Goal: Transaction & Acquisition: Purchase product/service

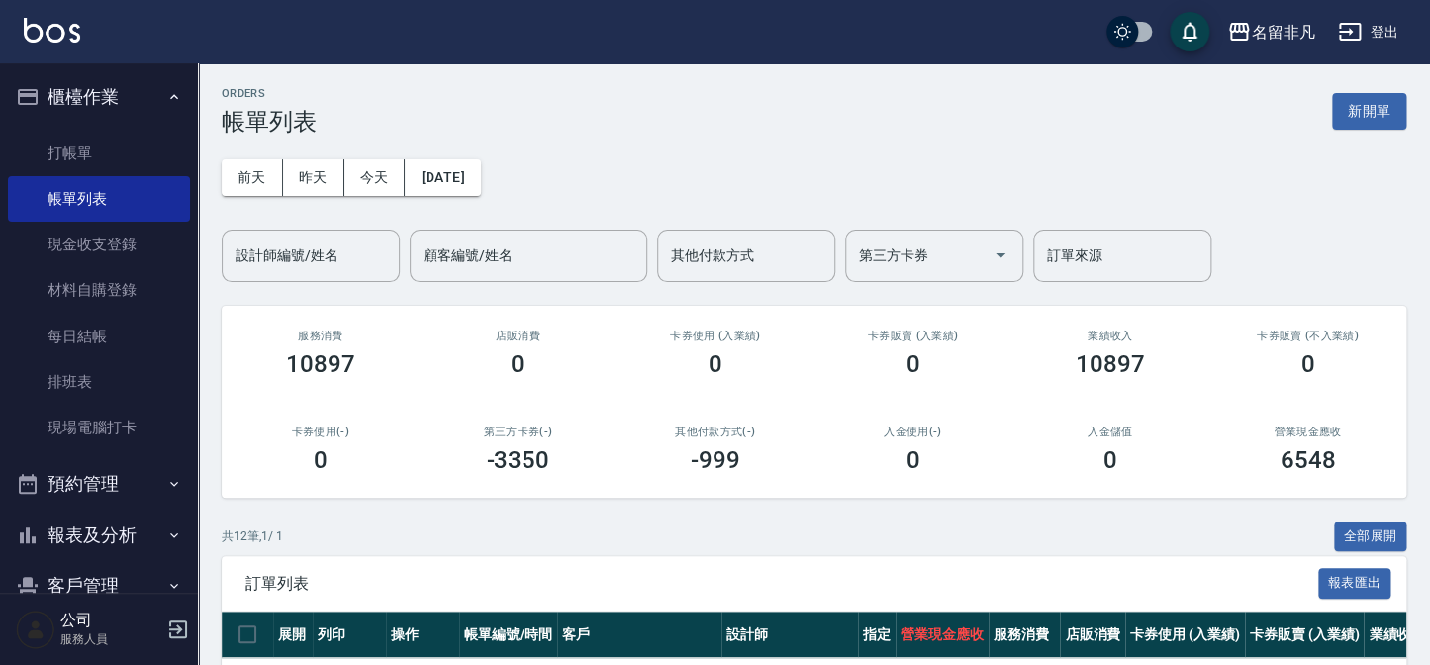
drag, startPoint x: 1373, startPoint y: 109, endPoint x: 1350, endPoint y: 115, distance: 23.5
click at [1372, 109] on button "新開單" at bounding box center [1369, 111] width 74 height 37
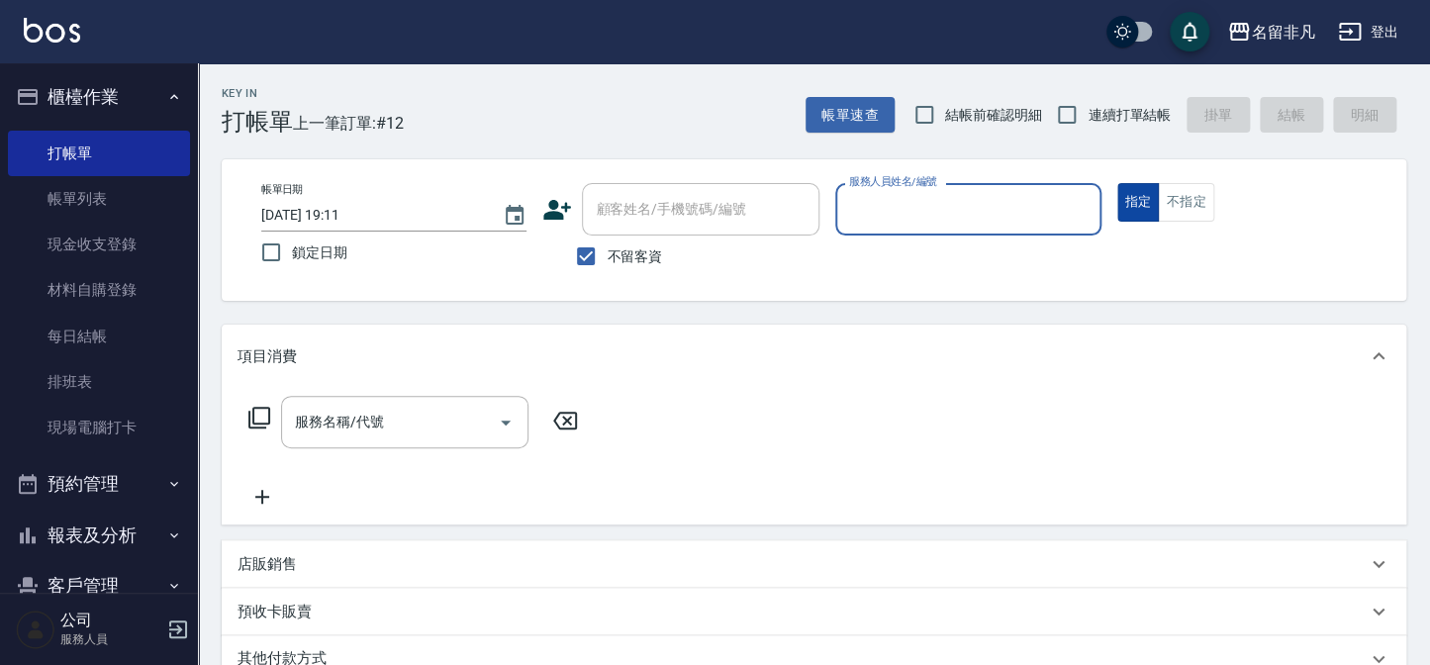
click at [1148, 198] on button "指定" at bounding box center [1138, 202] width 43 height 39
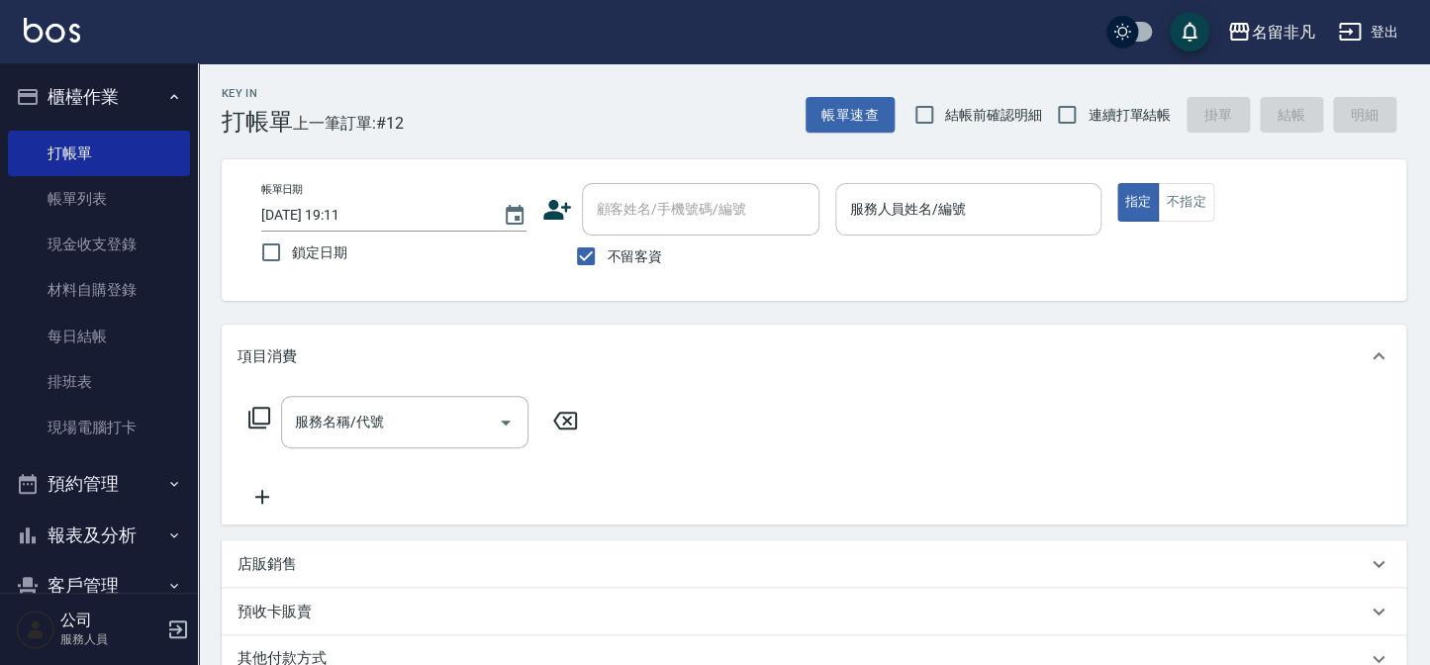
click at [978, 216] on input "服務人員姓名/編號" at bounding box center [967, 209] width 247 height 35
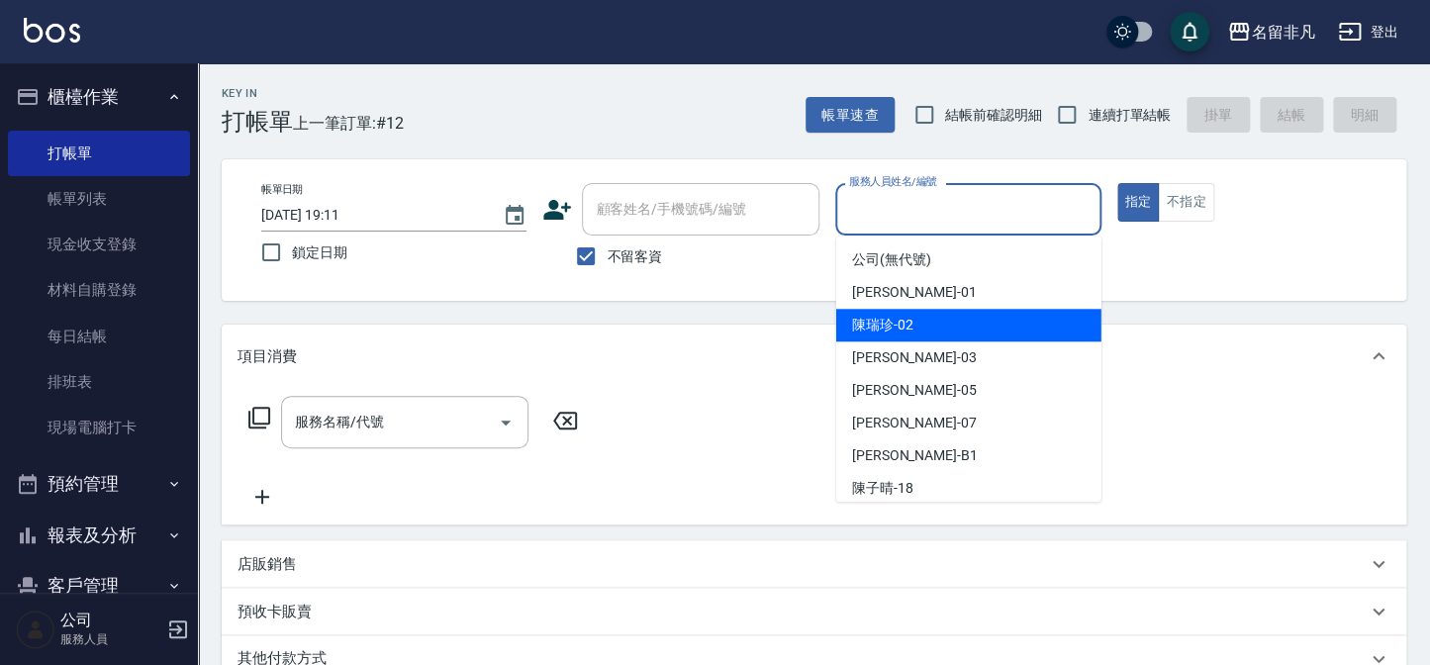
click at [890, 325] on span "[PERSON_NAME]-02" at bounding box center [882, 325] width 61 height 21
type input "[PERSON_NAME]-02"
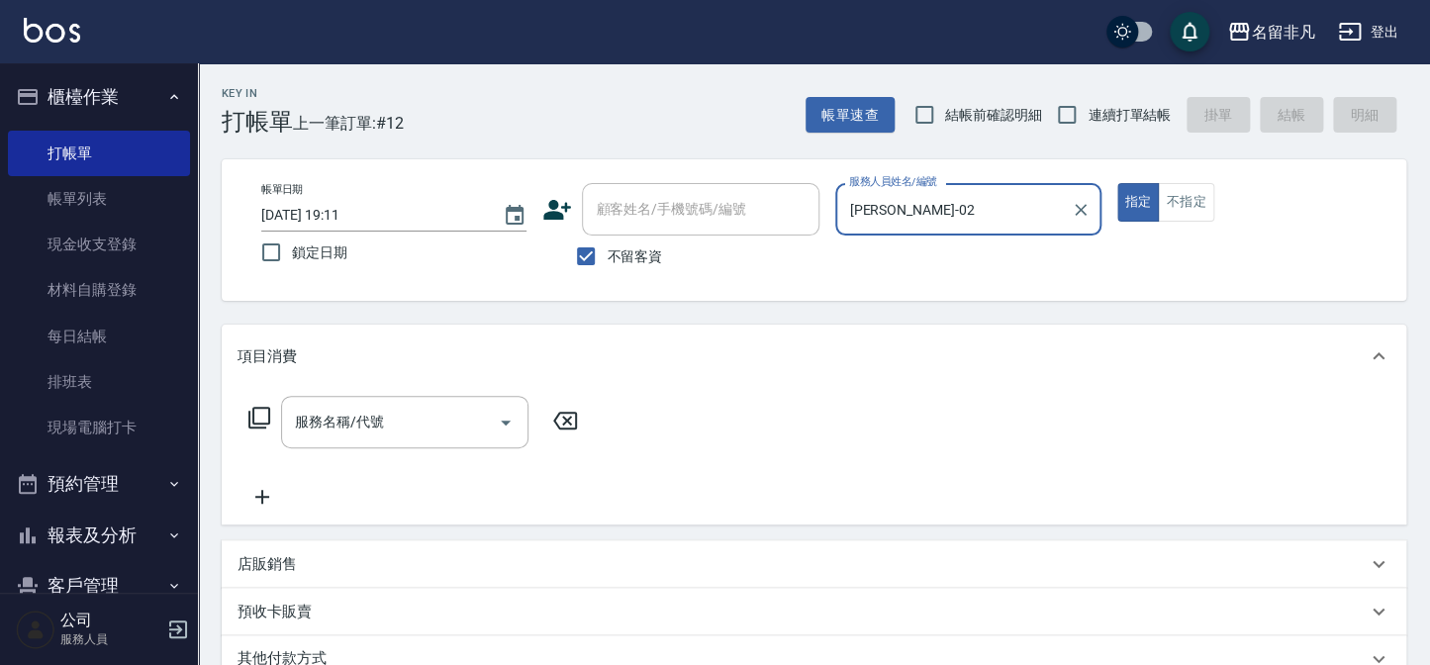
click at [253, 413] on icon at bounding box center [259, 418] width 22 height 22
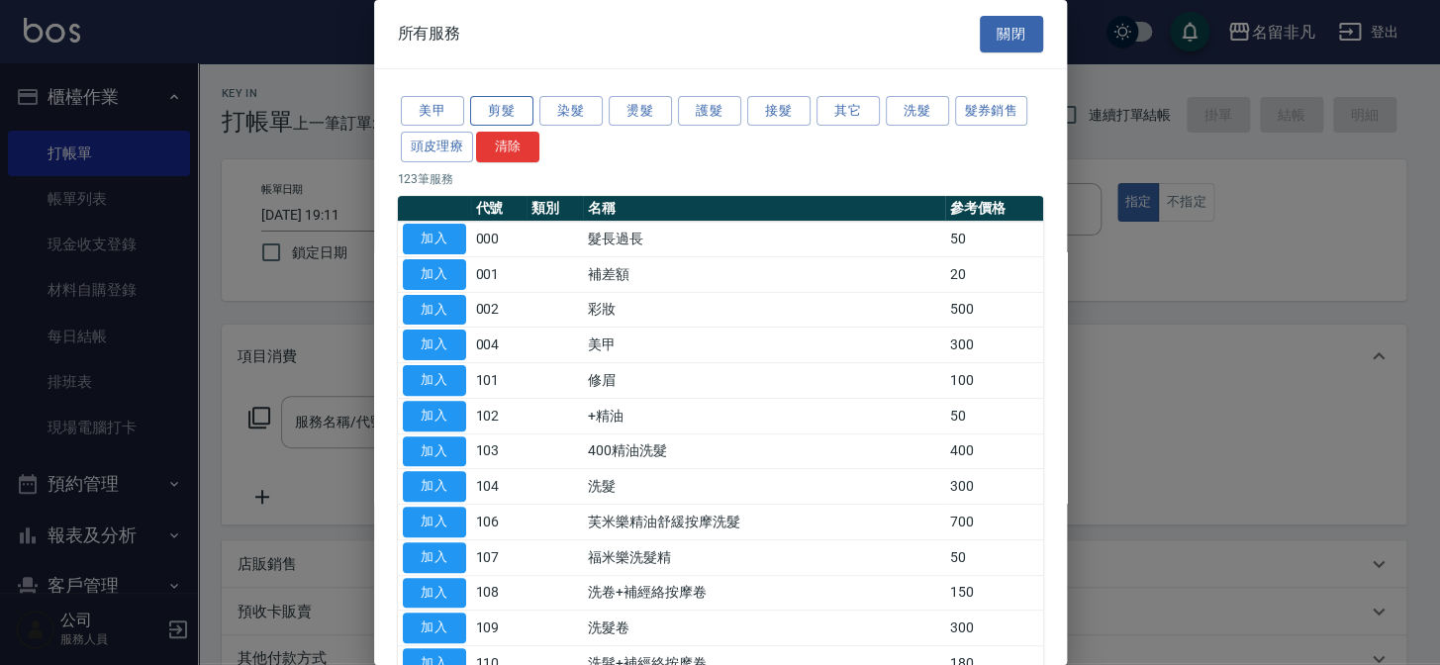
click at [506, 103] on button "剪髮" at bounding box center [501, 111] width 63 height 31
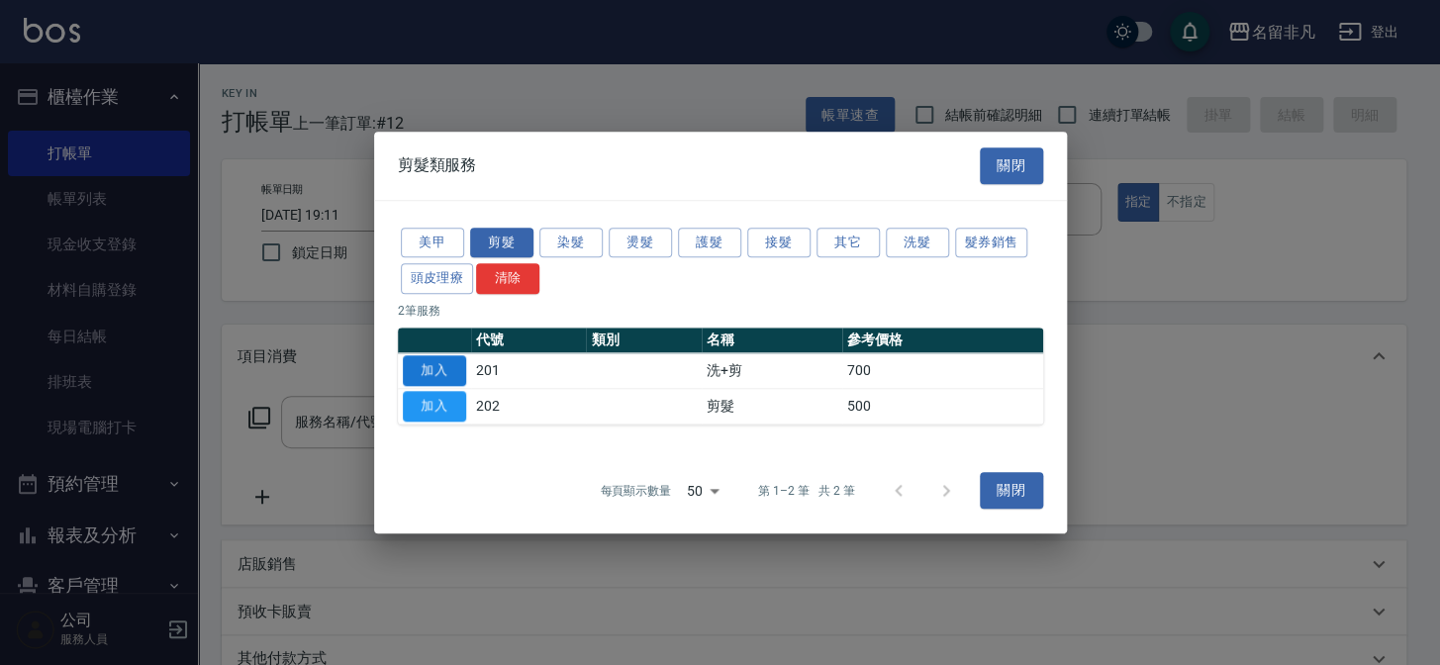
click at [427, 361] on button "加入" at bounding box center [434, 370] width 63 height 31
type input "洗+剪(201)"
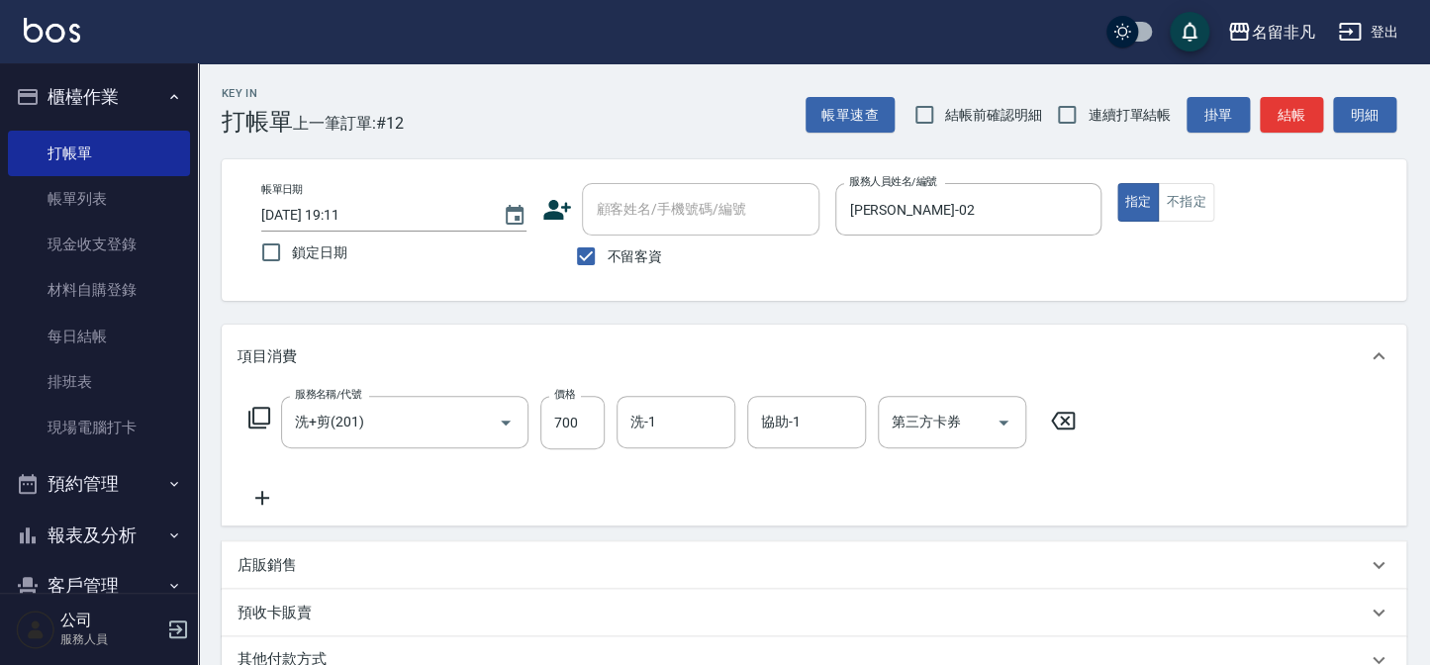
click at [262, 409] on icon at bounding box center [259, 418] width 24 height 24
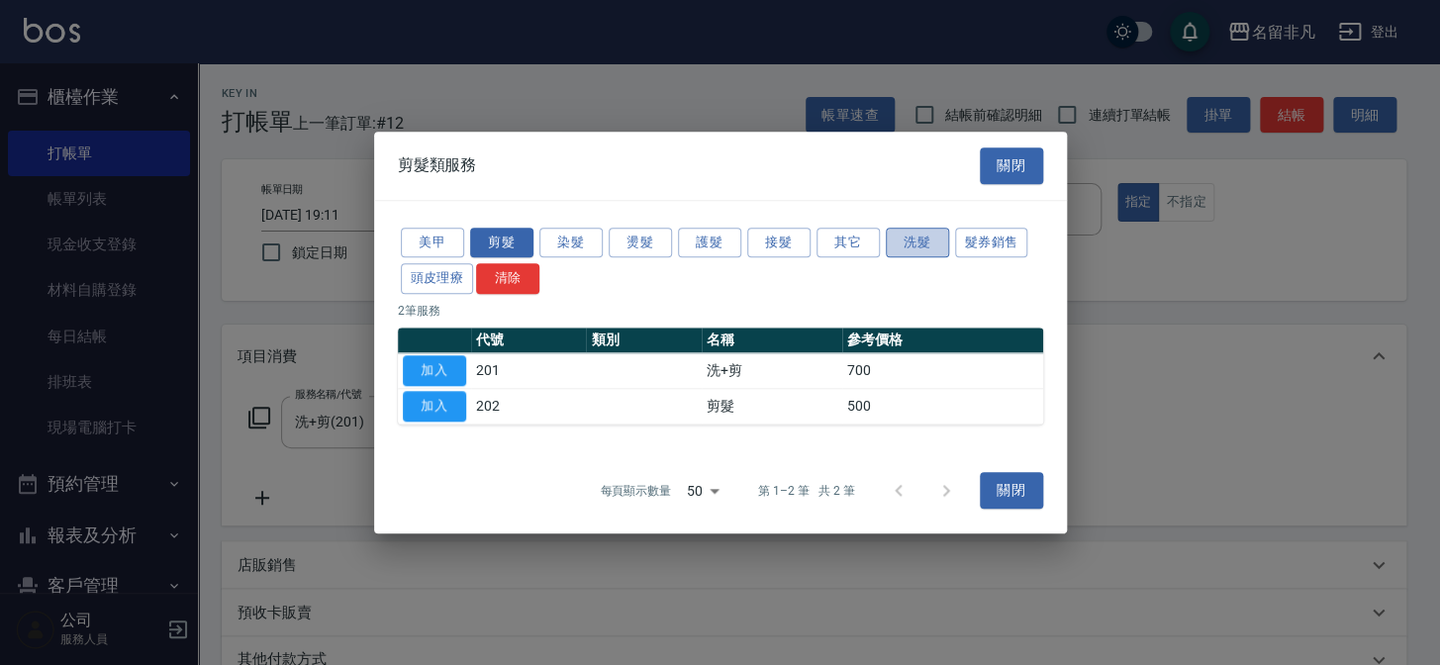
click at [905, 237] on button "洗髮" at bounding box center [917, 243] width 63 height 31
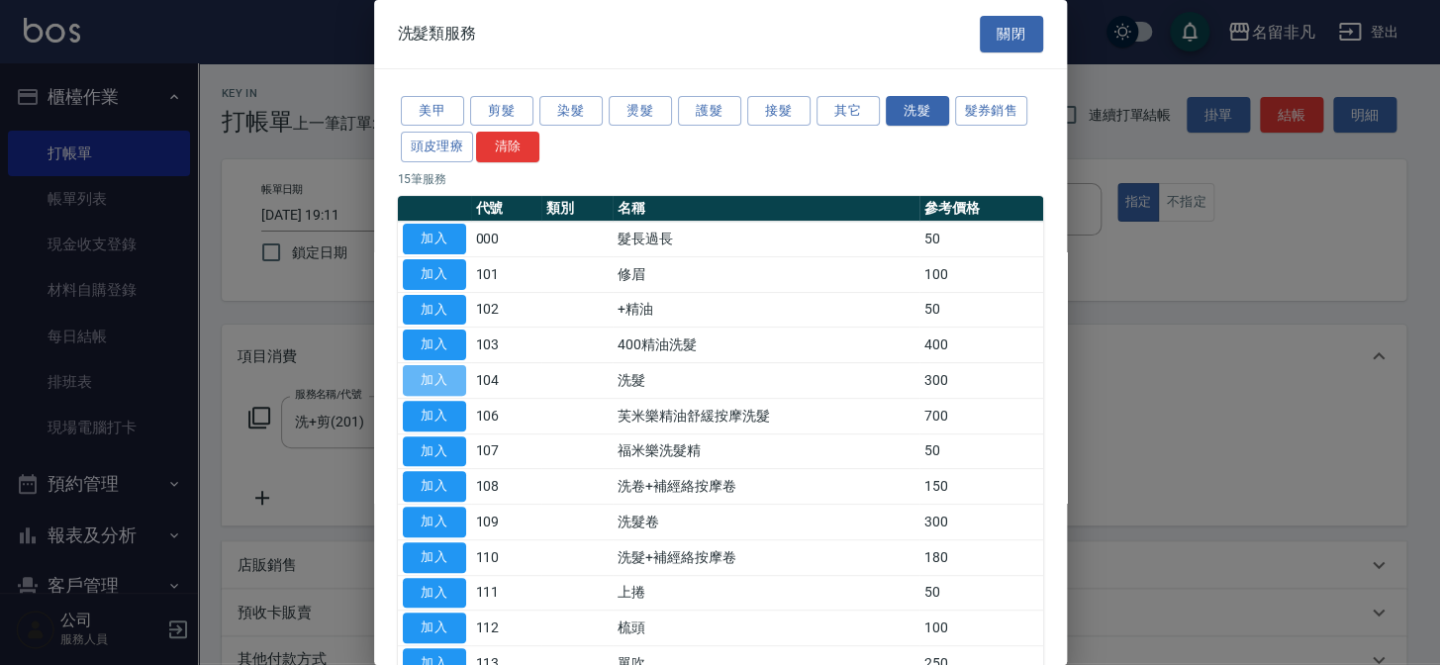
click at [427, 376] on button "加入" at bounding box center [434, 380] width 63 height 31
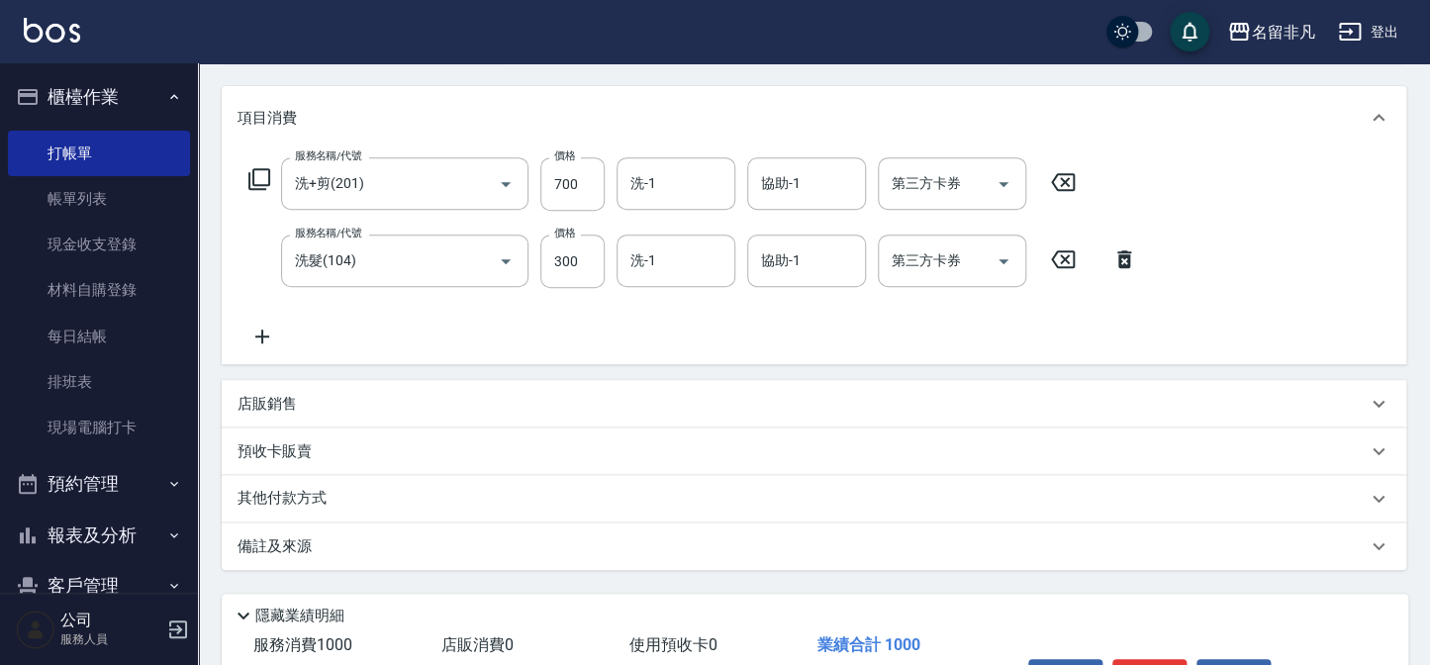
scroll to position [269, 0]
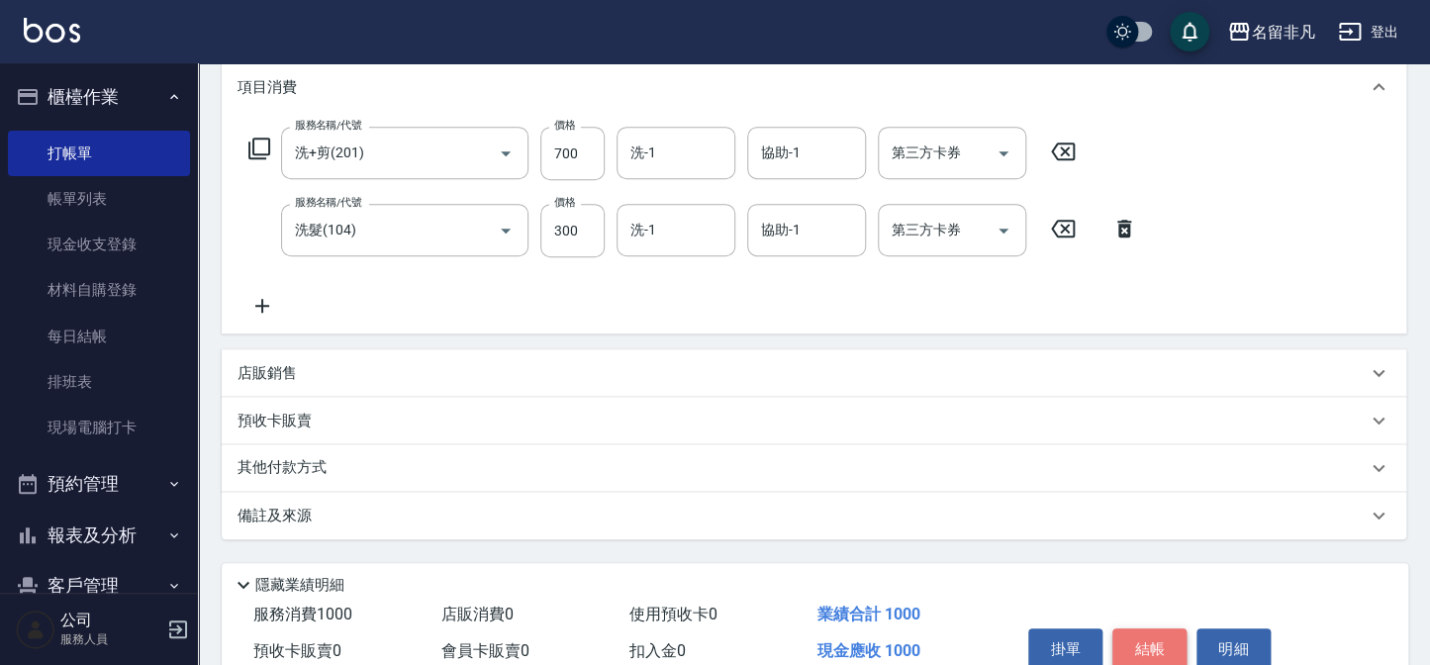
click at [1143, 644] on button "結帳" at bounding box center [1149, 649] width 74 height 42
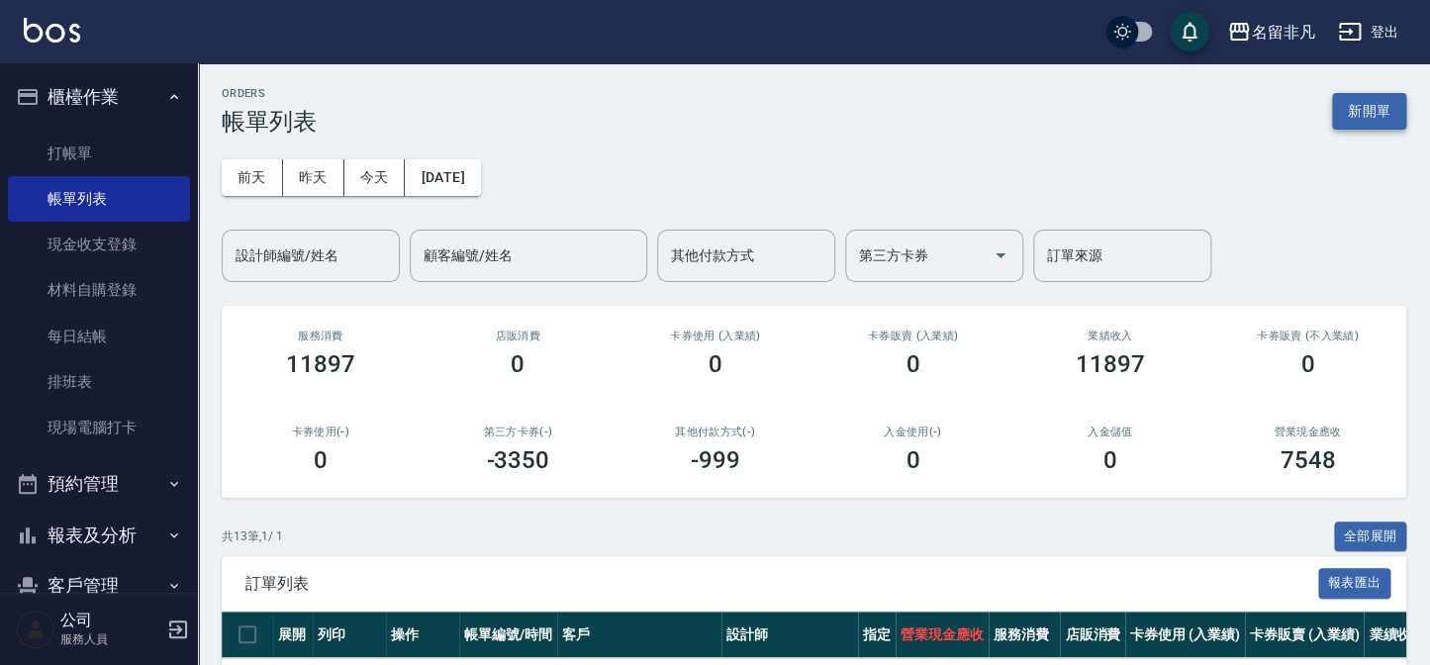
click at [1350, 108] on button "新開單" at bounding box center [1369, 111] width 74 height 37
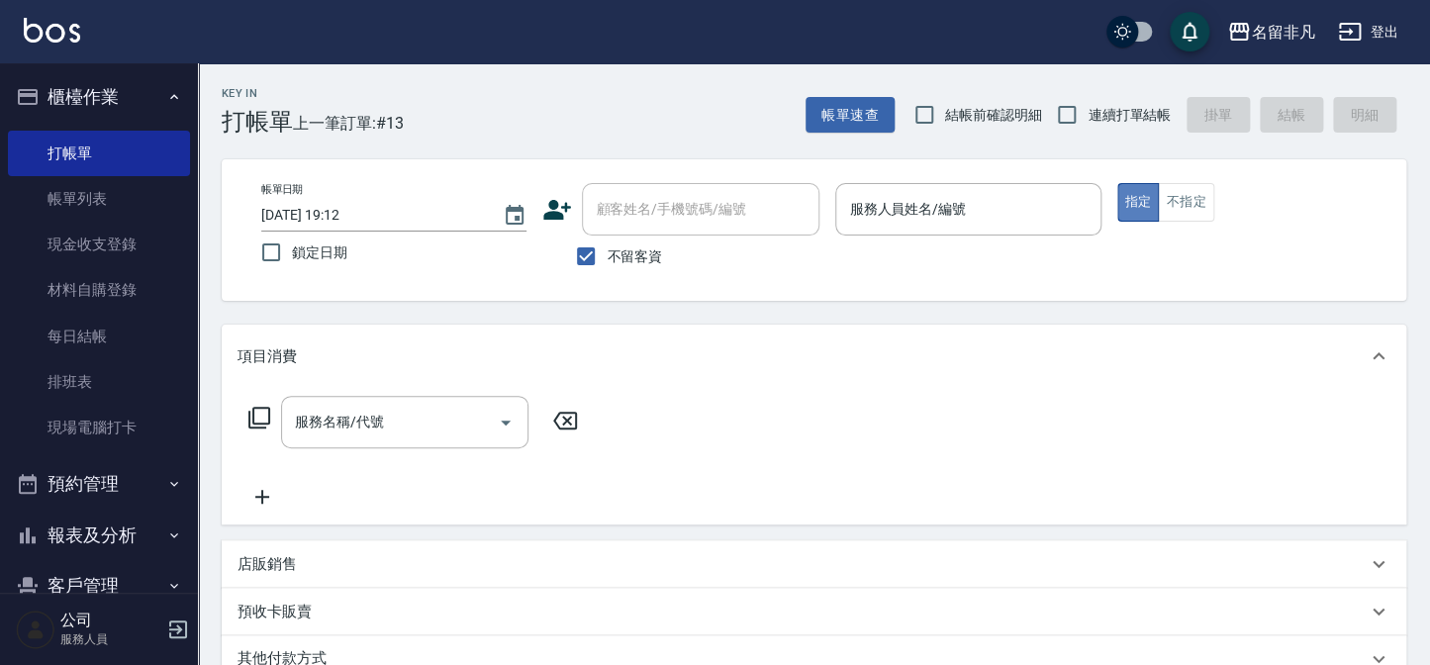
click at [1129, 202] on button "指定" at bounding box center [1138, 202] width 43 height 39
click at [1019, 199] on input "服務人員姓名/編號" at bounding box center [967, 209] width 247 height 35
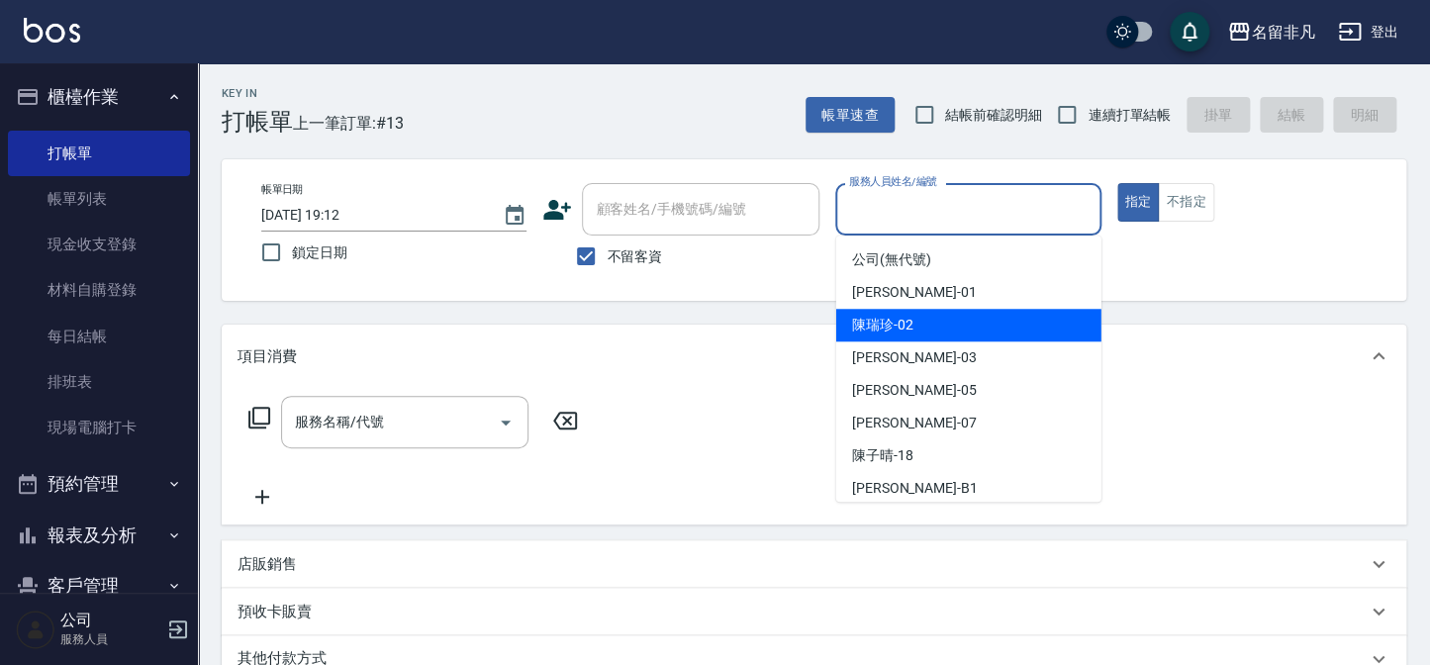
click at [931, 327] on div "[PERSON_NAME]-02" at bounding box center [968, 325] width 265 height 33
type input "[PERSON_NAME]-02"
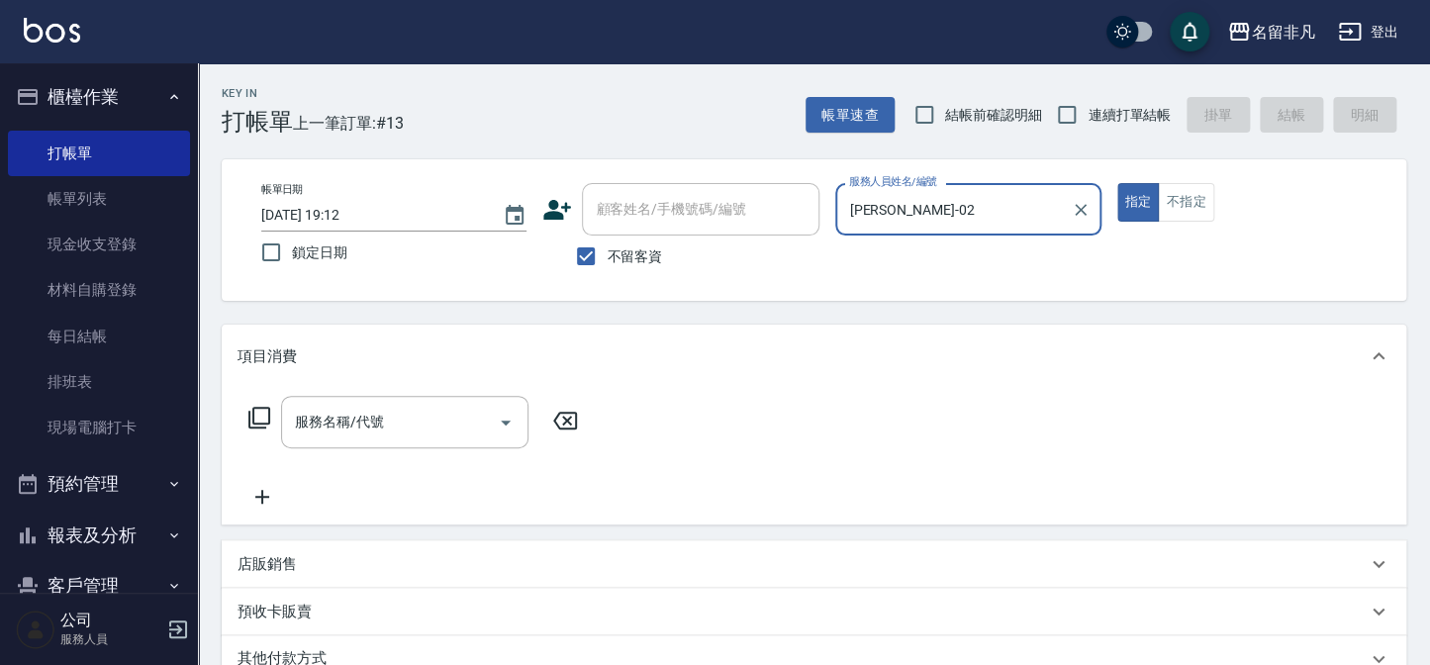
click at [258, 418] on icon at bounding box center [259, 418] width 24 height 24
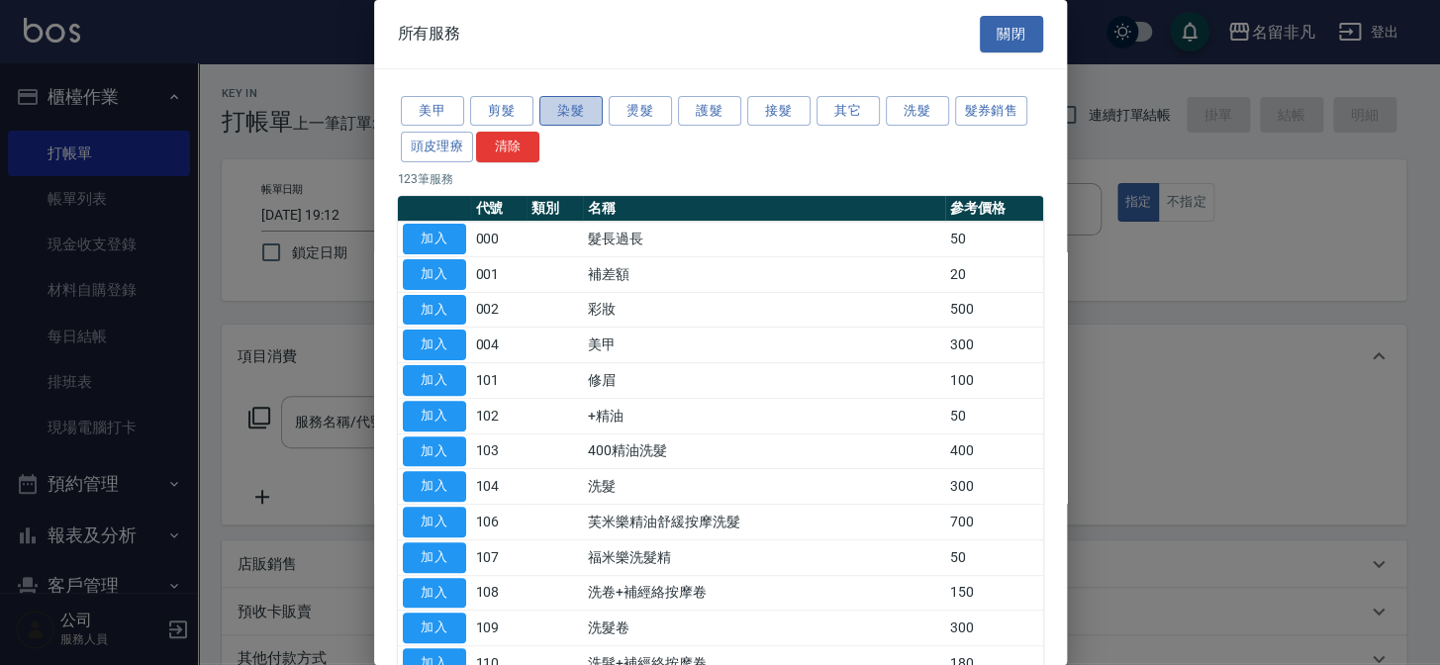
click at [565, 114] on button "染髮" at bounding box center [570, 111] width 63 height 31
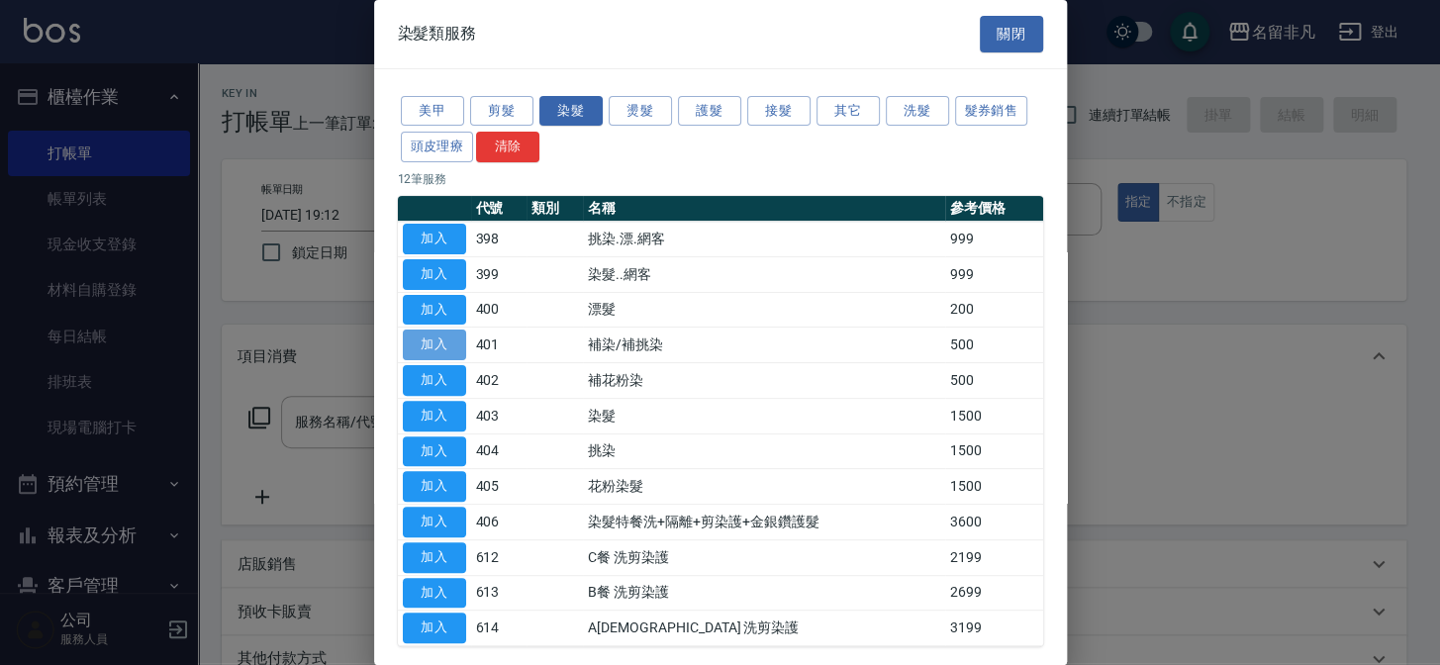
click at [453, 341] on button "加入" at bounding box center [434, 345] width 63 height 31
type input "補染/補挑染(401)"
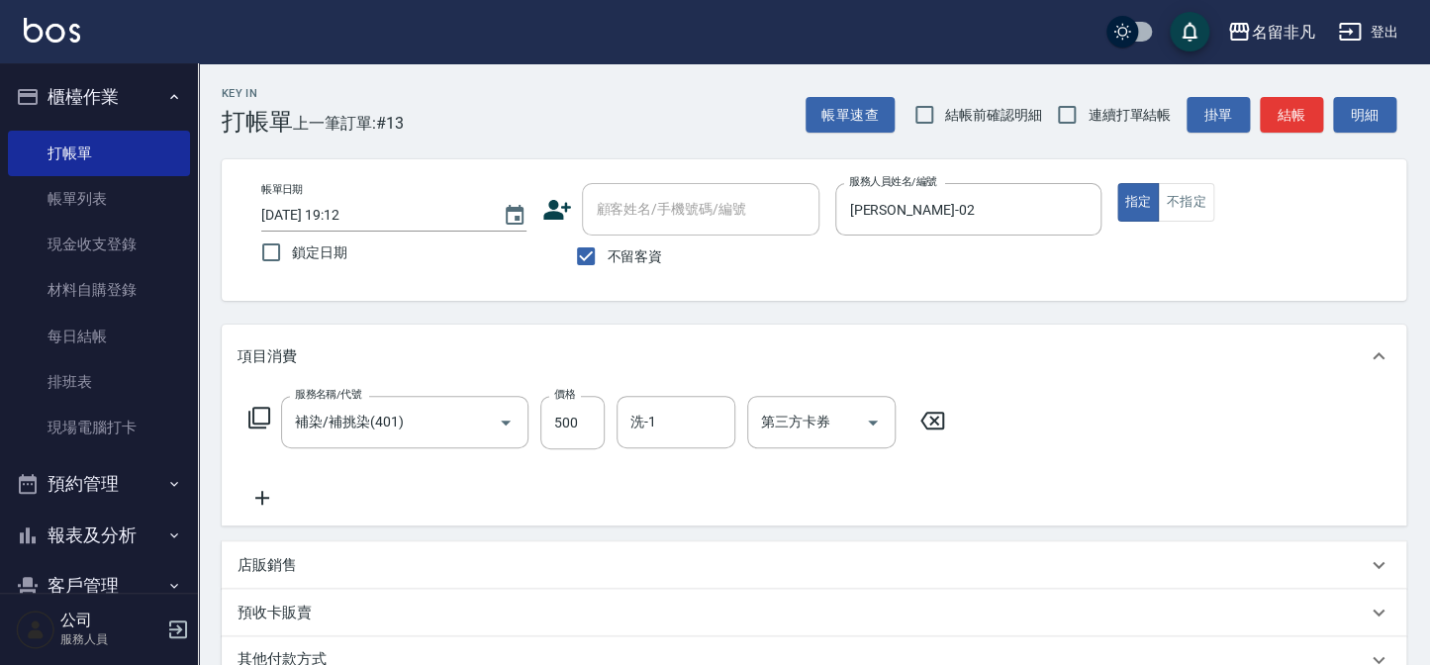
drag, startPoint x: 583, startPoint y: 418, endPoint x: 533, endPoint y: 394, distance: 54.9
click at [583, 418] on input "500" at bounding box center [572, 422] width 64 height 53
type input "300"
click at [250, 412] on icon at bounding box center [259, 418] width 24 height 24
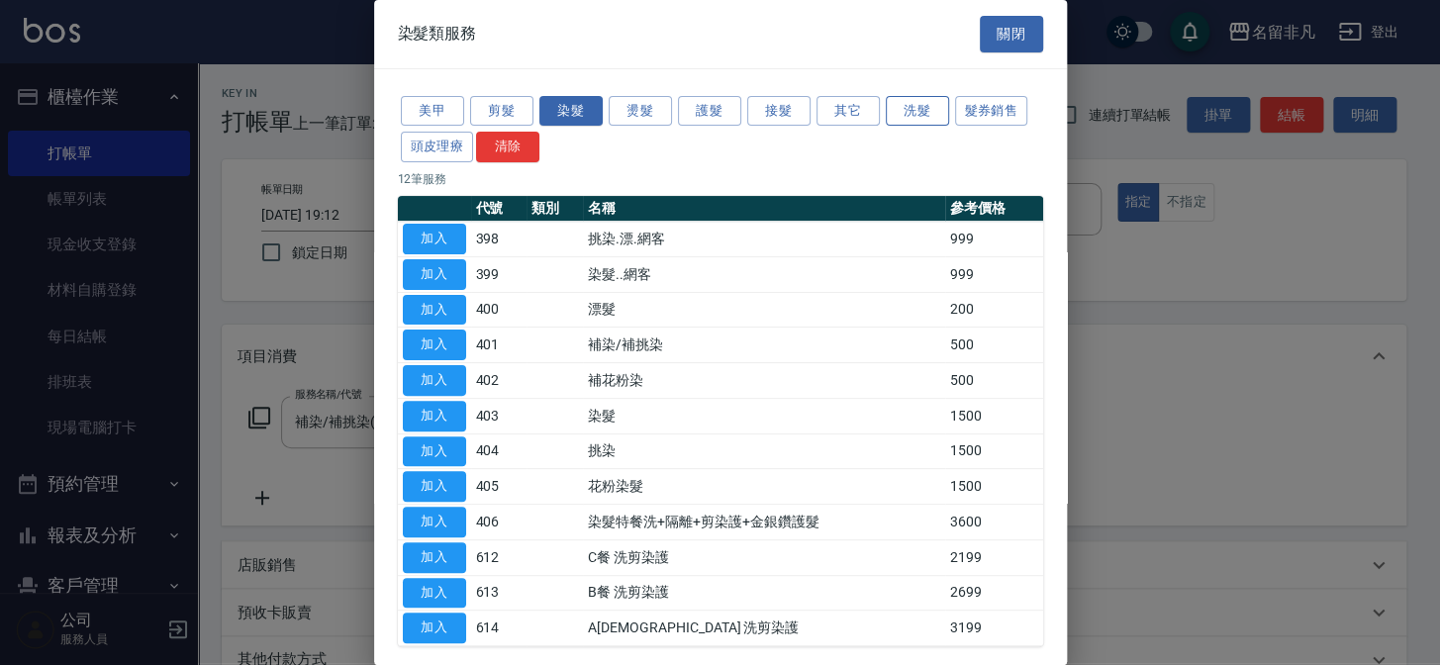
click at [908, 115] on button "洗髮" at bounding box center [917, 111] width 63 height 31
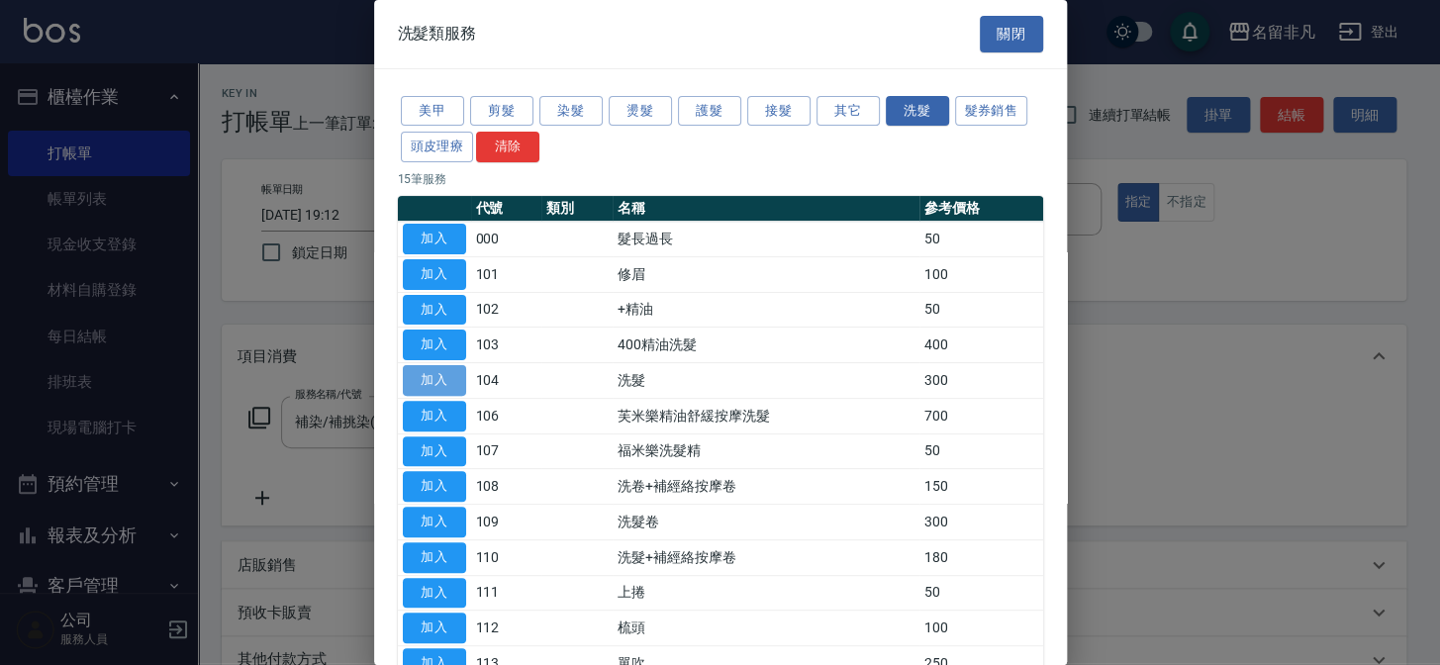
click at [429, 373] on button "加入" at bounding box center [434, 380] width 63 height 31
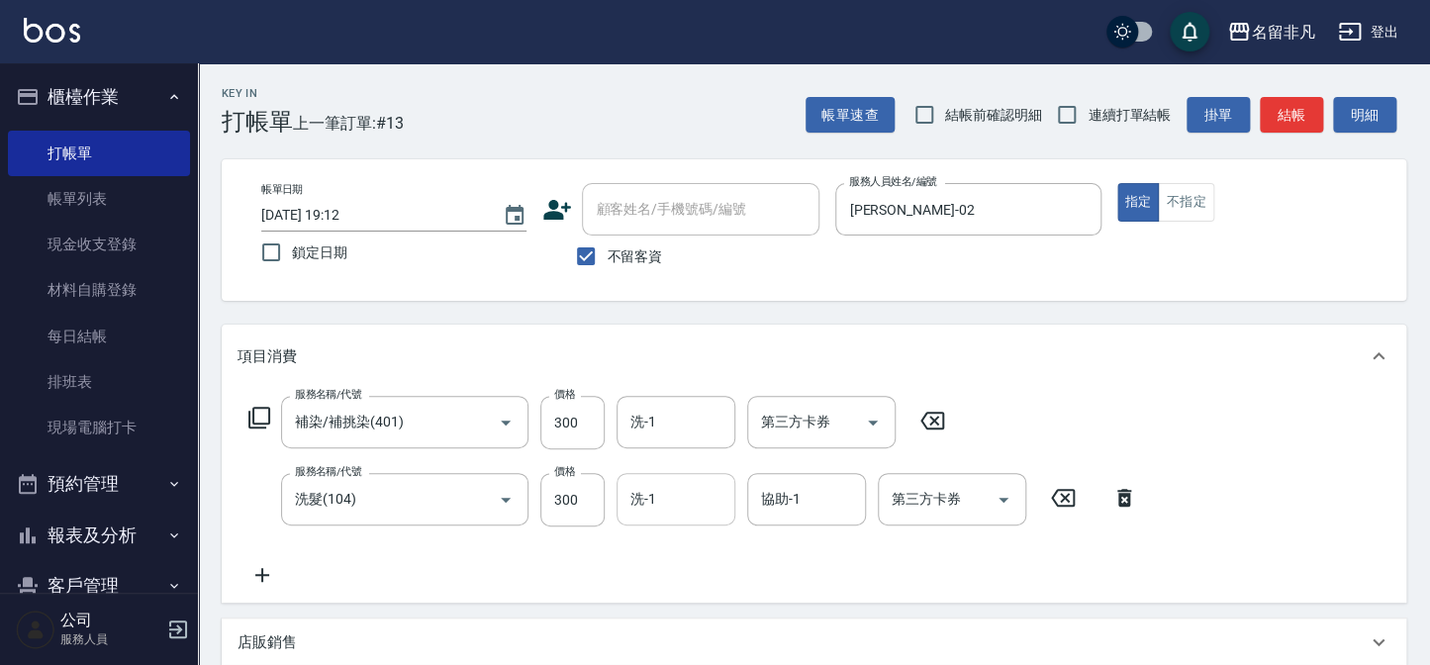
click at [681, 499] on input "洗-1" at bounding box center [675, 499] width 101 height 35
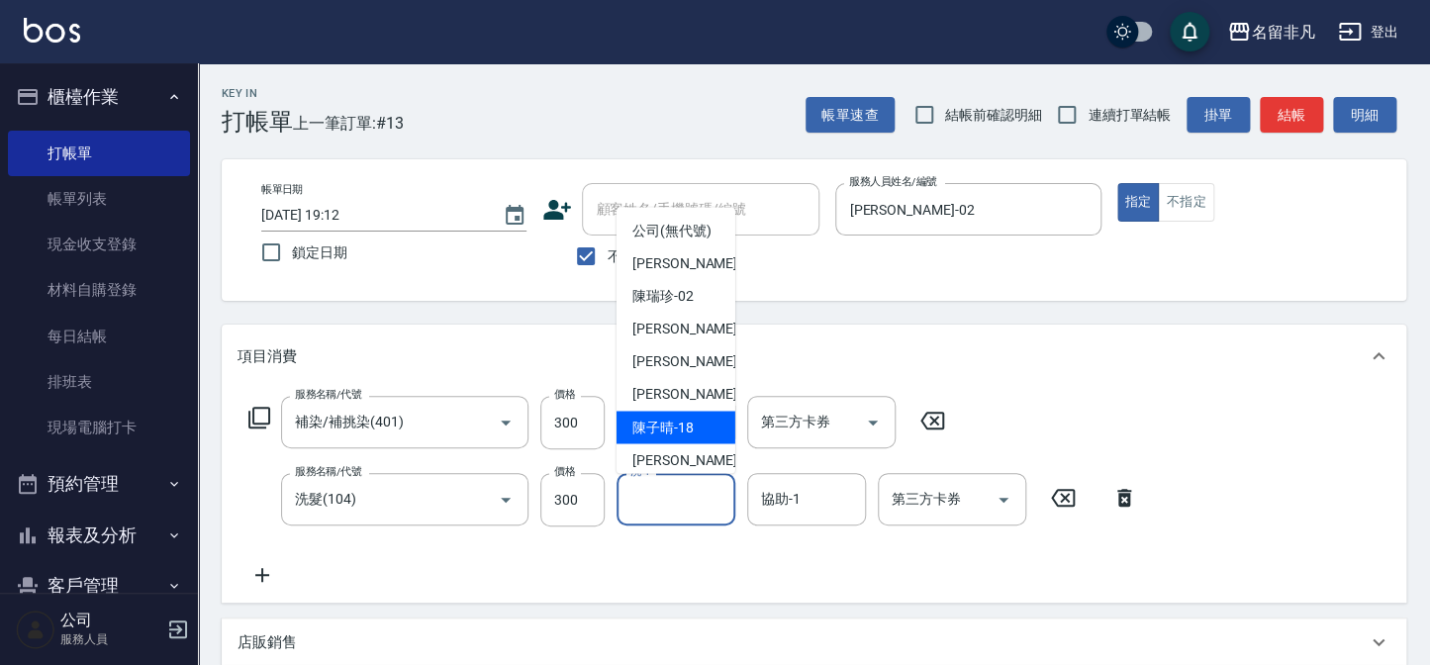
click at [683, 438] on span "[PERSON_NAME]-18" at bounding box center [662, 428] width 61 height 21
type input "[PERSON_NAME]-18"
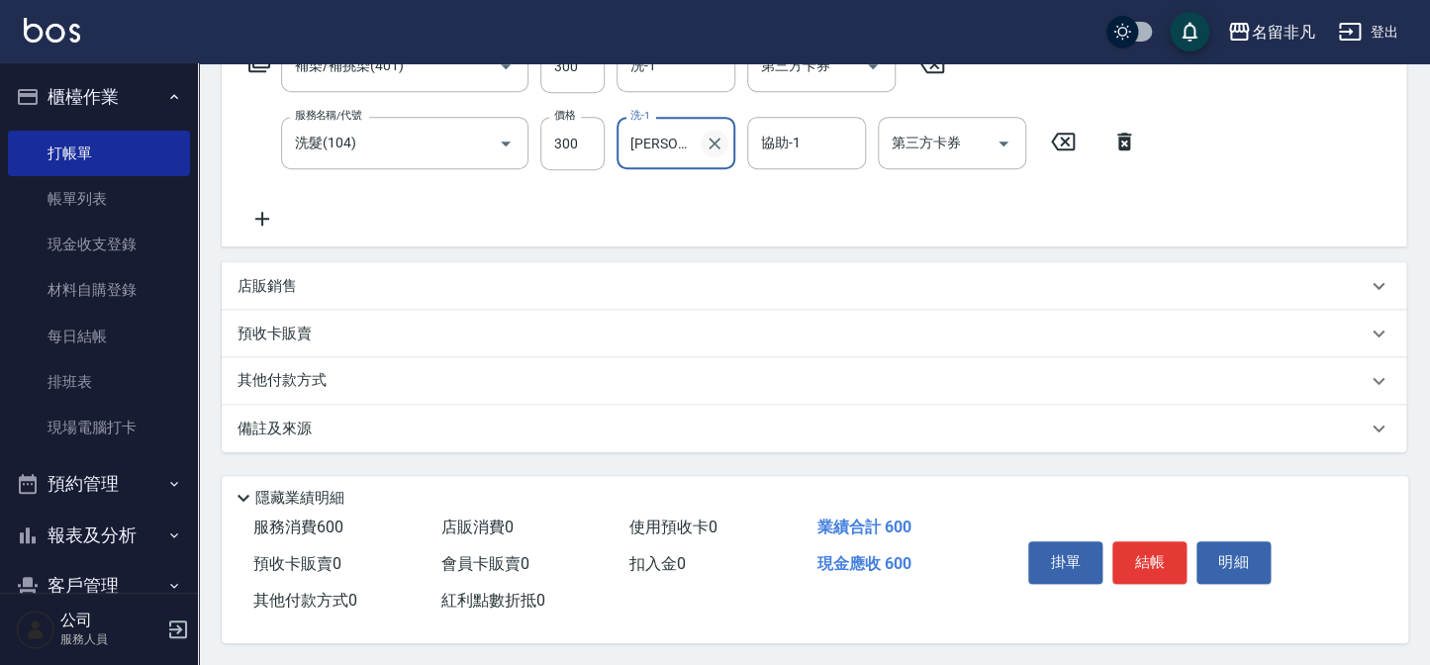
scroll to position [363, 0]
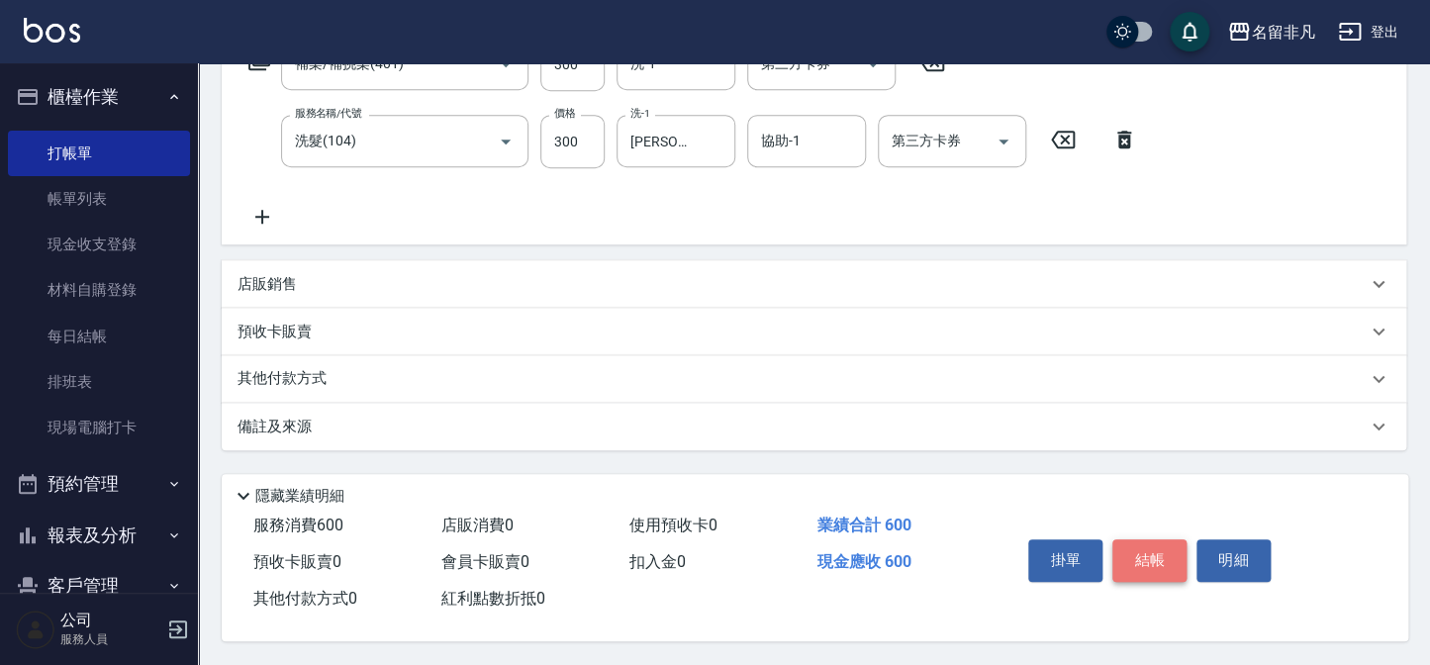
click at [1138, 554] on button "結帳" at bounding box center [1149, 560] width 74 height 42
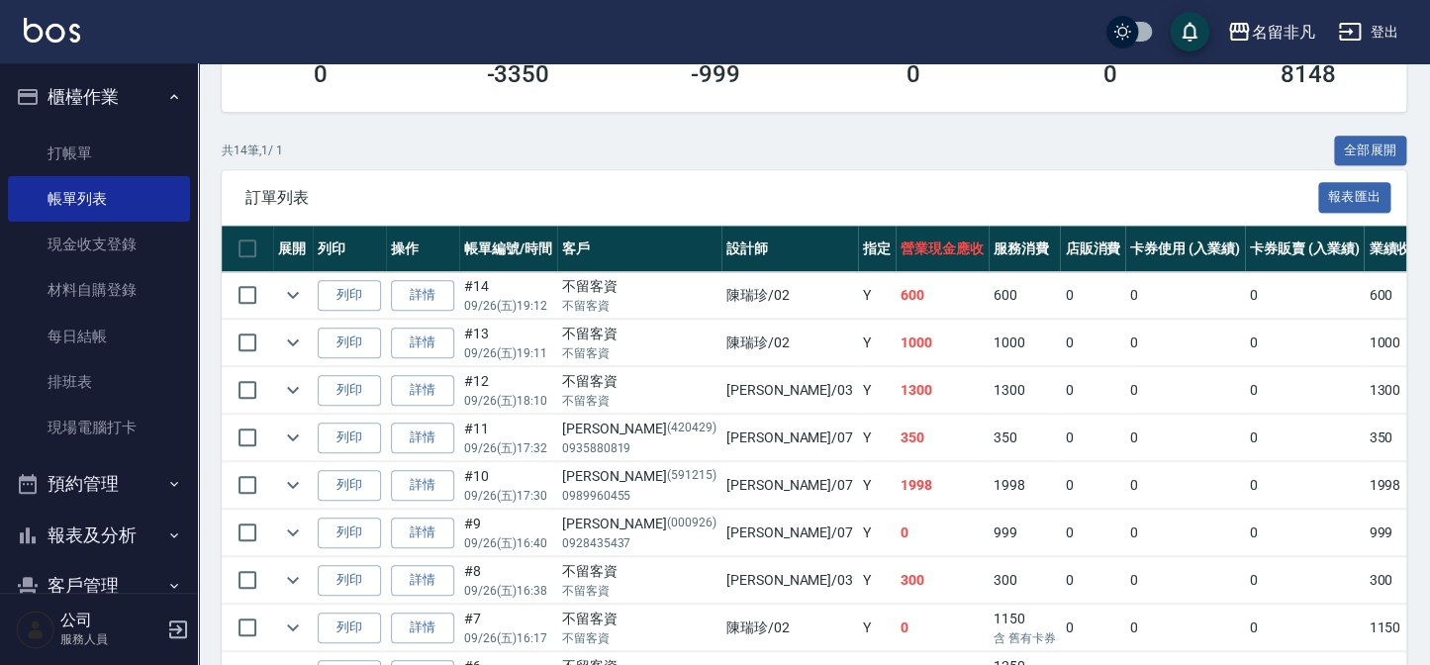
scroll to position [386, 0]
click at [422, 483] on link "詳情" at bounding box center [422, 485] width 63 height 31
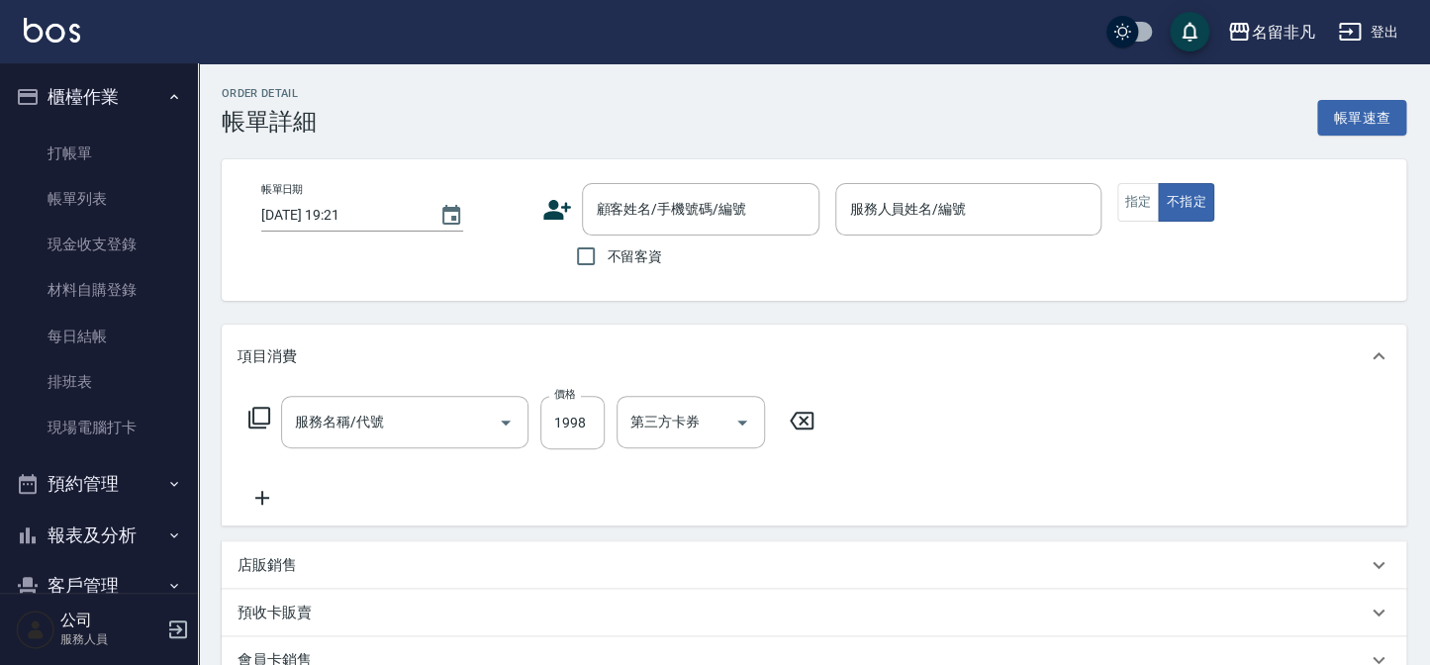
scroll to position [5, 0]
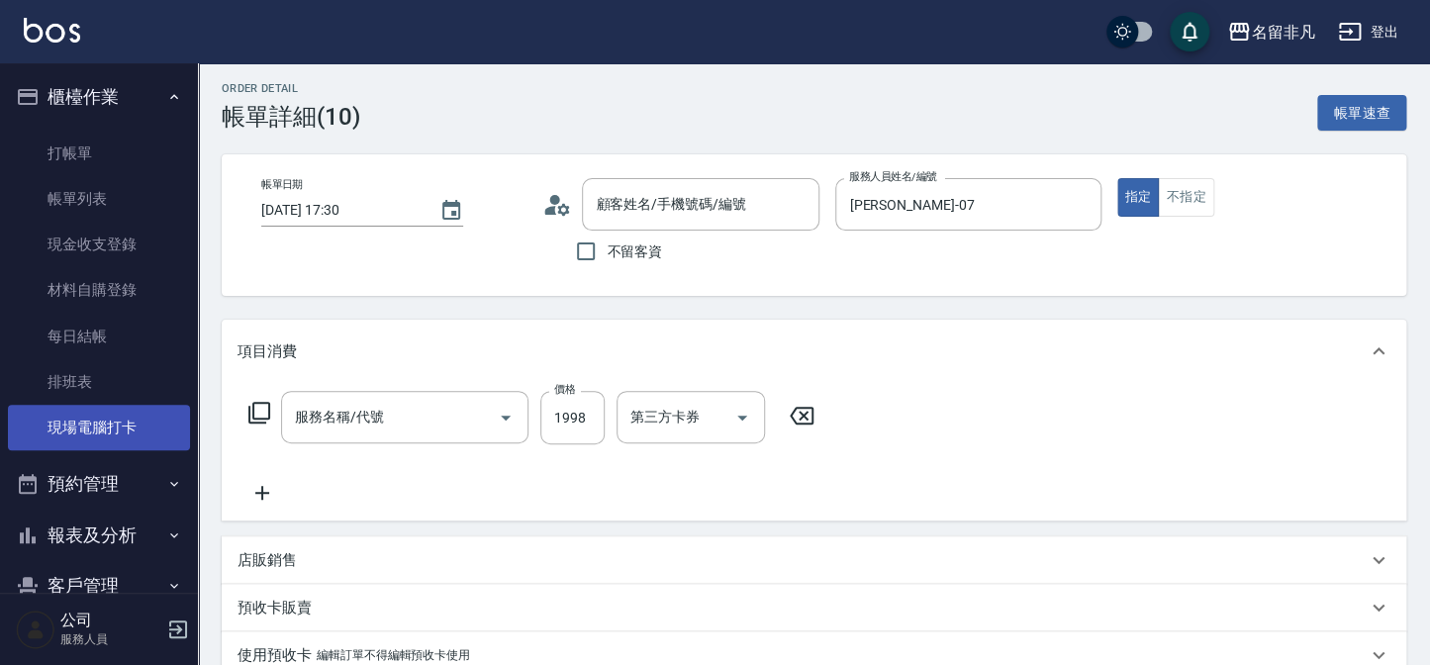
type input "[DATE] 17:30"
type input "[PERSON_NAME]-07"
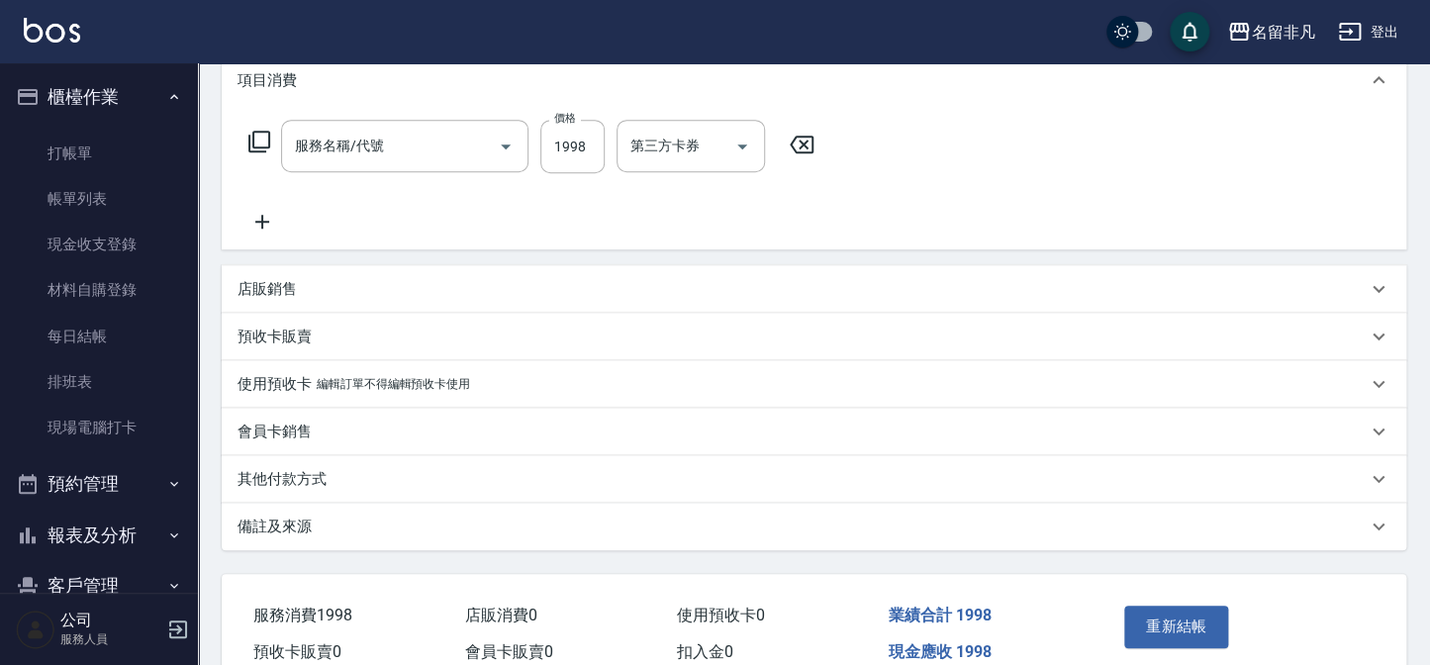
type input "染髮..網客(399)"
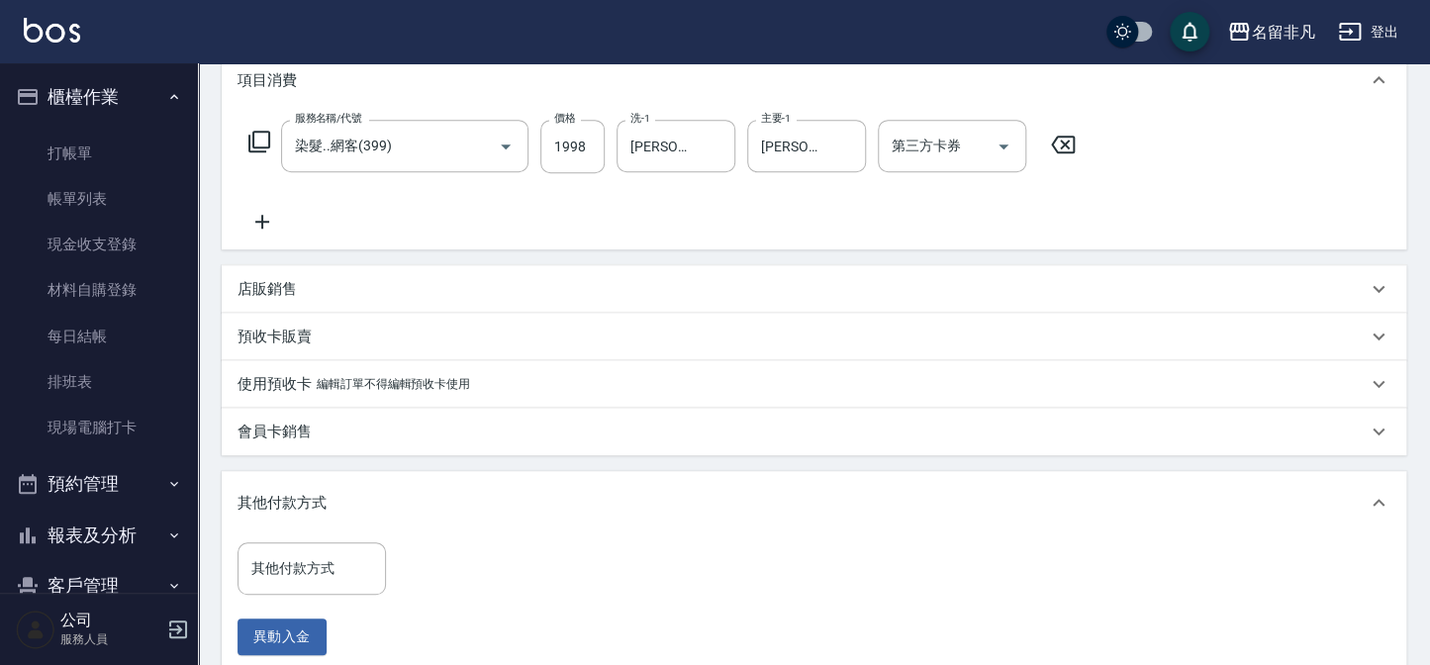
type input "[PERSON_NAME]/0989960455/591215"
click at [327, 573] on input "其他付款方式" at bounding box center [311, 568] width 131 height 35
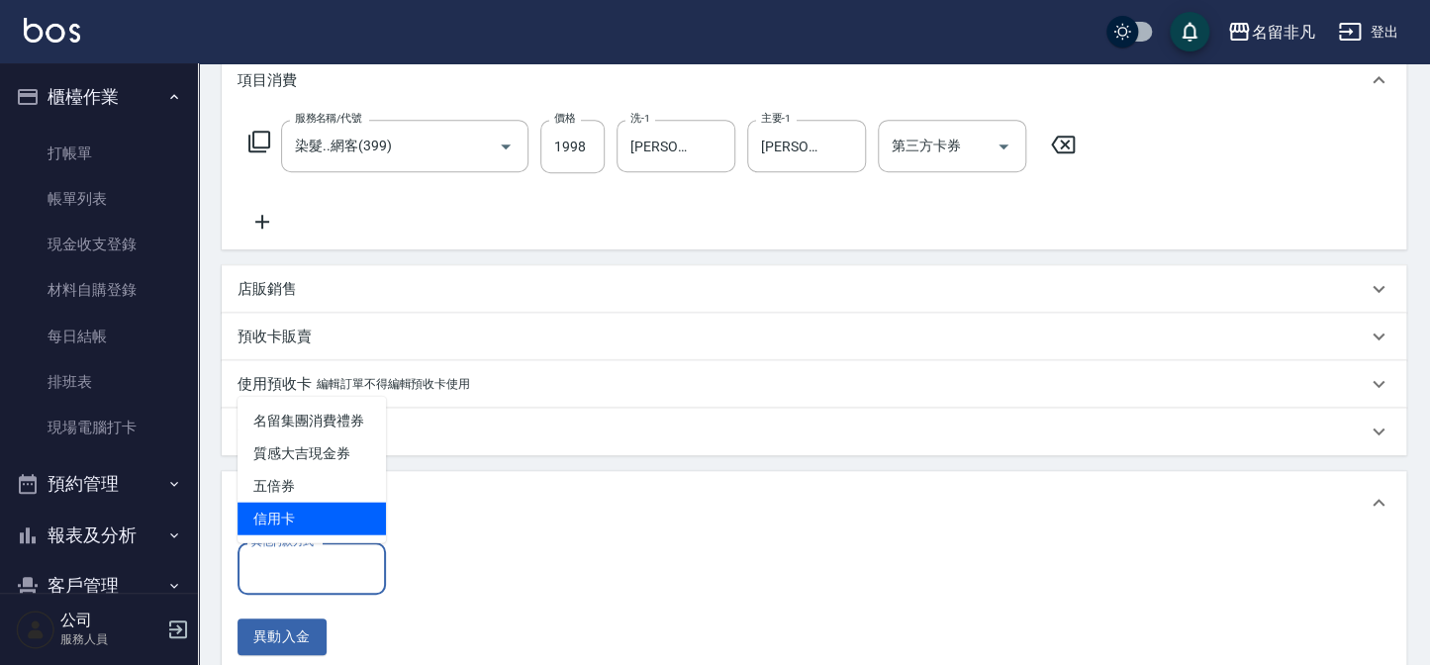
click at [311, 523] on span "信用卡" at bounding box center [311, 518] width 148 height 33
type input "信用卡"
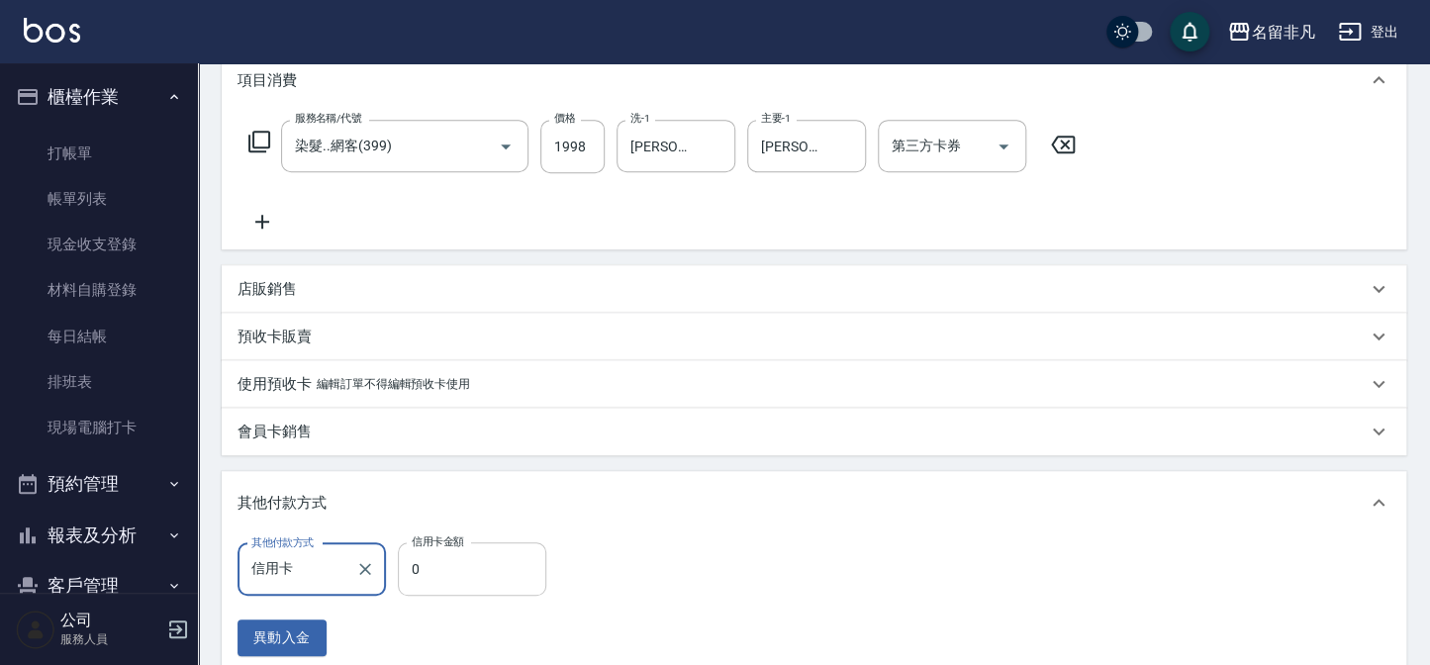
click at [474, 591] on input "0" at bounding box center [472, 568] width 148 height 53
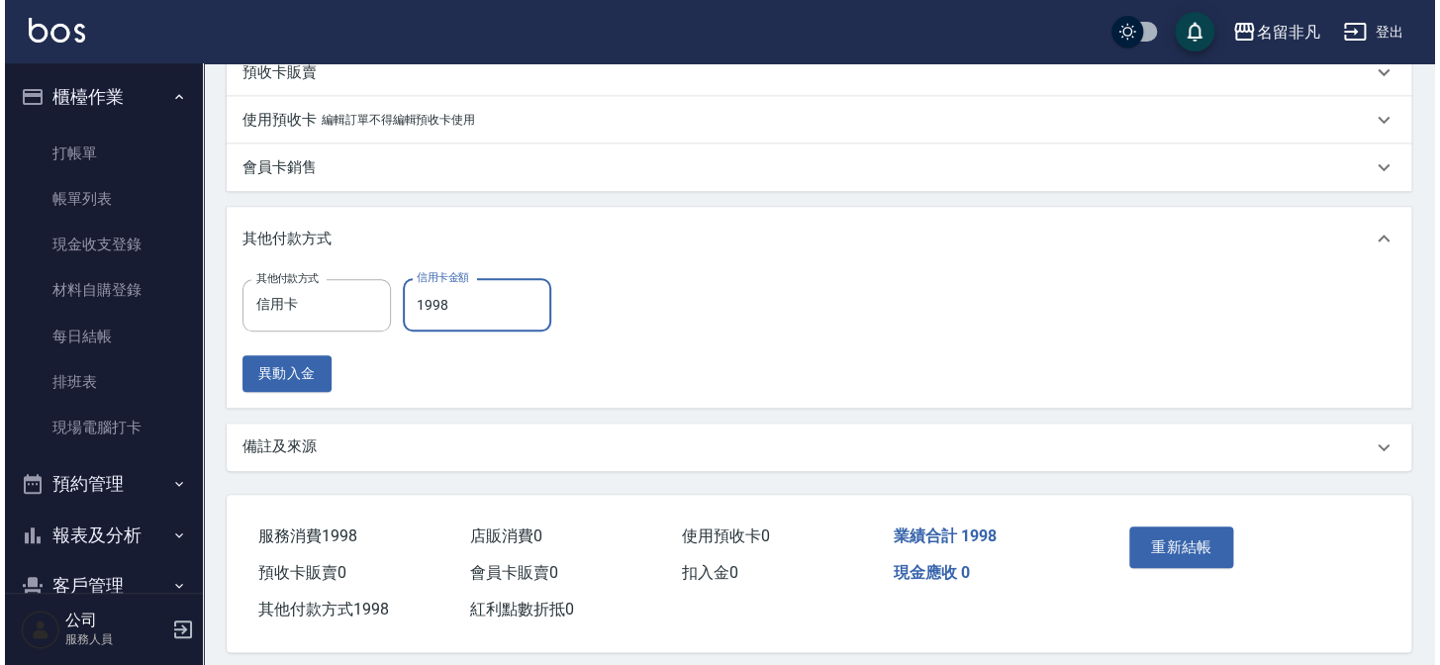
scroll to position [545, 0]
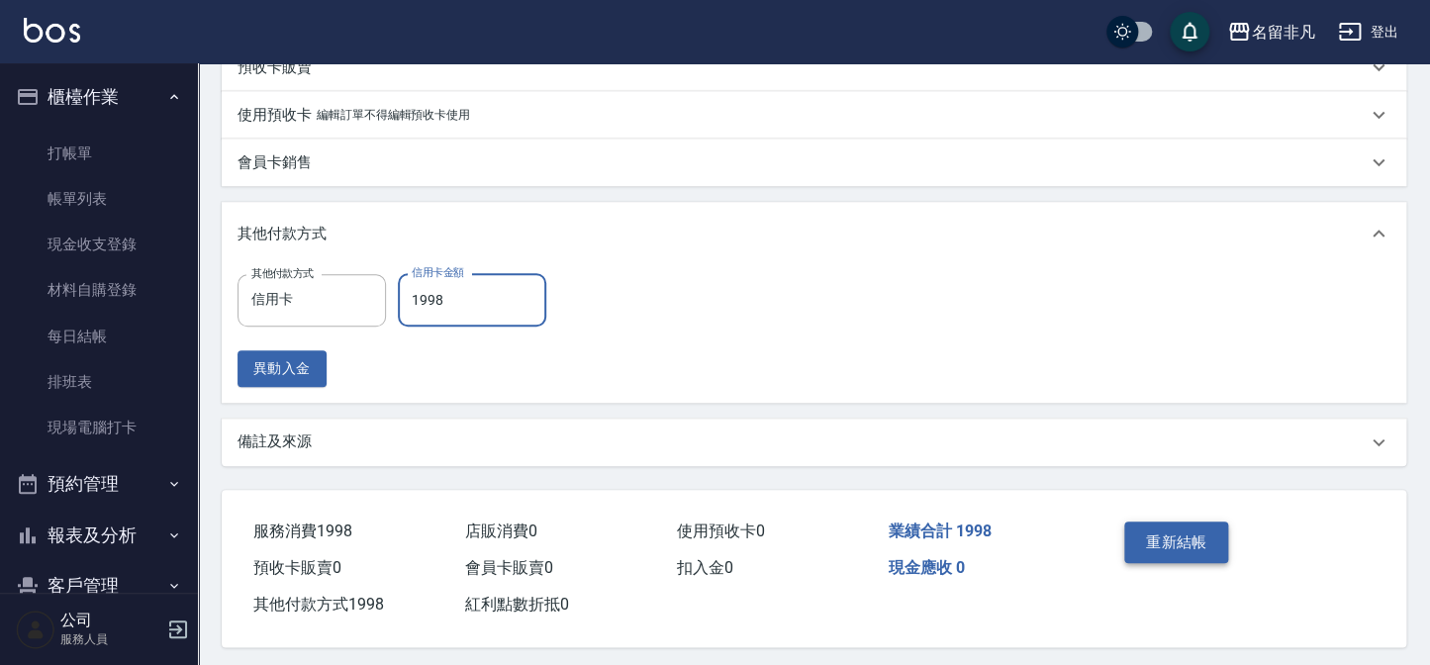
type input "1998"
click at [1152, 528] on button "重新結帳" at bounding box center [1176, 542] width 105 height 42
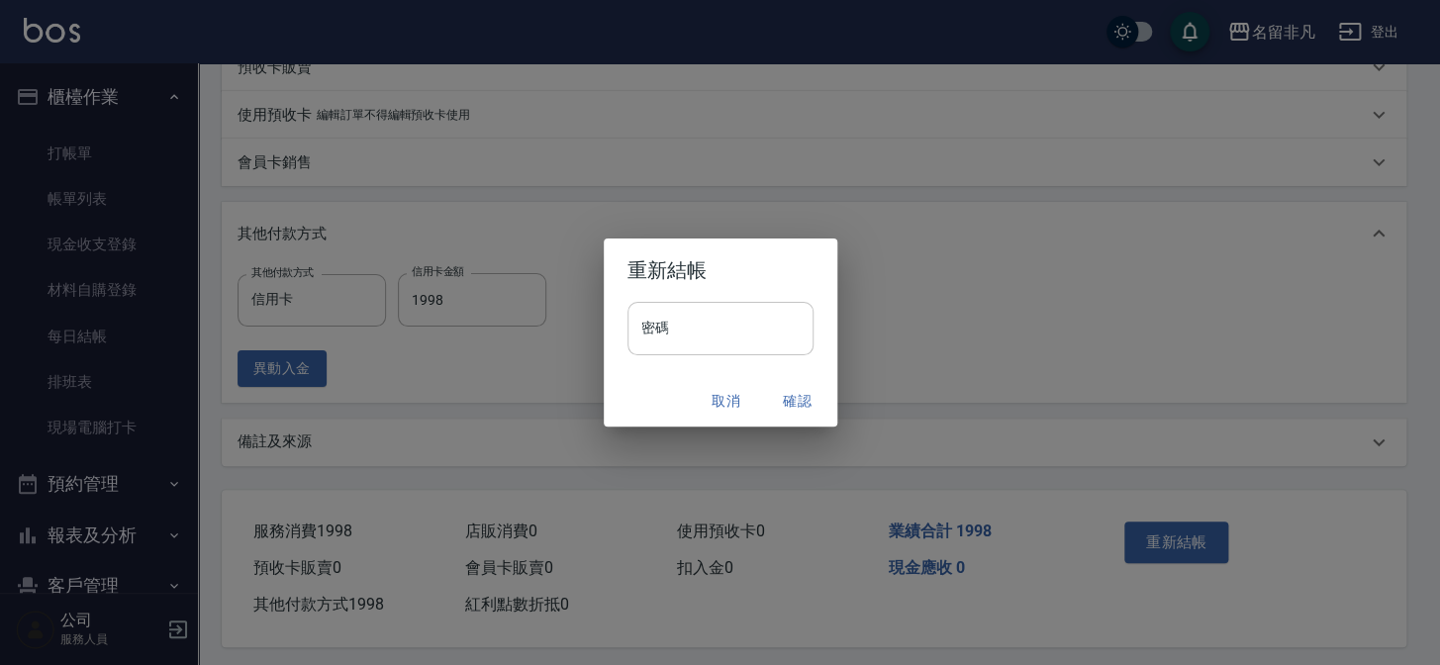
click at [772, 348] on input "密碼" at bounding box center [720, 328] width 186 height 53
type input "****"
click at [800, 398] on button "確認" at bounding box center [797, 401] width 63 height 37
click at [792, 393] on div "取消 確認" at bounding box center [721, 401] width 234 height 52
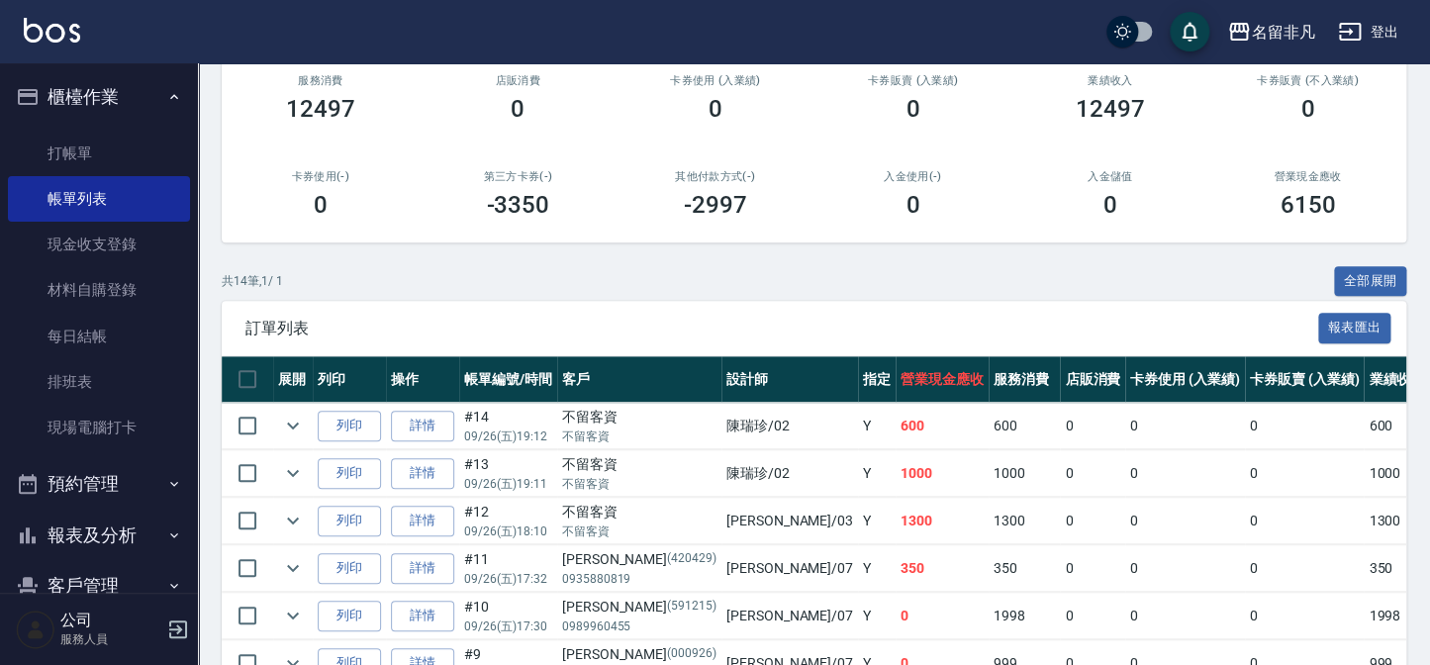
scroll to position [359, 0]
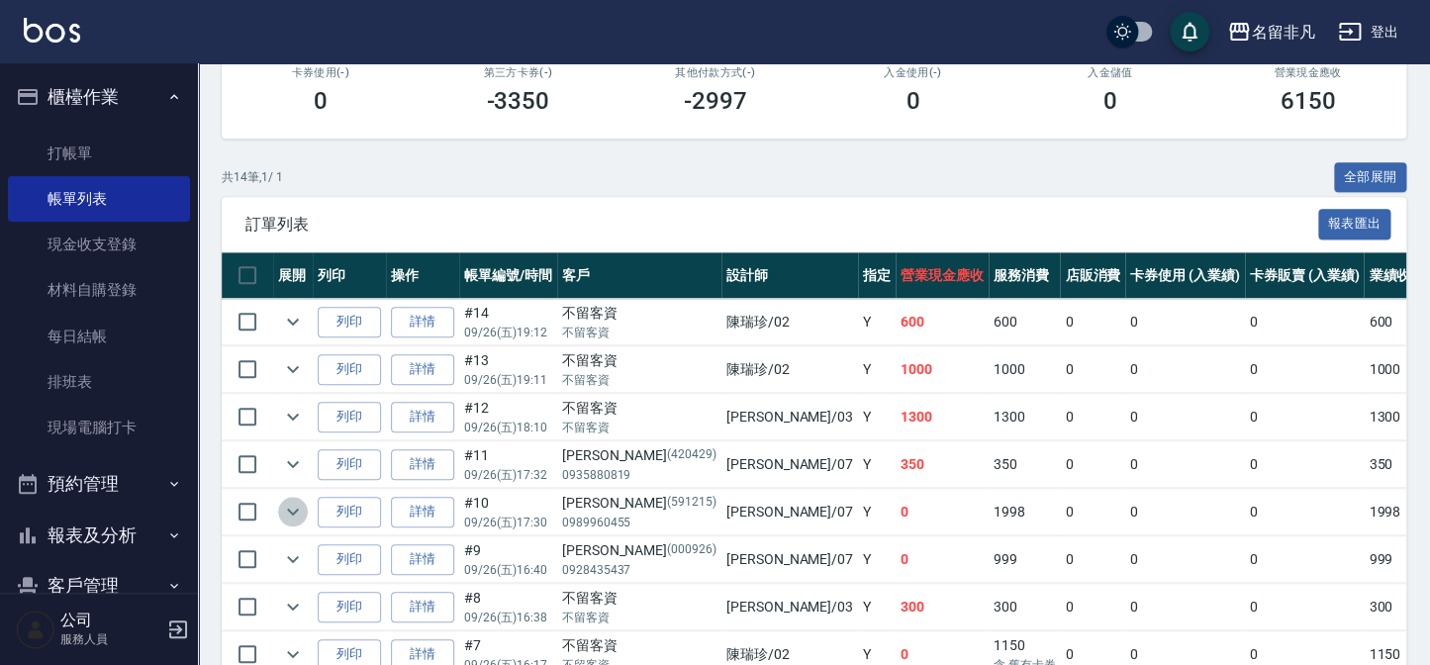
click at [285, 513] on icon "expand row" at bounding box center [293, 512] width 24 height 24
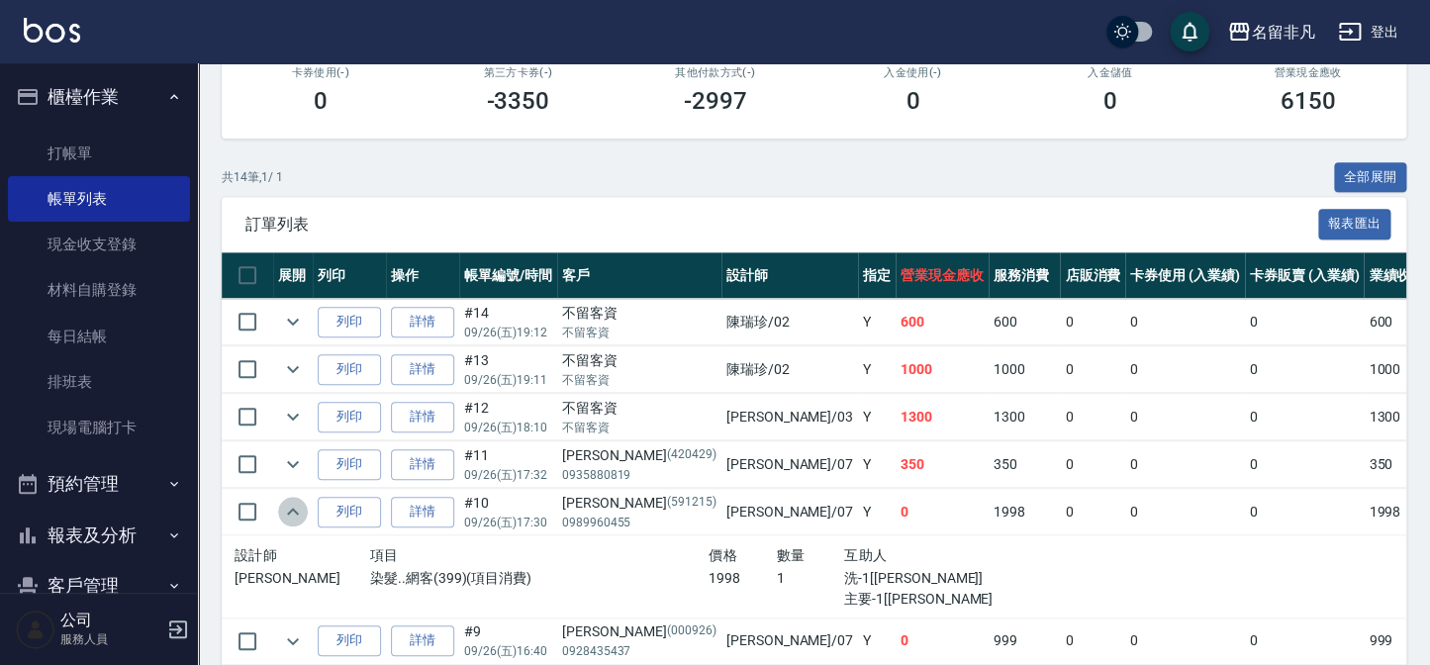
click at [287, 513] on icon "expand row" at bounding box center [293, 512] width 24 height 24
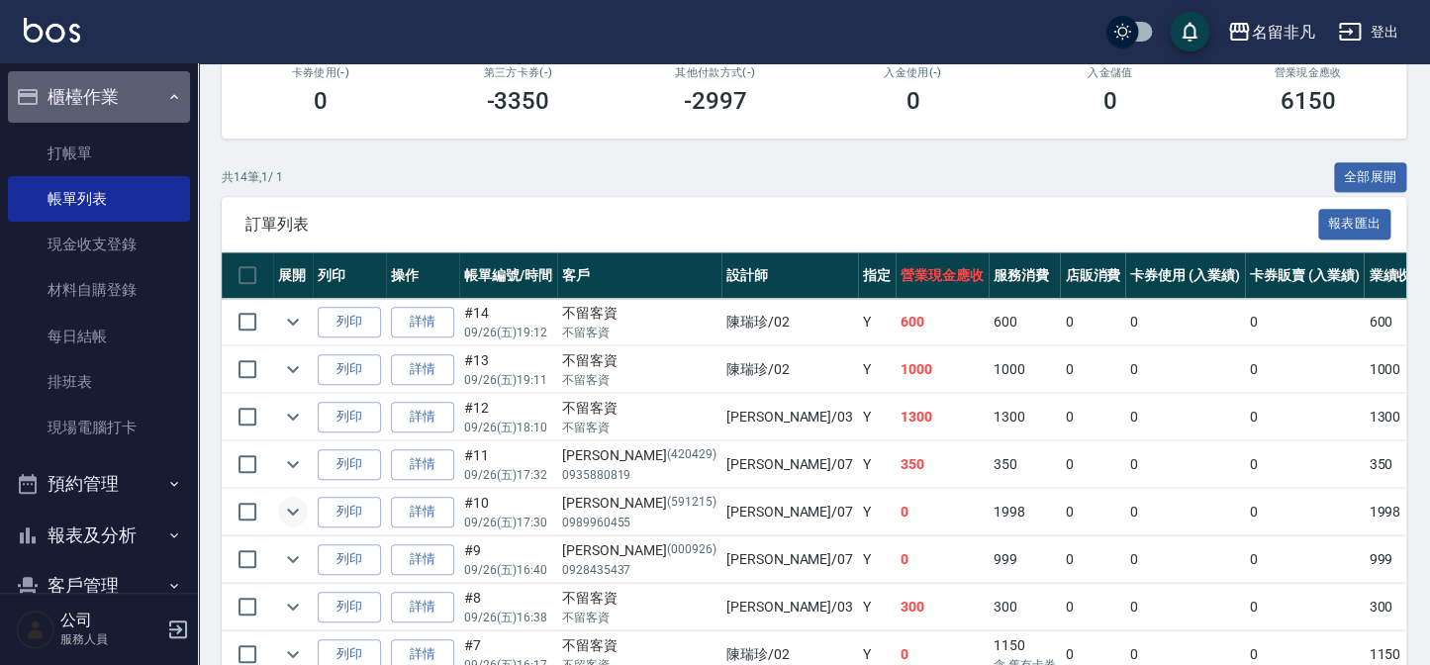
click at [122, 106] on button "櫃檯作業" at bounding box center [99, 96] width 182 height 51
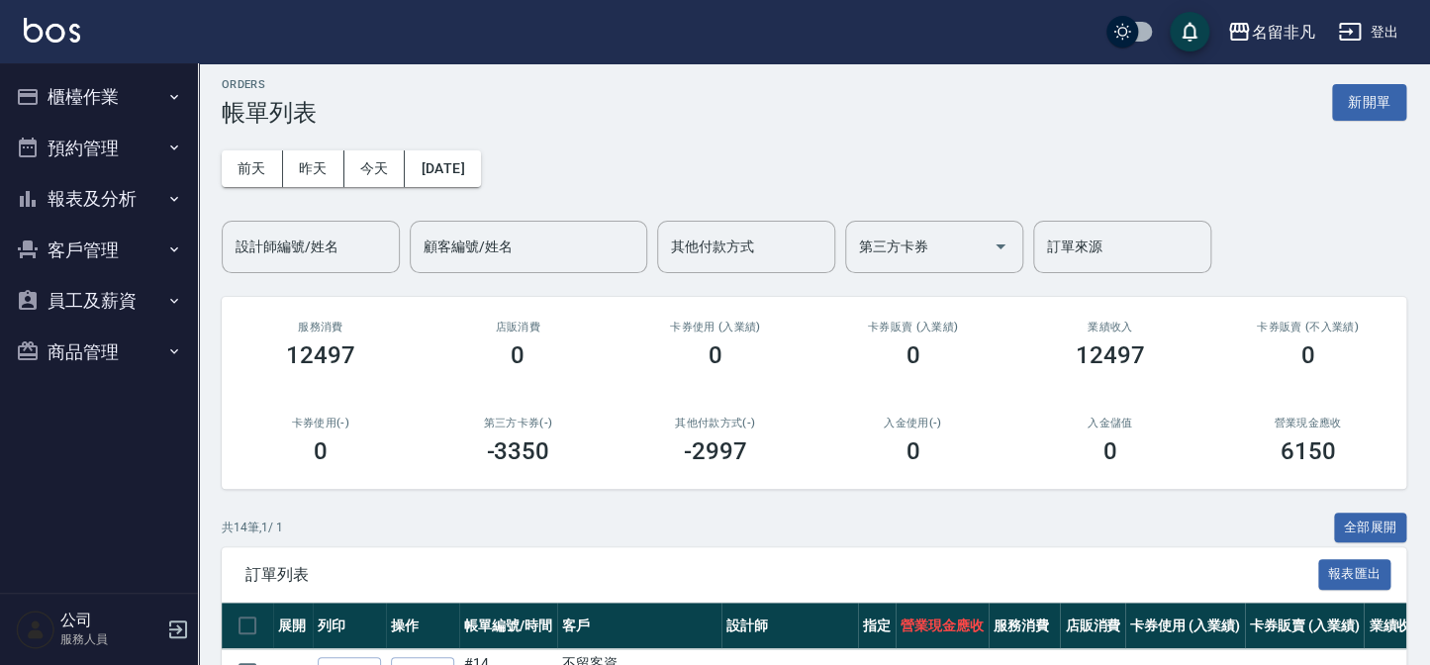
scroll to position [0, 0]
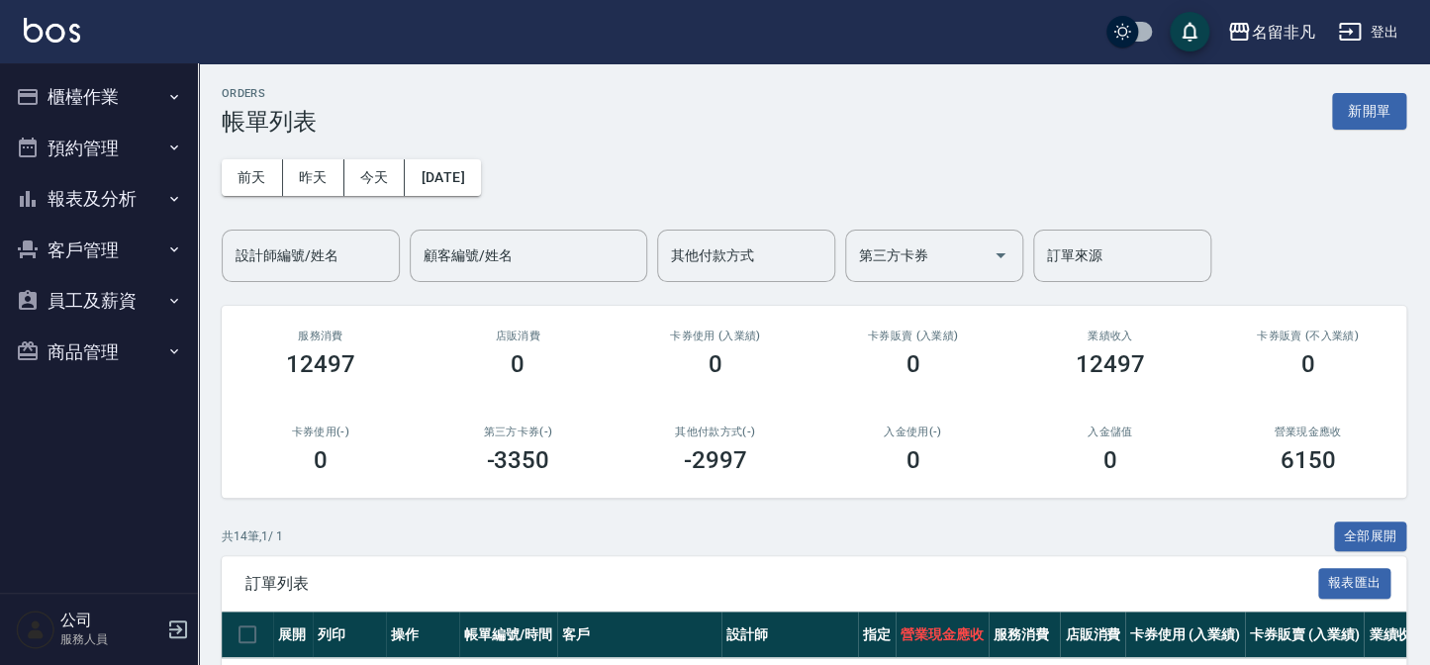
click at [834, 114] on div "ORDERS 帳單列表 新開單" at bounding box center [814, 111] width 1185 height 48
click at [1380, 129] on button "新開單" at bounding box center [1369, 111] width 74 height 37
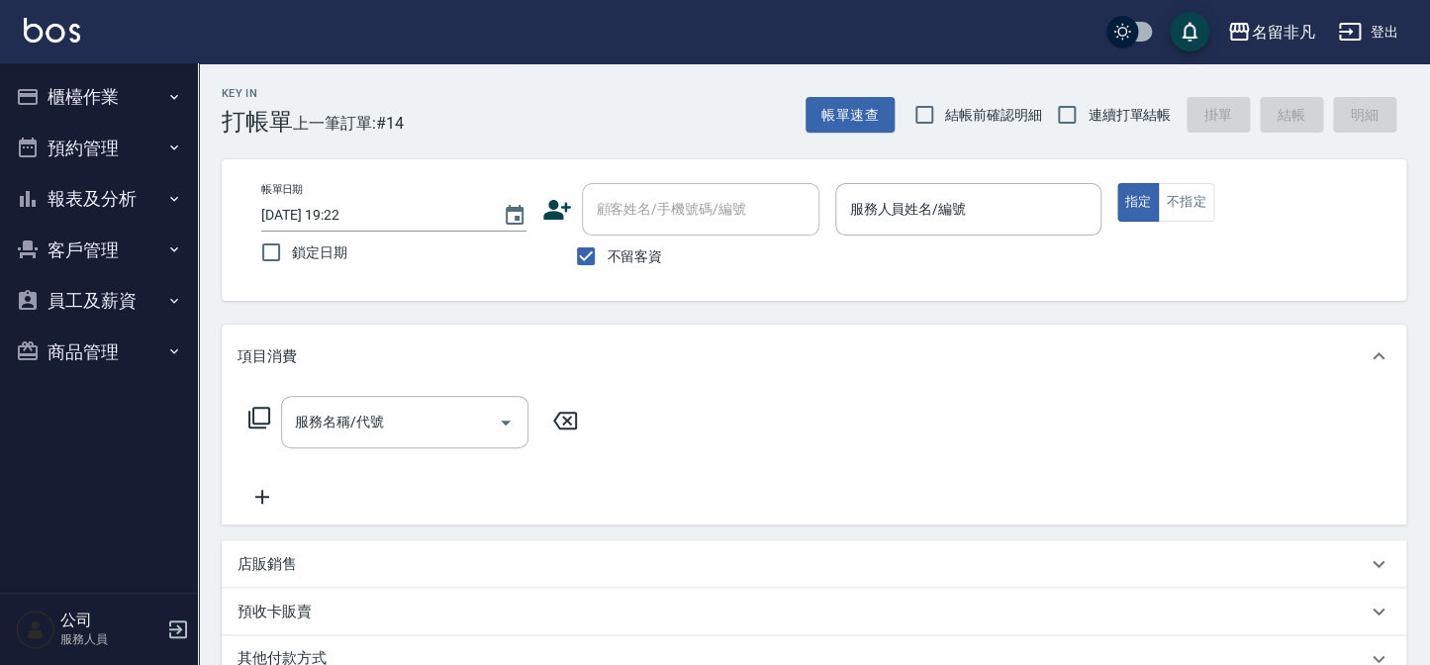
click at [526, 136] on div "Key In 打帳單 上一筆訂單:#14 帳單速查 結帳前確認明細 連續打單結帳 掛單 結帳 明細 帳單日期 [DATE] 19:22 鎖定日期 顧客姓名/手…" at bounding box center [814, 504] width 1232 height 882
click at [127, 87] on button "櫃檯作業" at bounding box center [99, 96] width 182 height 51
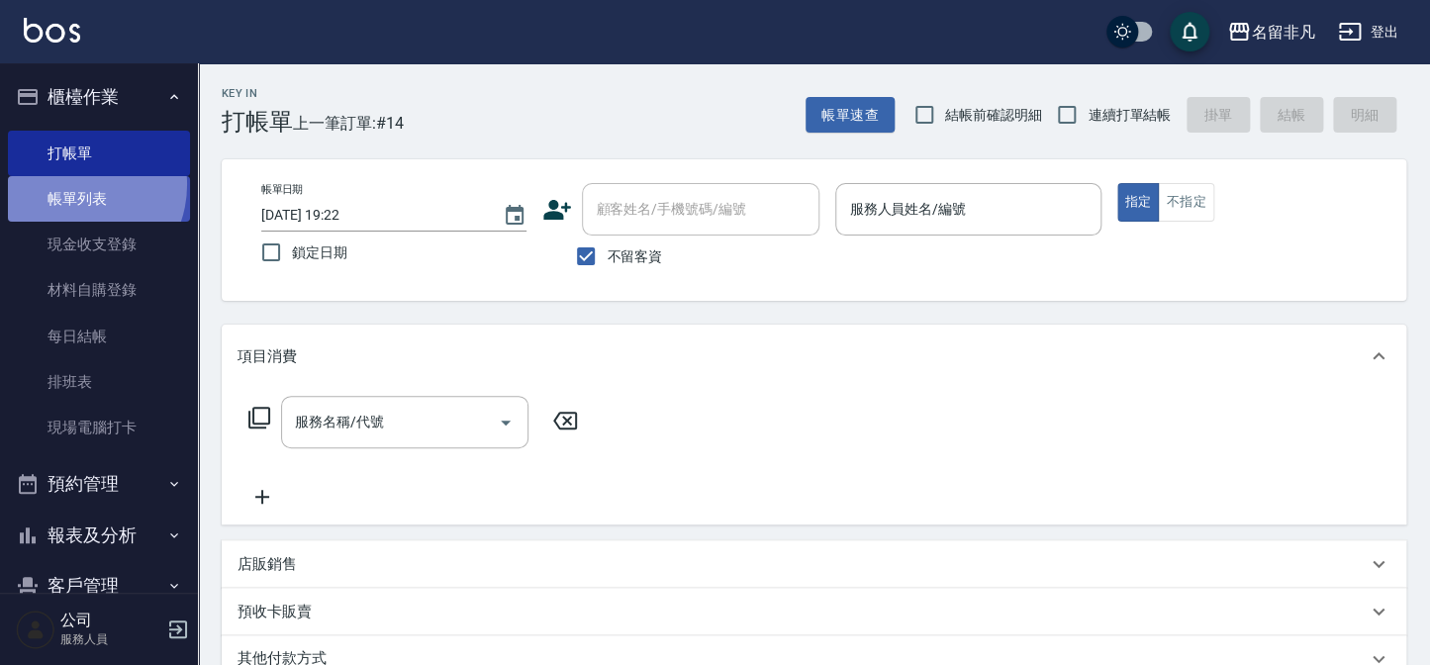
click at [74, 185] on link "帳單列表" at bounding box center [99, 199] width 182 height 46
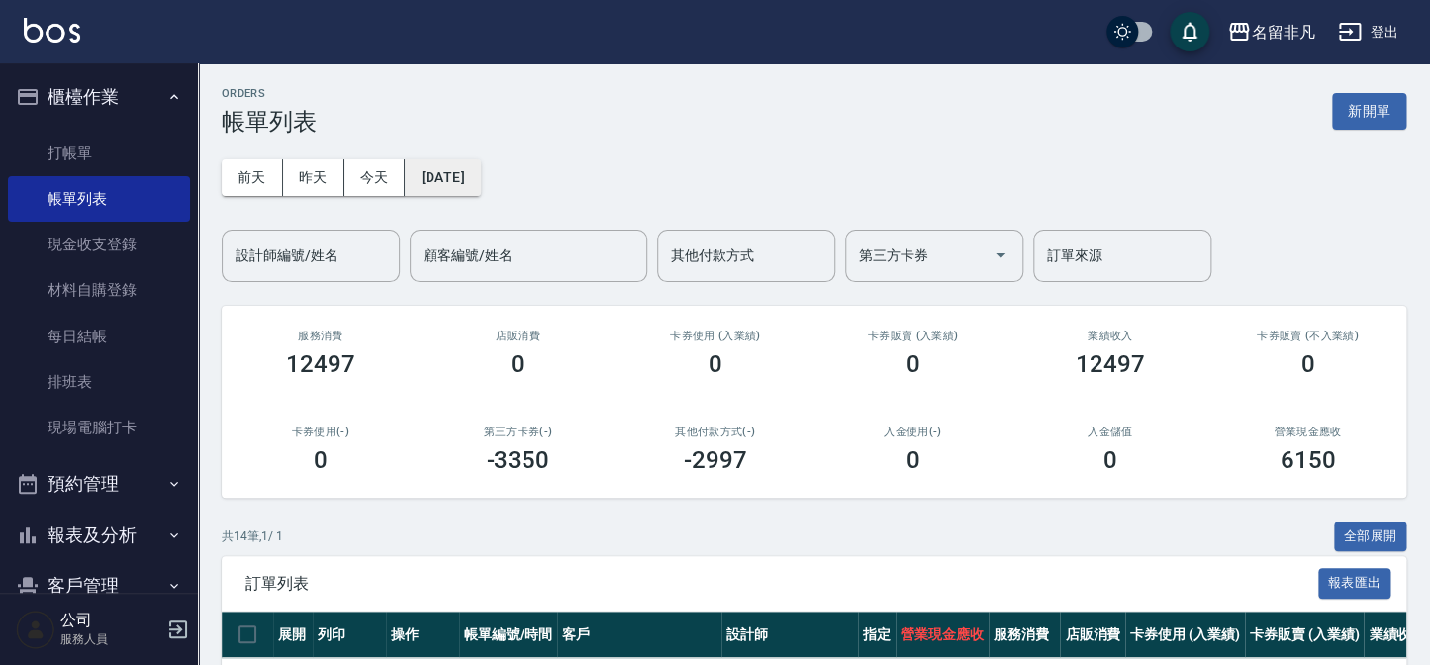
click at [480, 189] on button "[DATE]" at bounding box center [442, 177] width 75 height 37
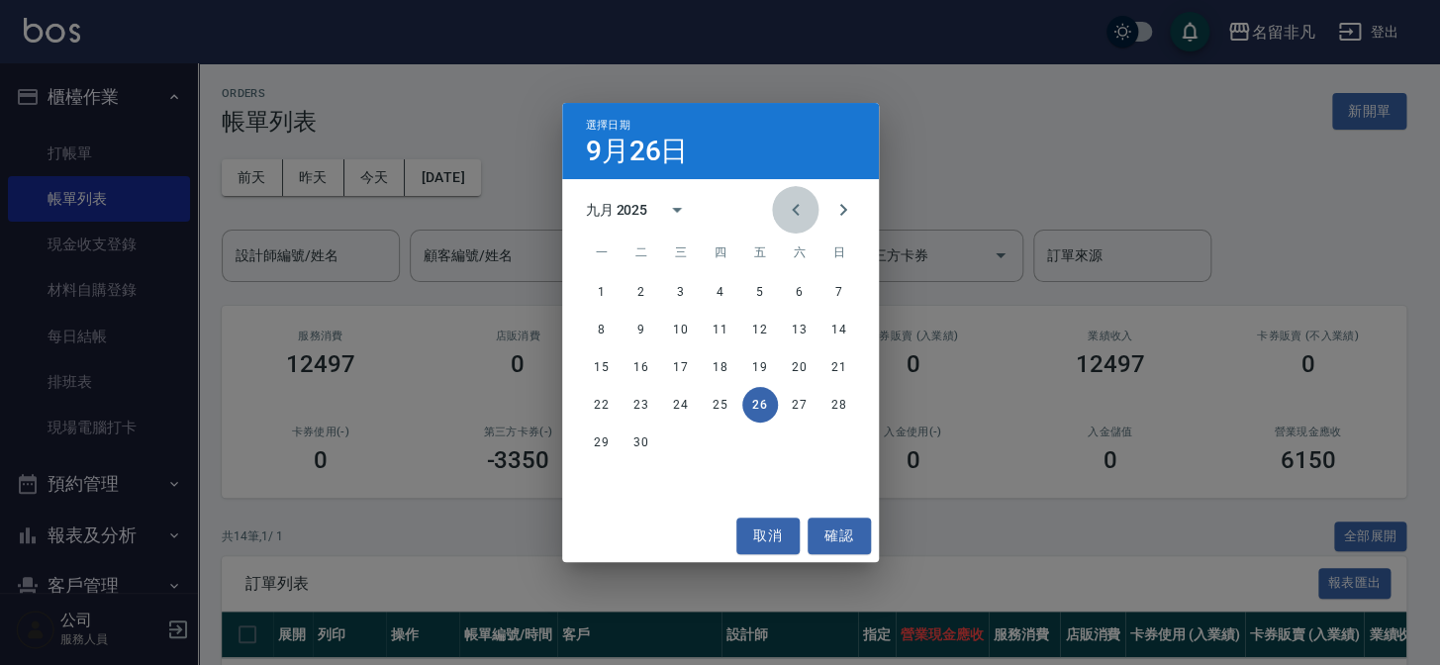
click at [798, 217] on icon "Previous month" at bounding box center [796, 210] width 24 height 24
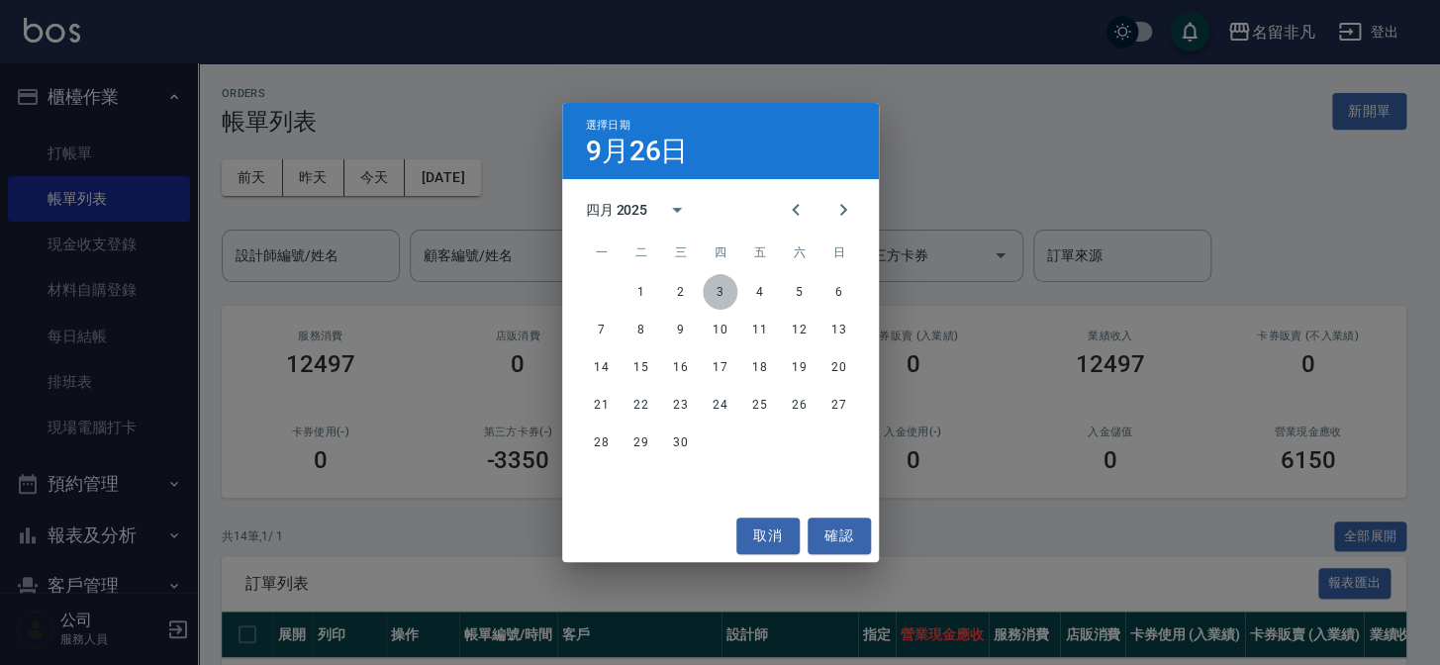
click at [727, 301] on button "3" at bounding box center [721, 292] width 36 height 36
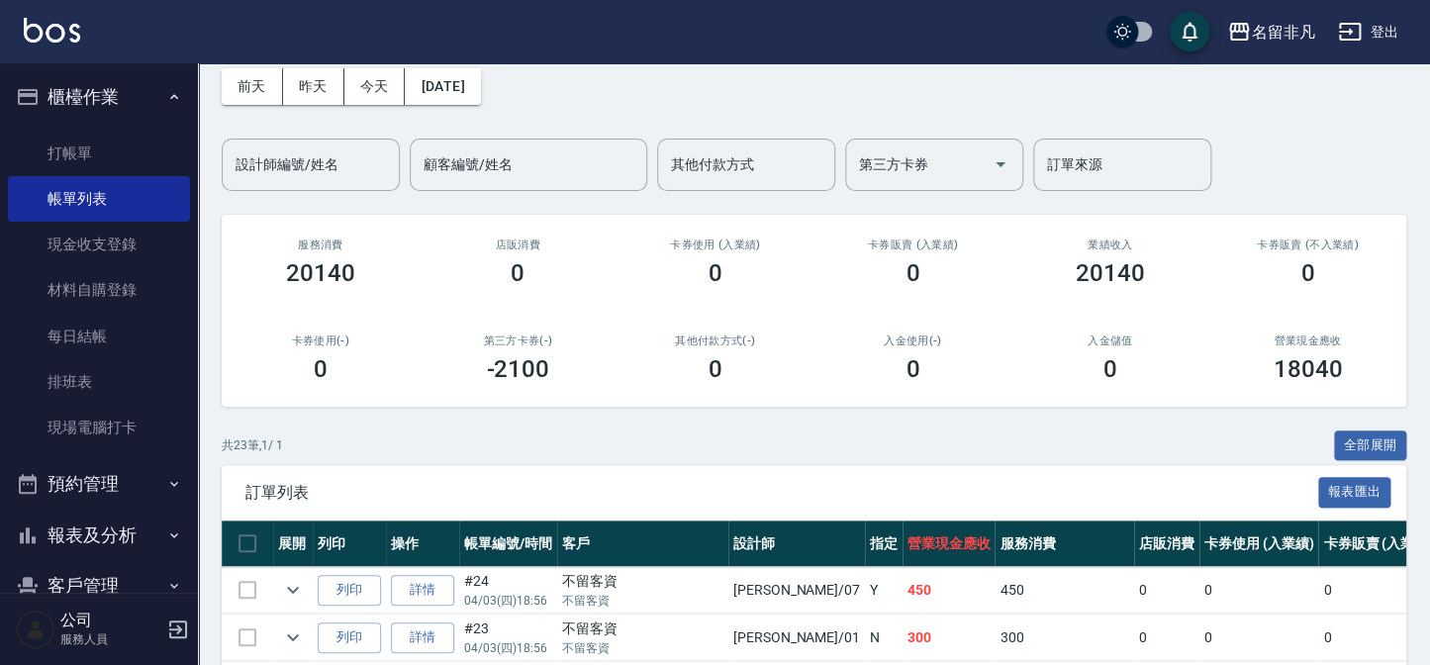
scroll to position [89, 0]
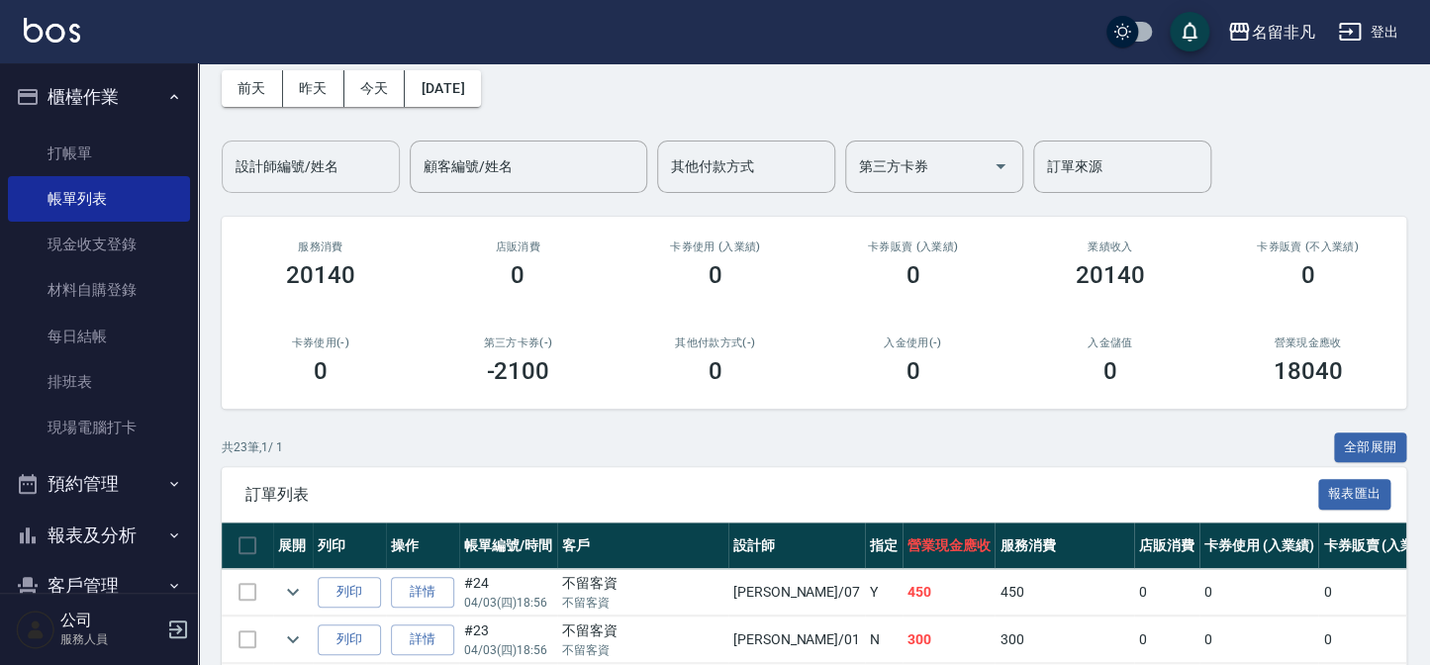
click at [336, 178] on input "設計師編號/姓名" at bounding box center [311, 166] width 160 height 35
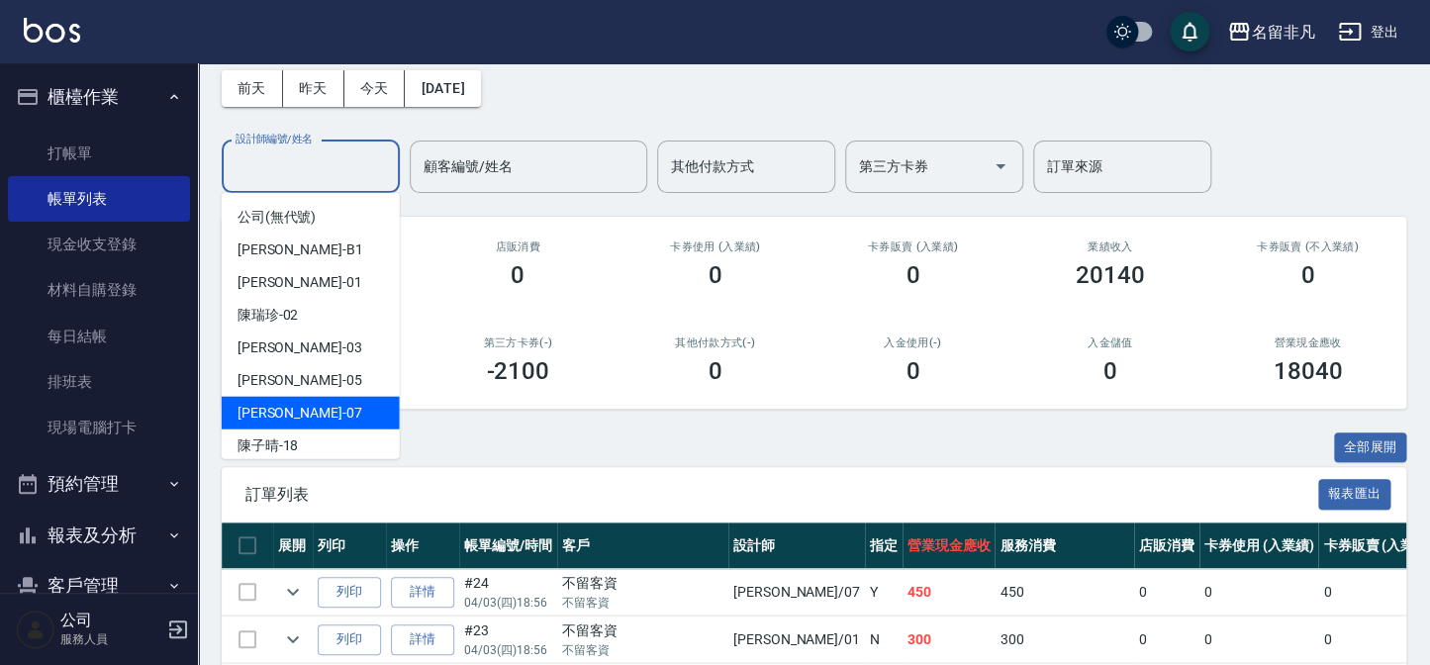
click at [315, 409] on div "[PERSON_NAME]-07" at bounding box center [311, 413] width 178 height 33
type input "[PERSON_NAME]-07"
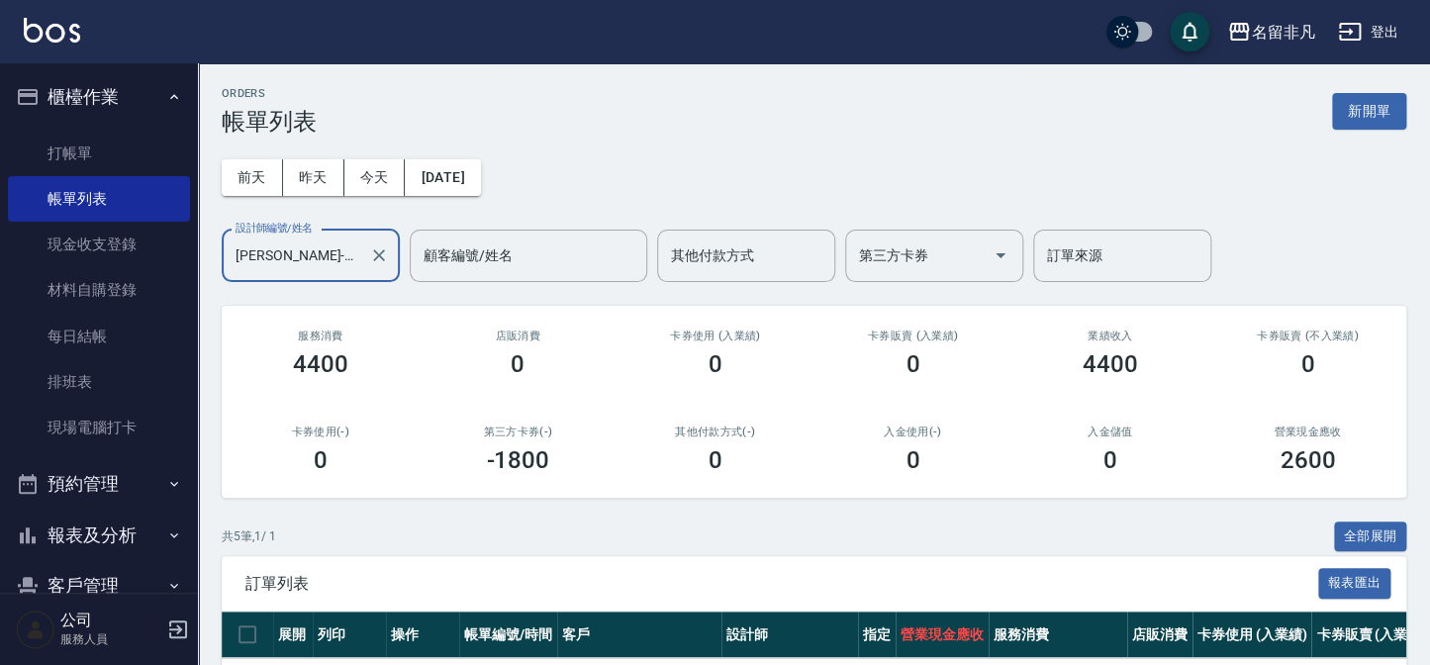
scroll to position [0, 0]
click at [480, 195] on button "[DATE]" at bounding box center [442, 177] width 75 height 37
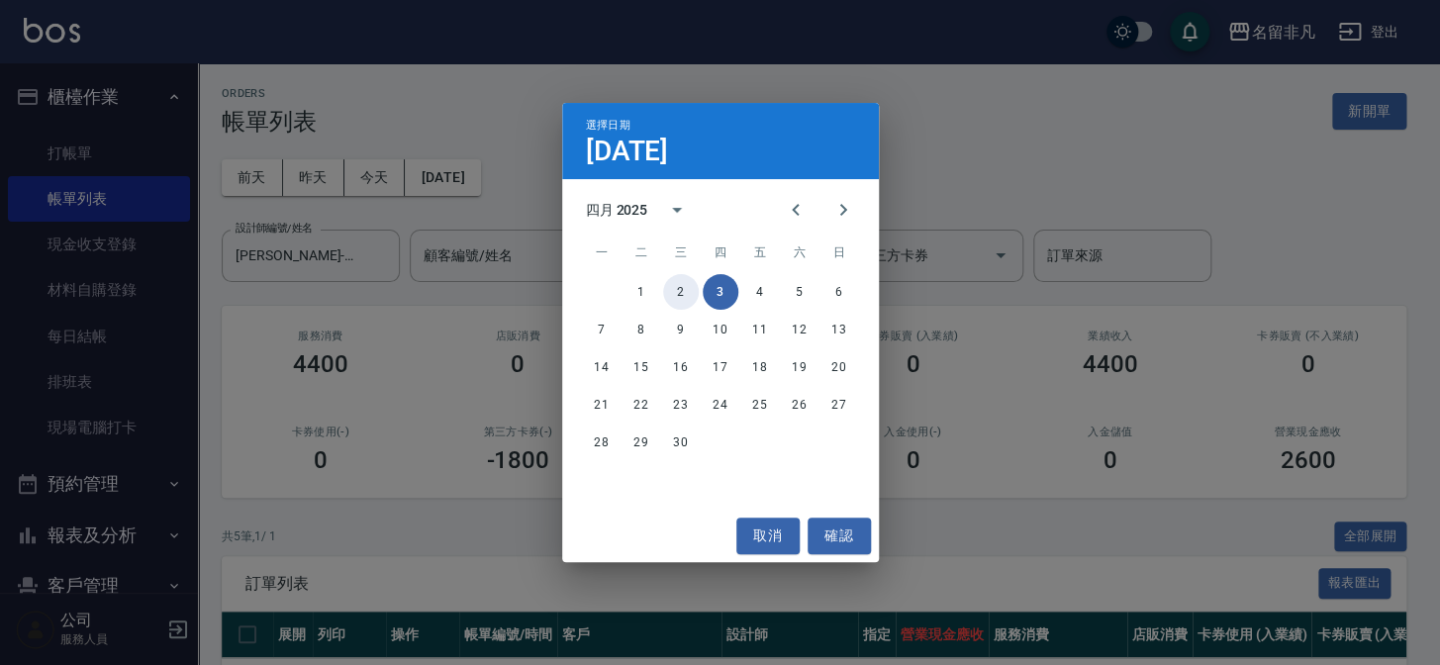
click at [681, 289] on button "2" at bounding box center [681, 292] width 36 height 36
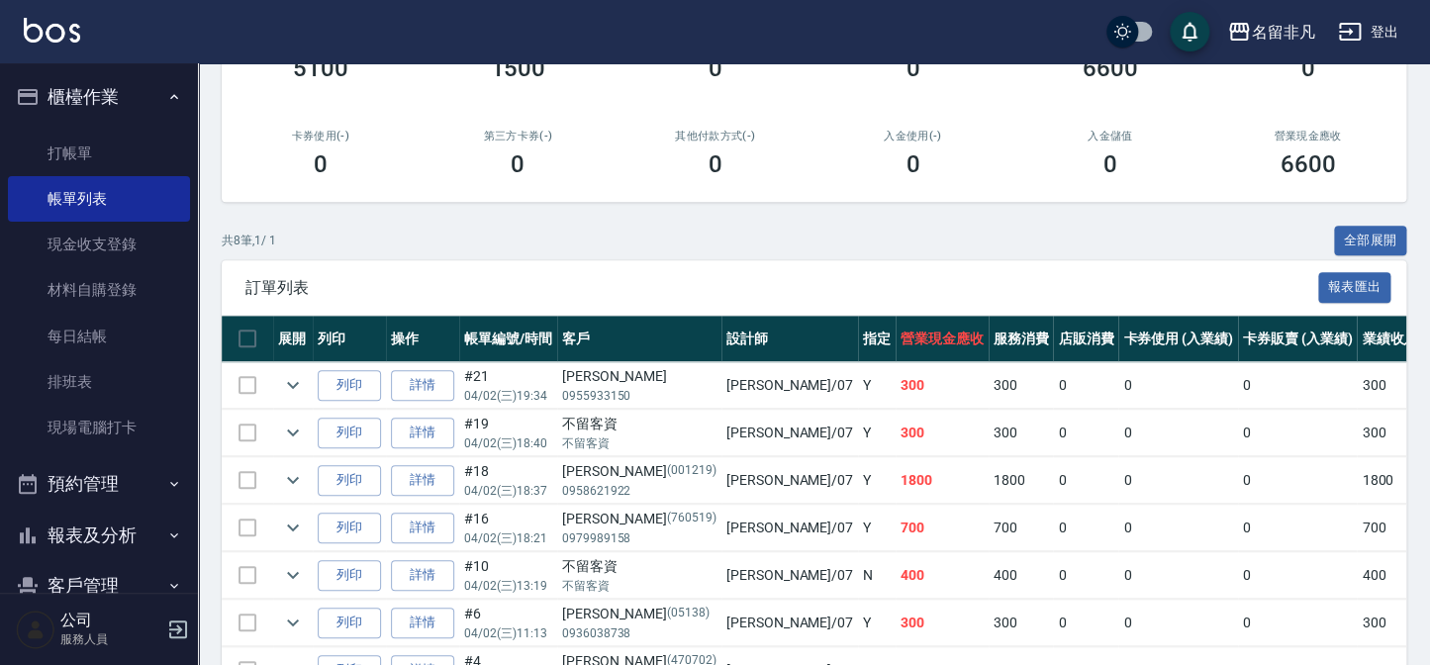
scroll to position [461, 0]
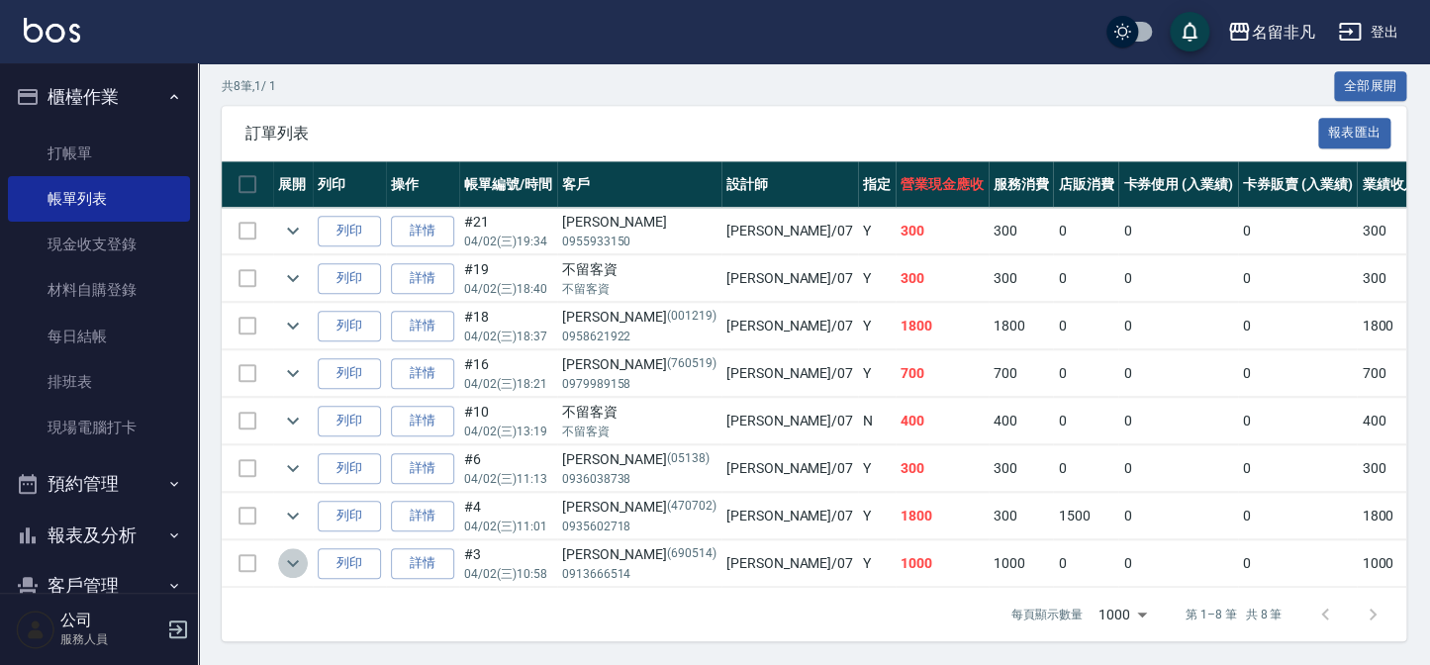
click at [292, 551] on icon "expand row" at bounding box center [293, 563] width 24 height 24
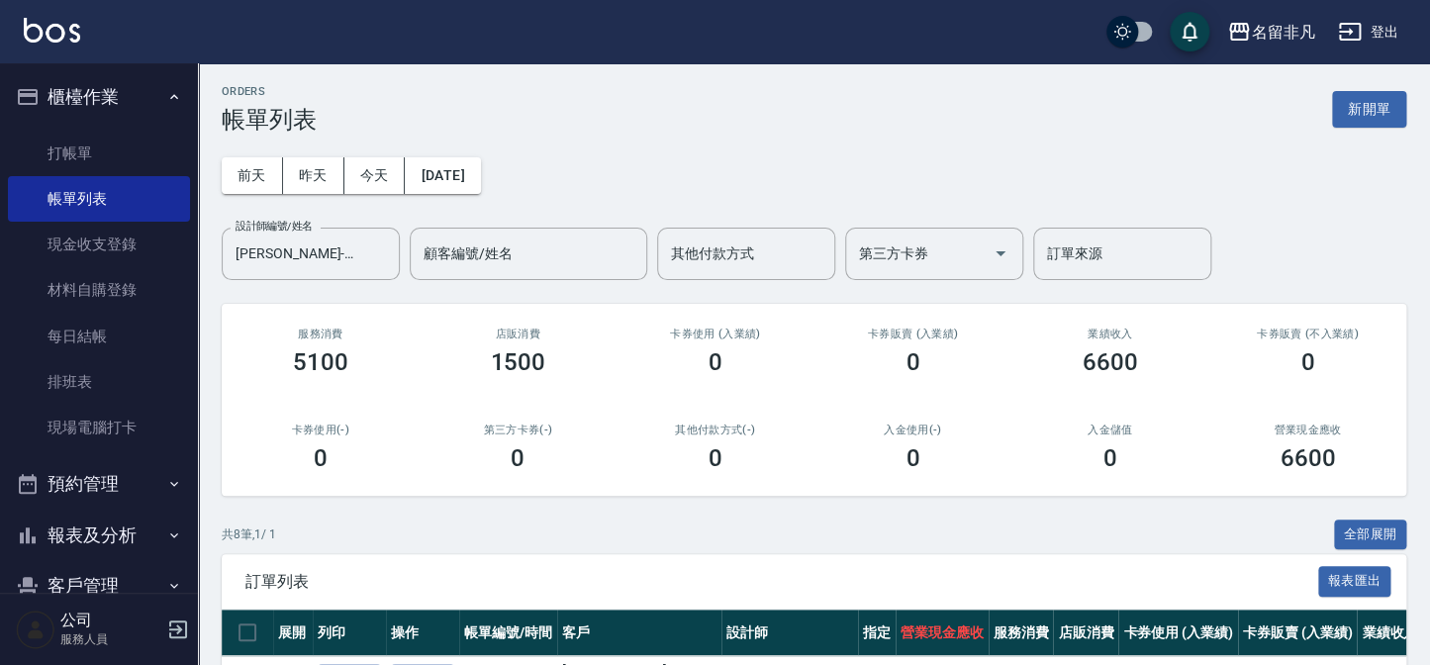
scroll to position [0, 0]
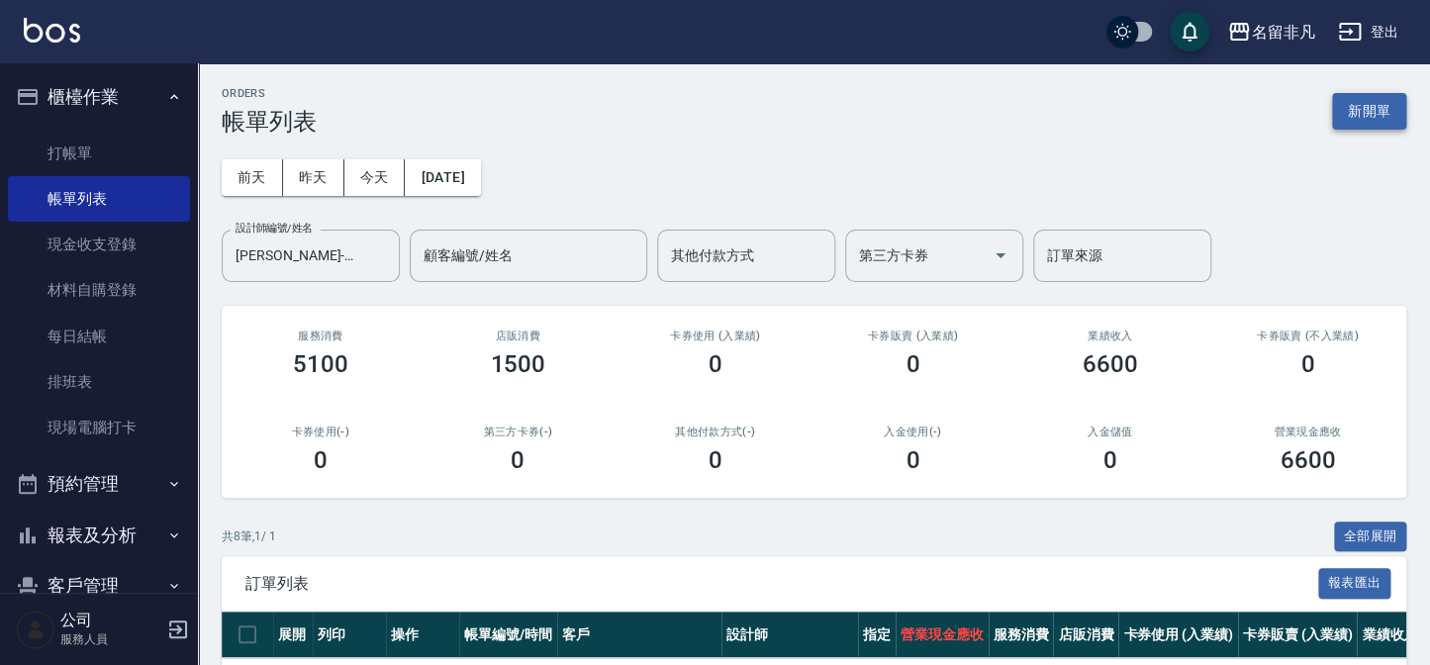
drag, startPoint x: 1346, startPoint y: 89, endPoint x: 1348, endPoint y: 103, distance: 14.0
click at [1346, 92] on div "ORDERS 帳單列表 新開單" at bounding box center [814, 111] width 1185 height 48
click at [1348, 104] on button "新開單" at bounding box center [1369, 111] width 74 height 37
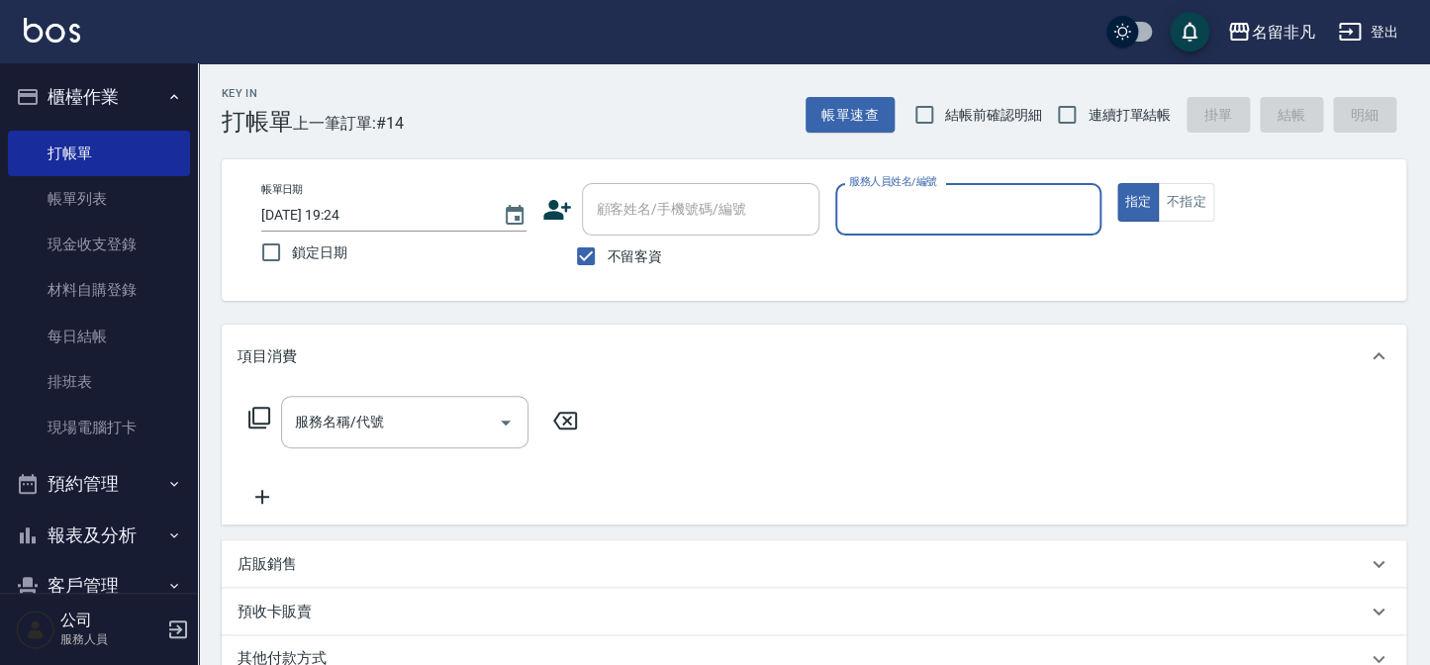
click at [630, 251] on span "不留客資" at bounding box center [634, 256] width 55 height 21
click at [607, 251] on input "不留客資" at bounding box center [586, 257] width 42 height 42
checkbox input "false"
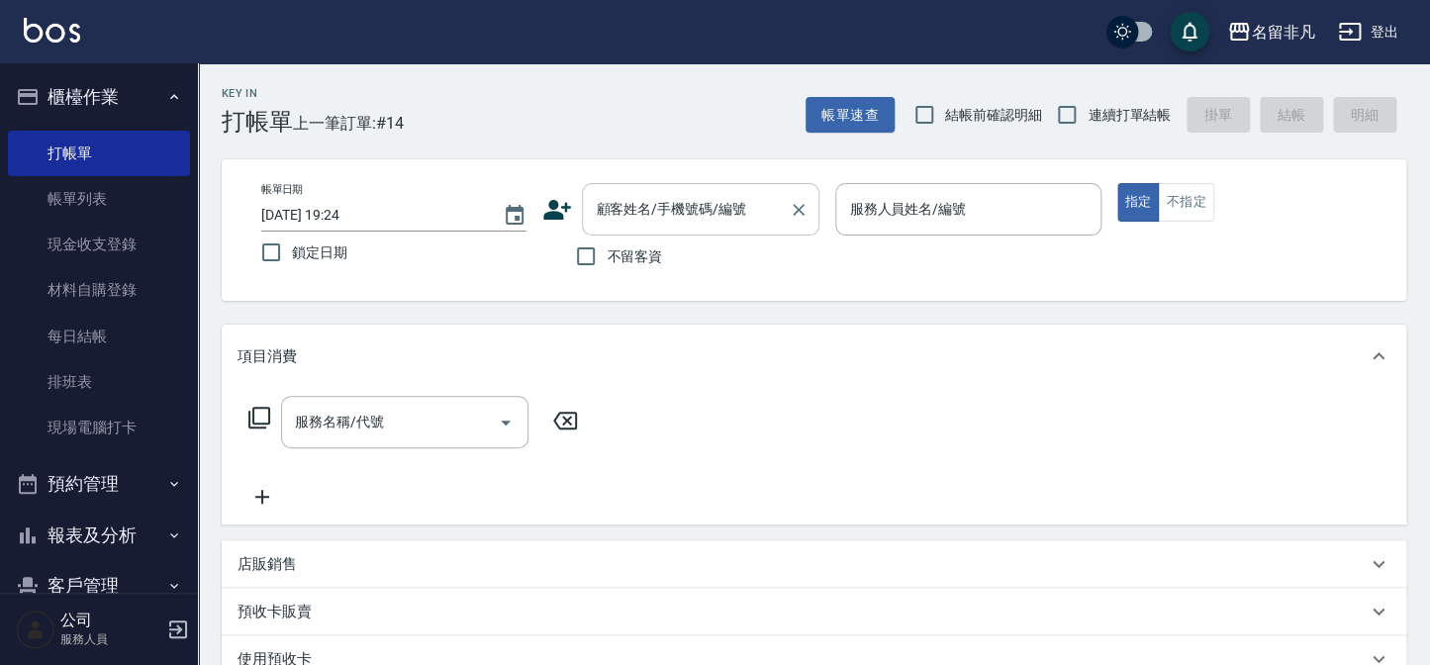
click at [647, 204] on div "顧客姓名/手機號碼/編號 顧客姓名/手機號碼/編號" at bounding box center [700, 209] width 237 height 52
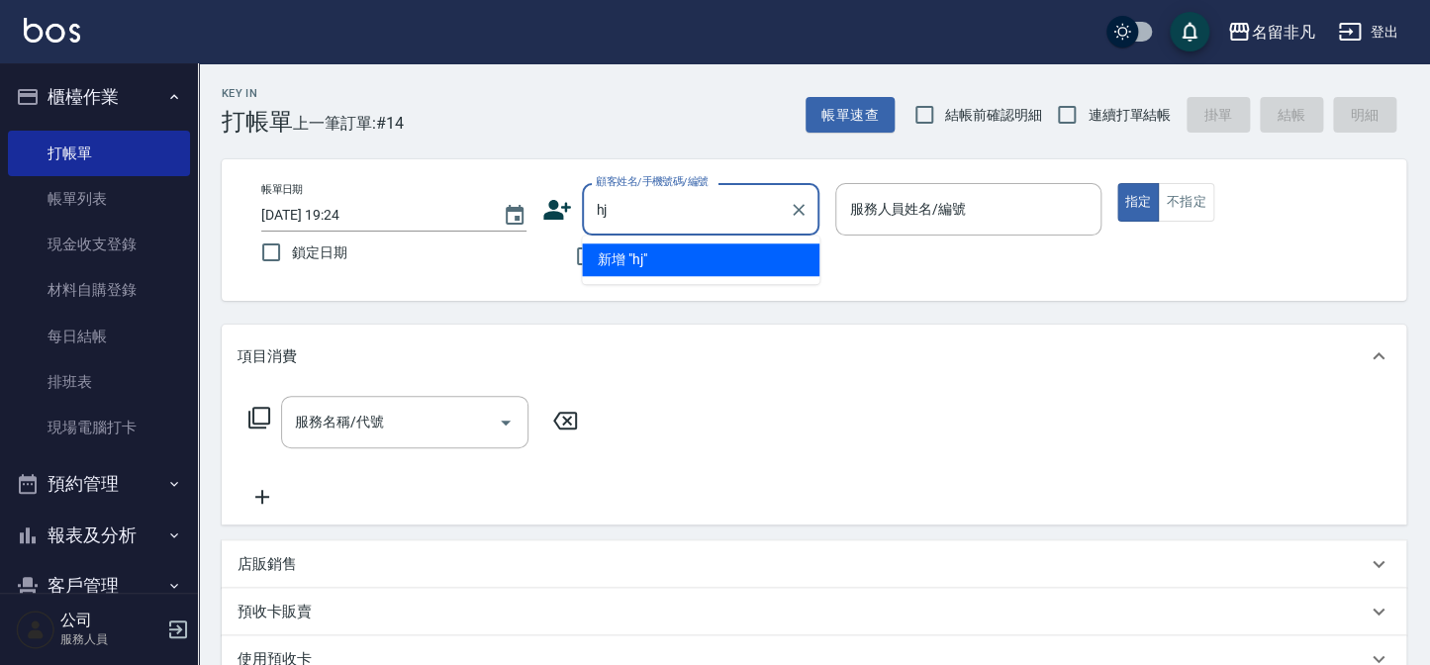
type input "h"
click at [694, 259] on li "[PERSON_NAME]/0913666514/690514" at bounding box center [700, 259] width 237 height 33
type input "[PERSON_NAME]/0913666514/690514"
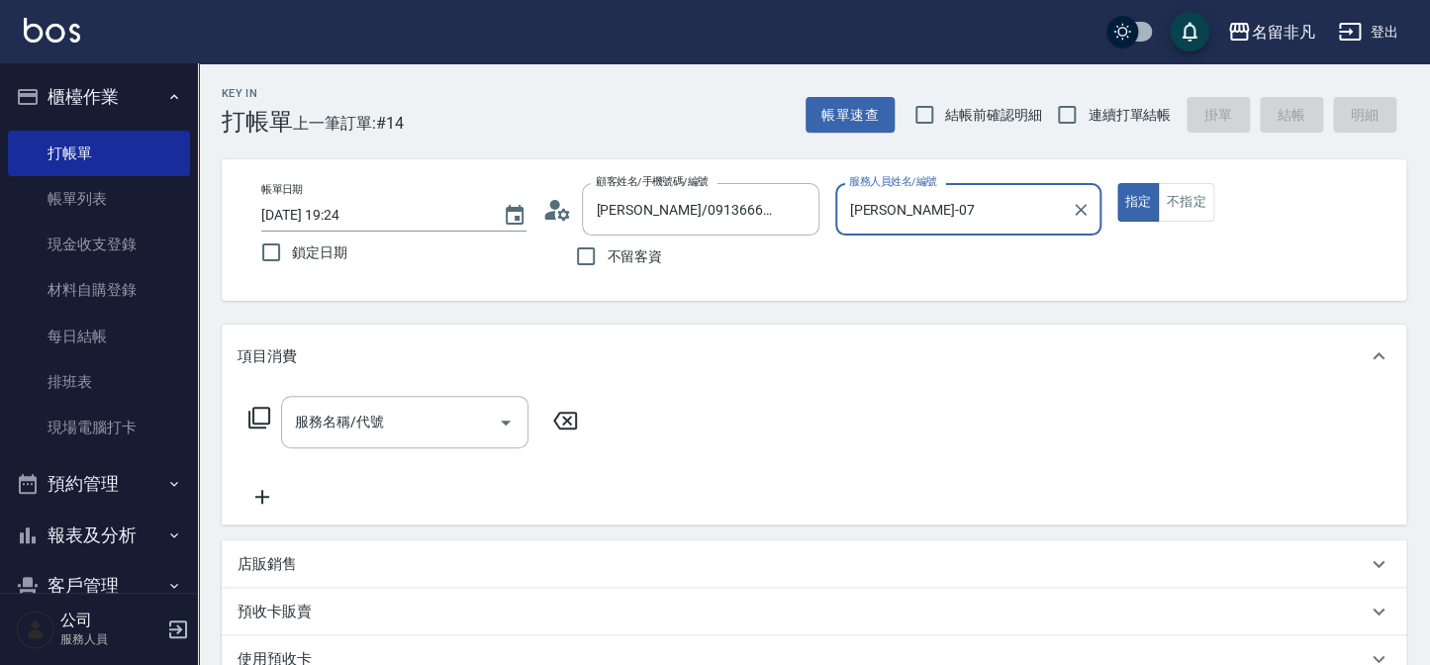
type input "[PERSON_NAME]-07"
click at [333, 418] on div "服務名稱/代號 服務名稱/代號" at bounding box center [404, 422] width 247 height 52
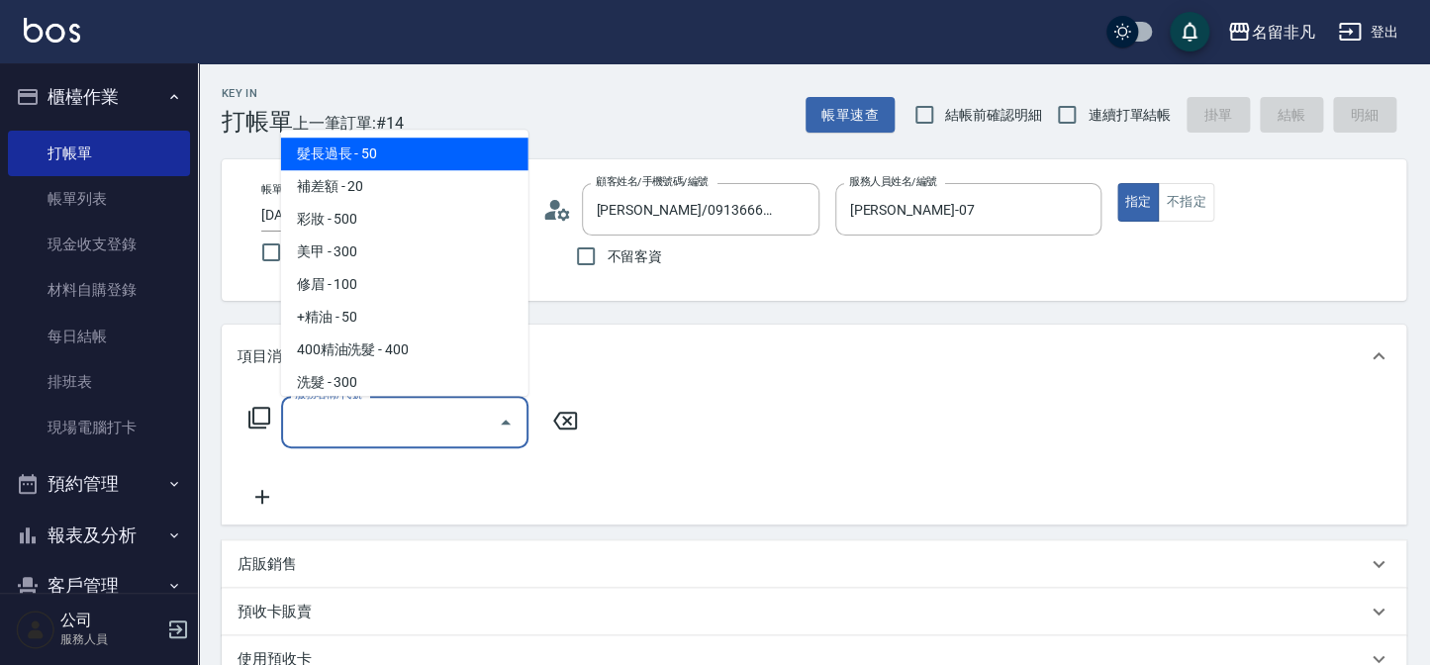
type input "0"
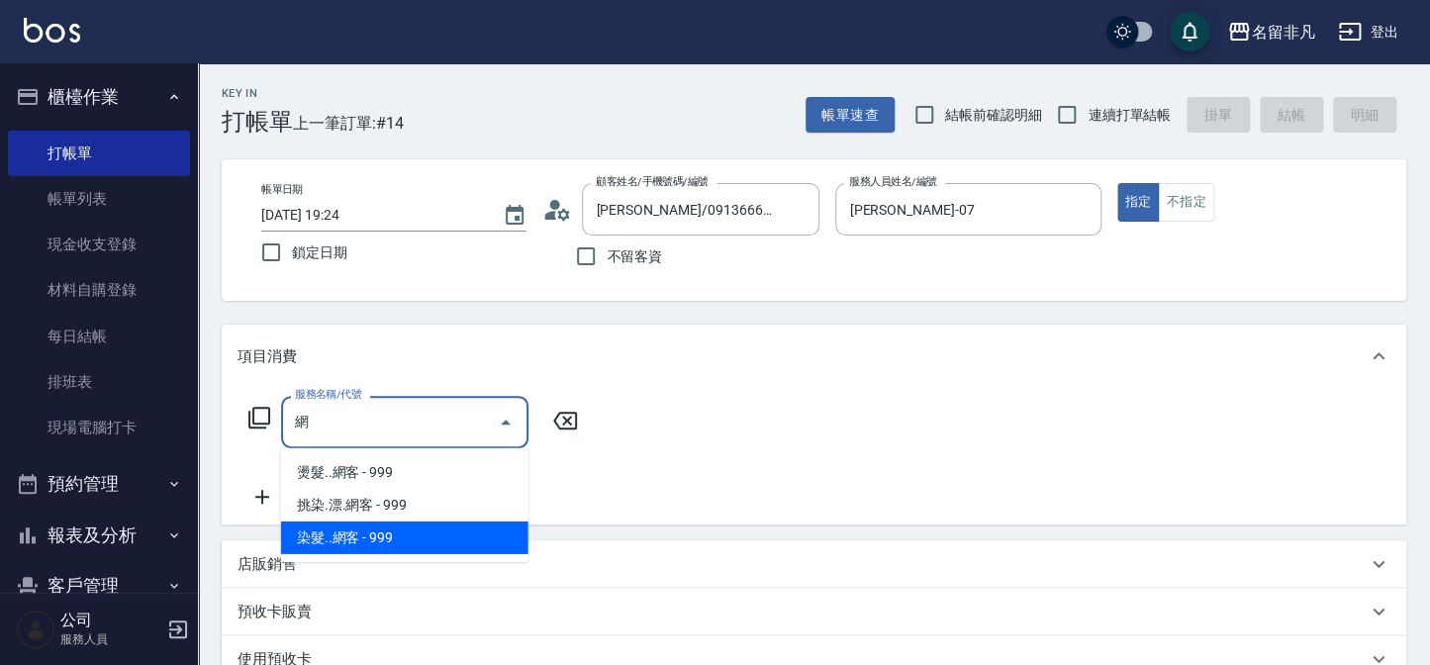
click at [381, 535] on span "染髮..網客 - 999" at bounding box center [404, 537] width 247 height 33
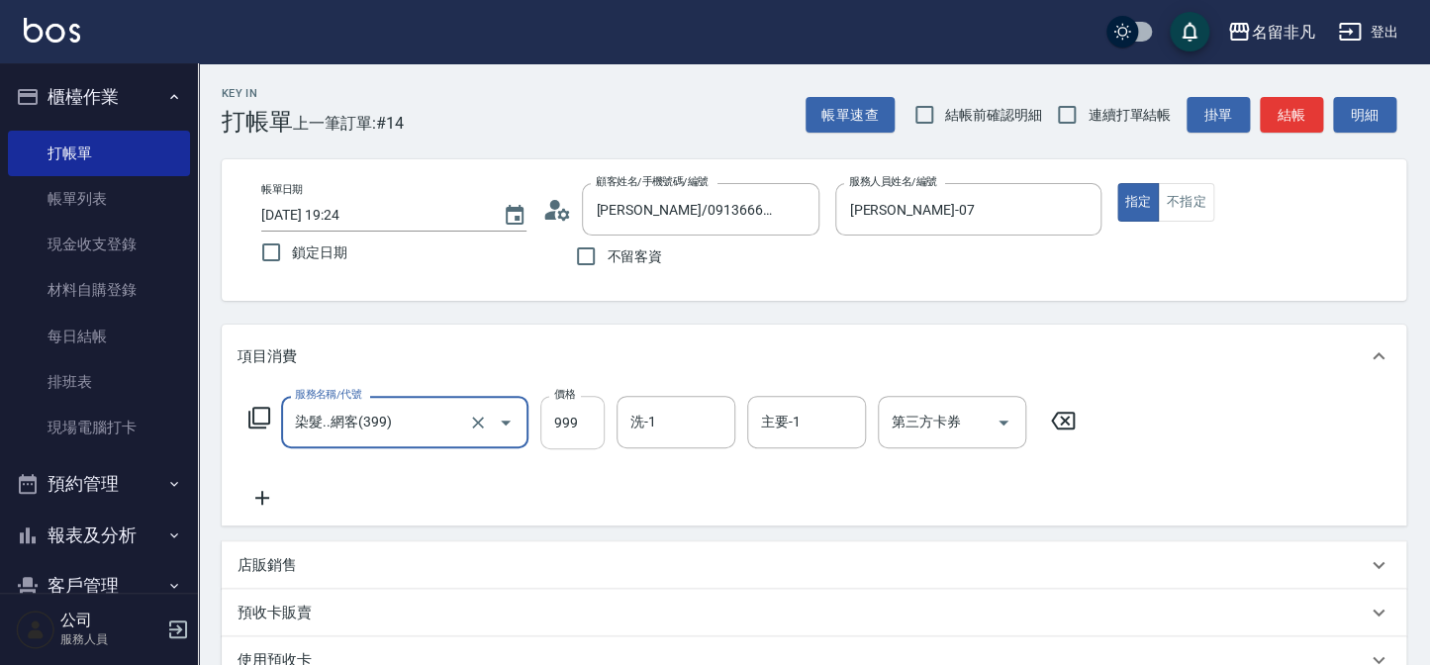
type input "染髮..網客(399)"
click at [574, 431] on input "999" at bounding box center [572, 422] width 64 height 53
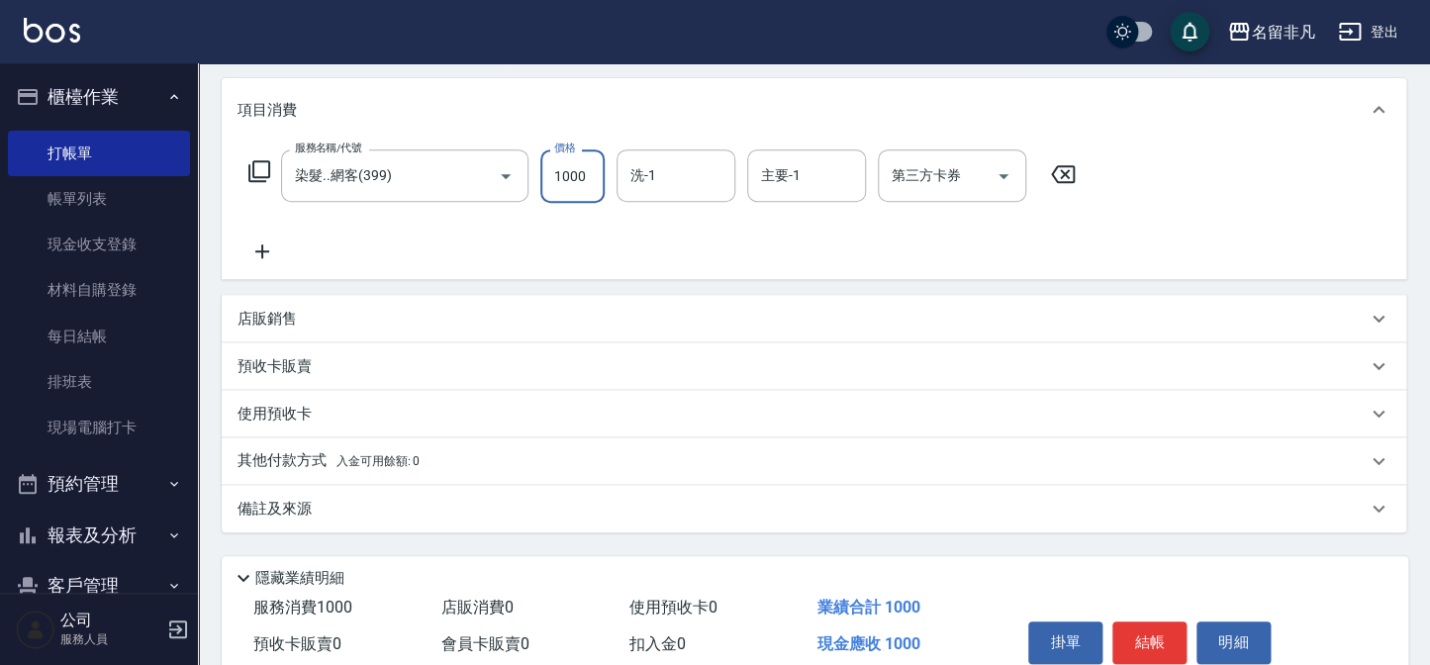
scroll to position [269, 0]
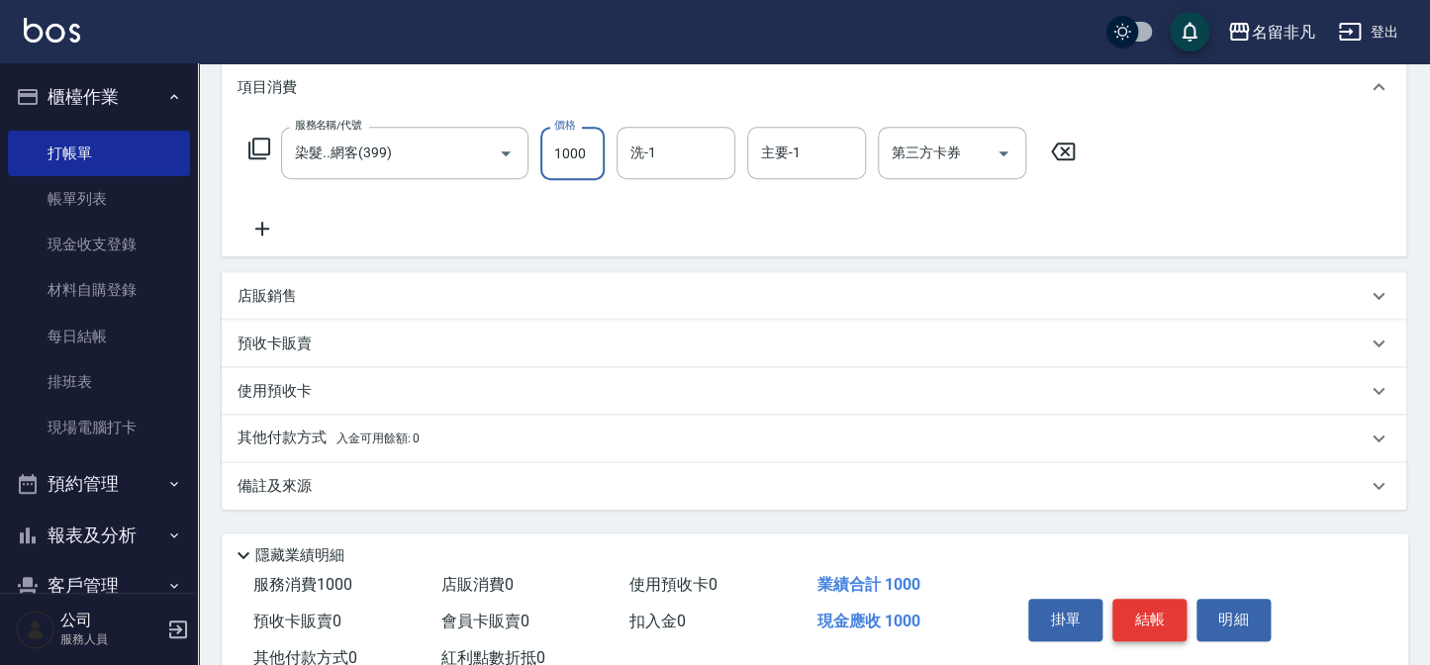
type input "1000"
click at [1159, 637] on button "結帳" at bounding box center [1149, 620] width 74 height 42
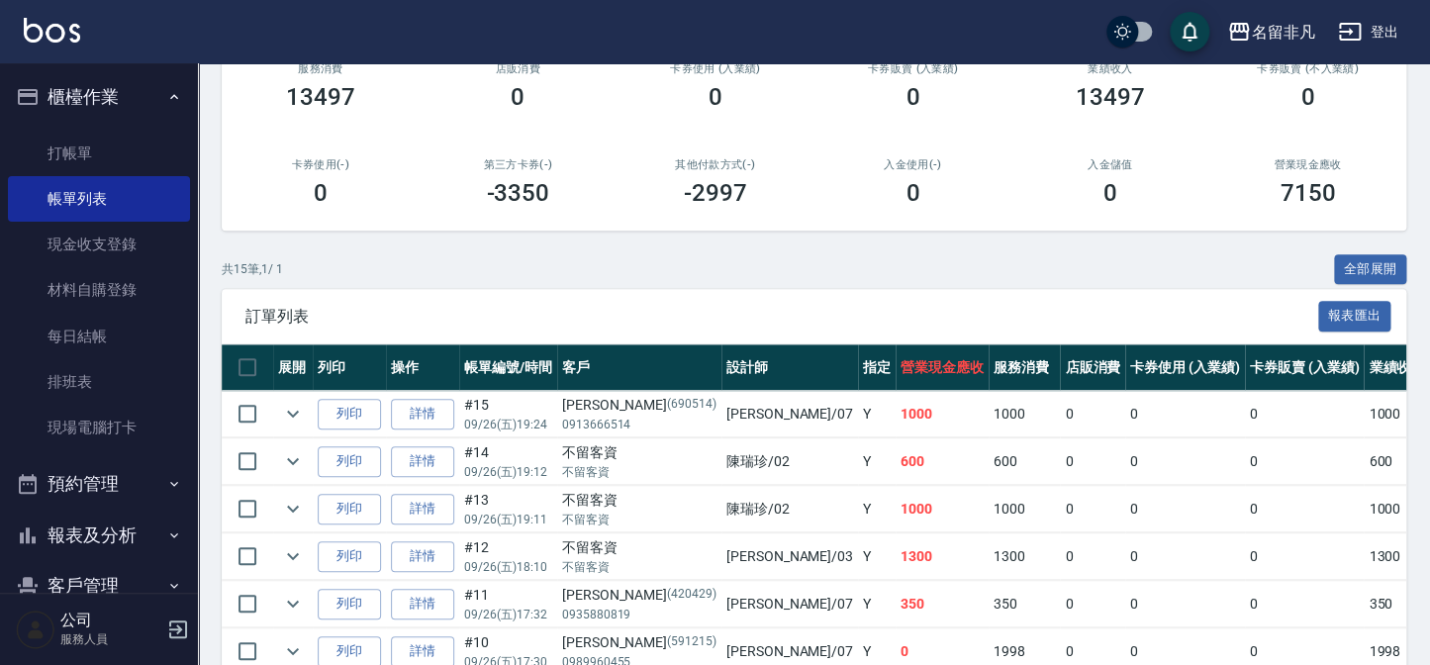
scroll to position [269, 0]
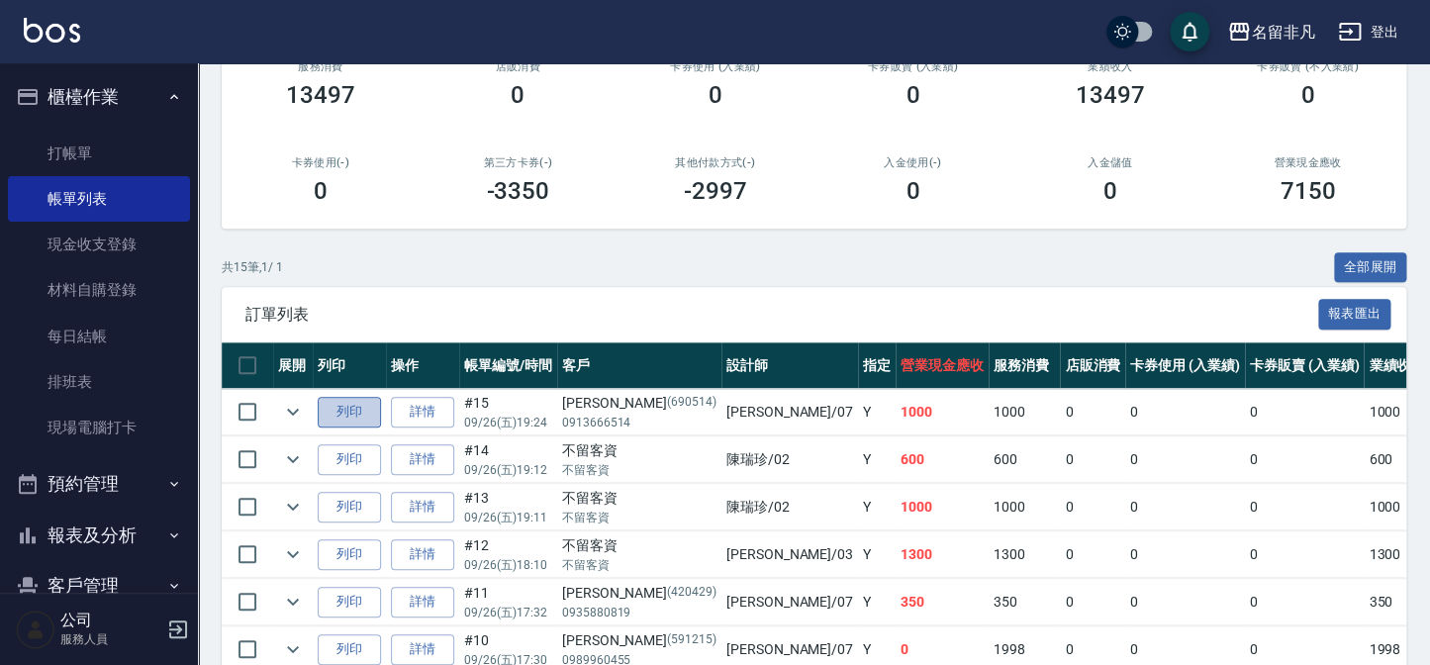
click at [340, 413] on button "列印" at bounding box center [349, 412] width 63 height 31
click at [127, 107] on button "櫃檯作業" at bounding box center [99, 96] width 182 height 51
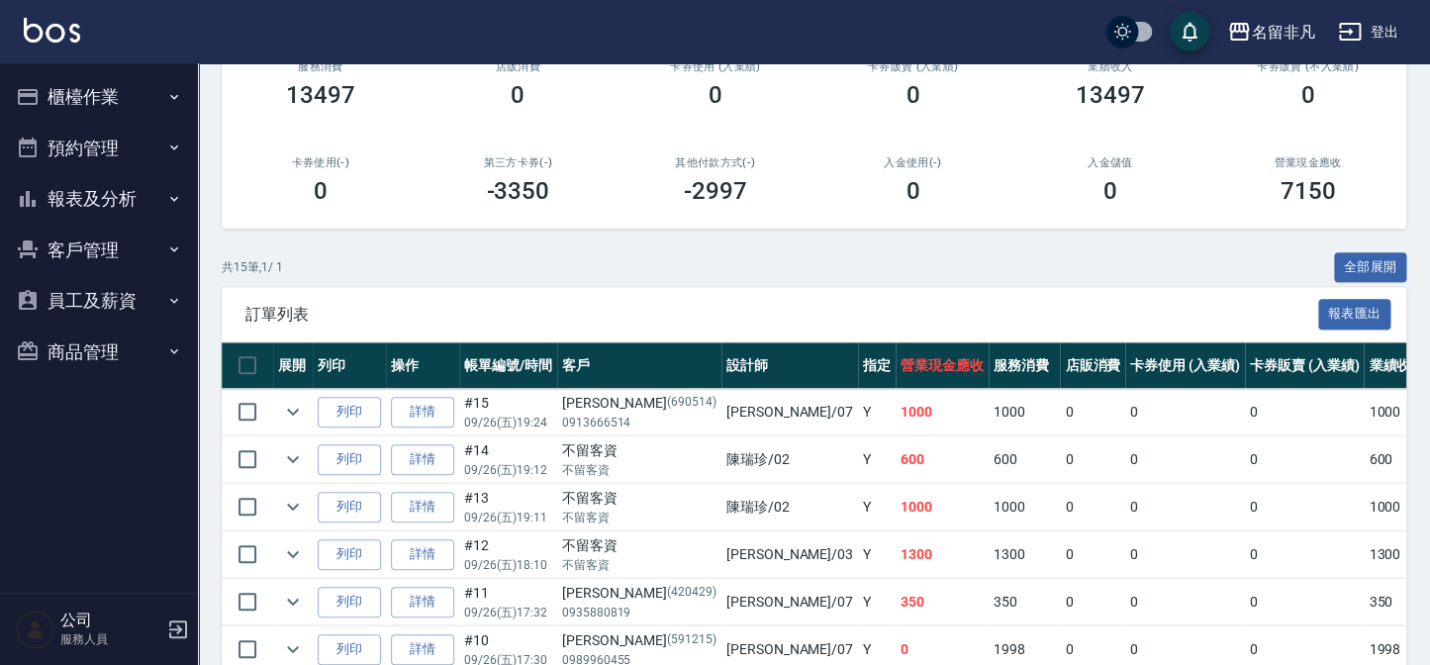
click at [120, 201] on button "報表及分析" at bounding box center [99, 198] width 182 height 51
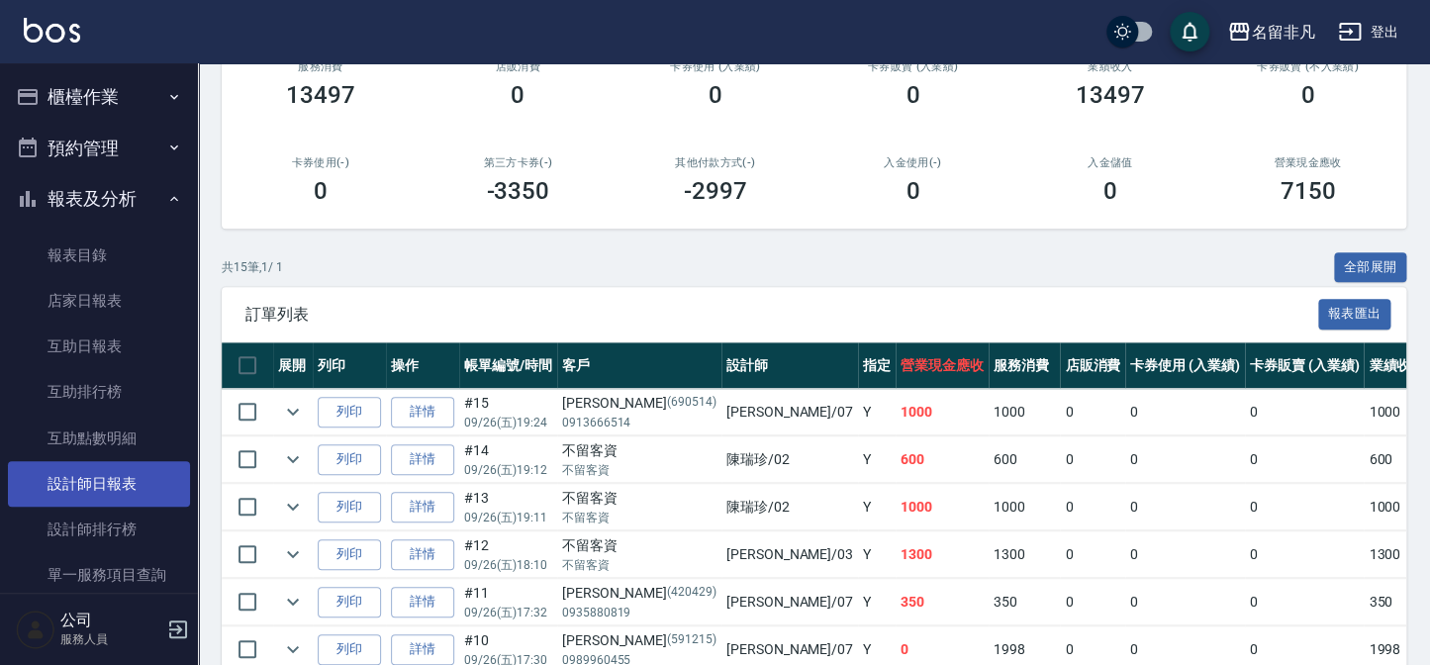
click at [94, 485] on link "設計師日報表" at bounding box center [99, 484] width 182 height 46
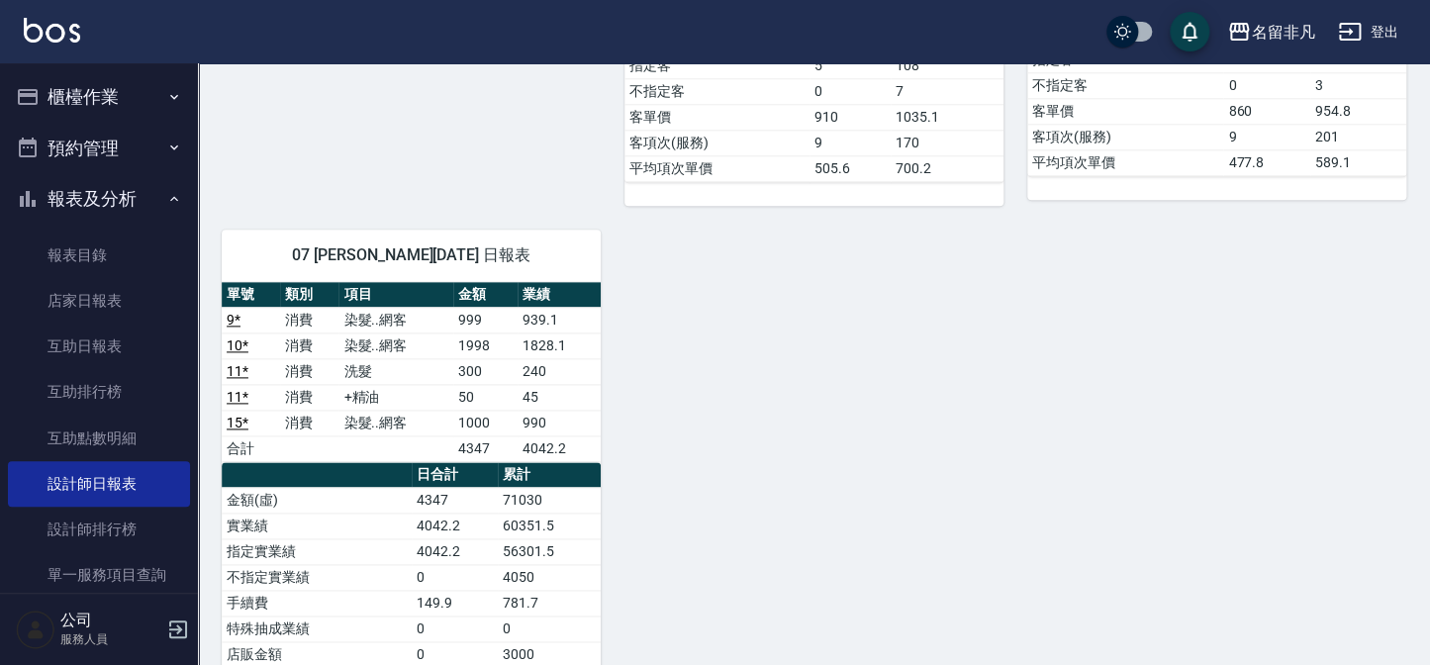
scroll to position [809, 0]
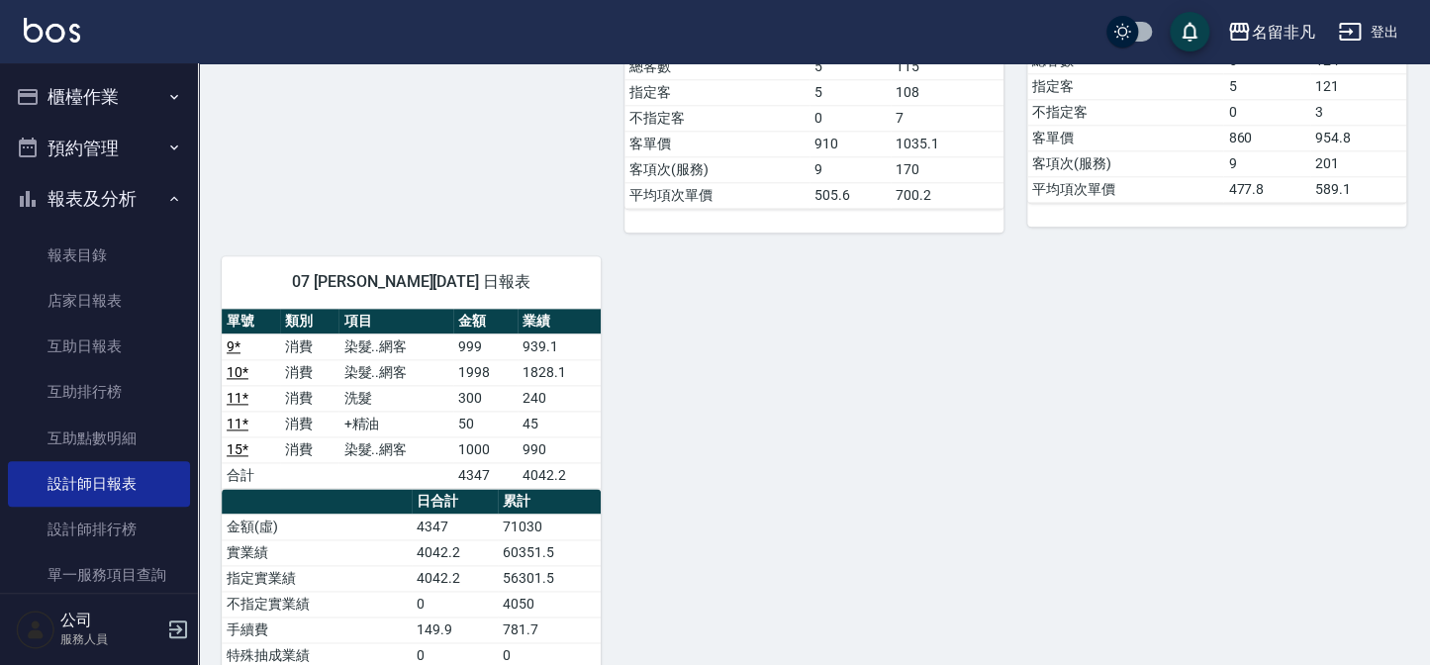
click at [114, 209] on button "報表及分析" at bounding box center [99, 198] width 182 height 51
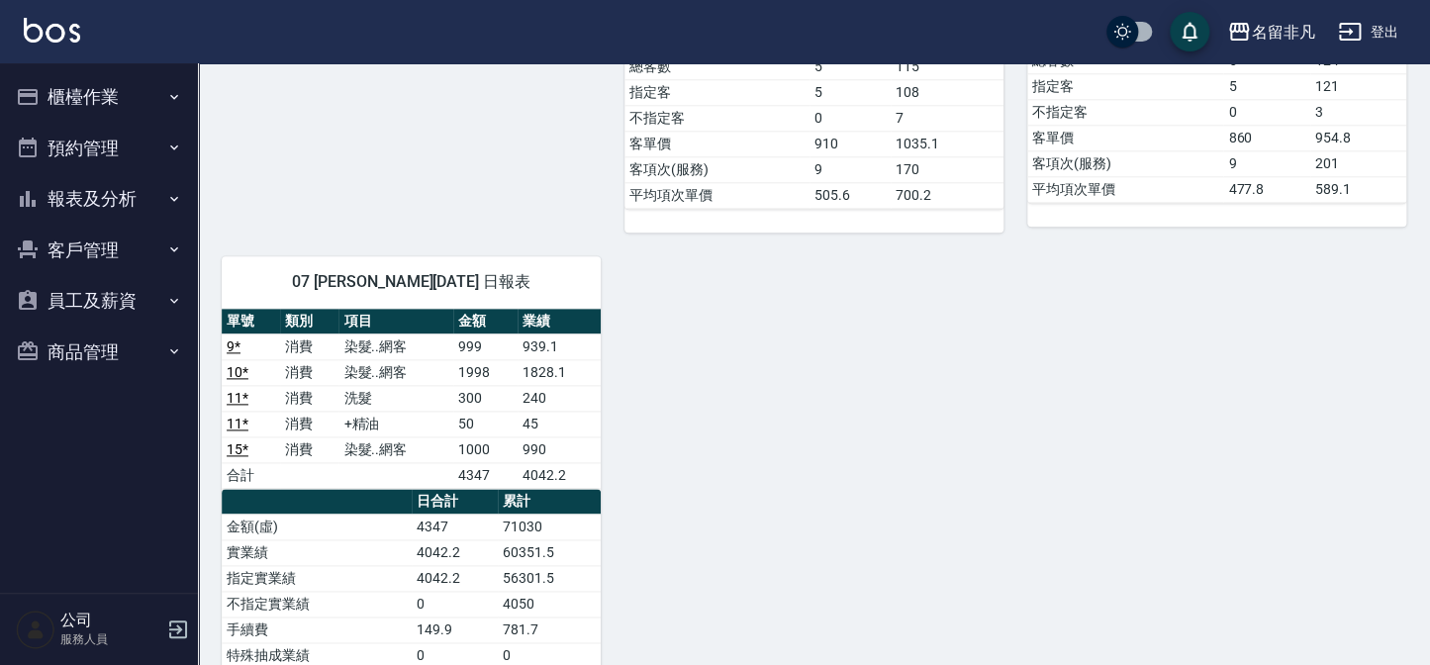
click at [86, 92] on button "櫃檯作業" at bounding box center [99, 96] width 182 height 51
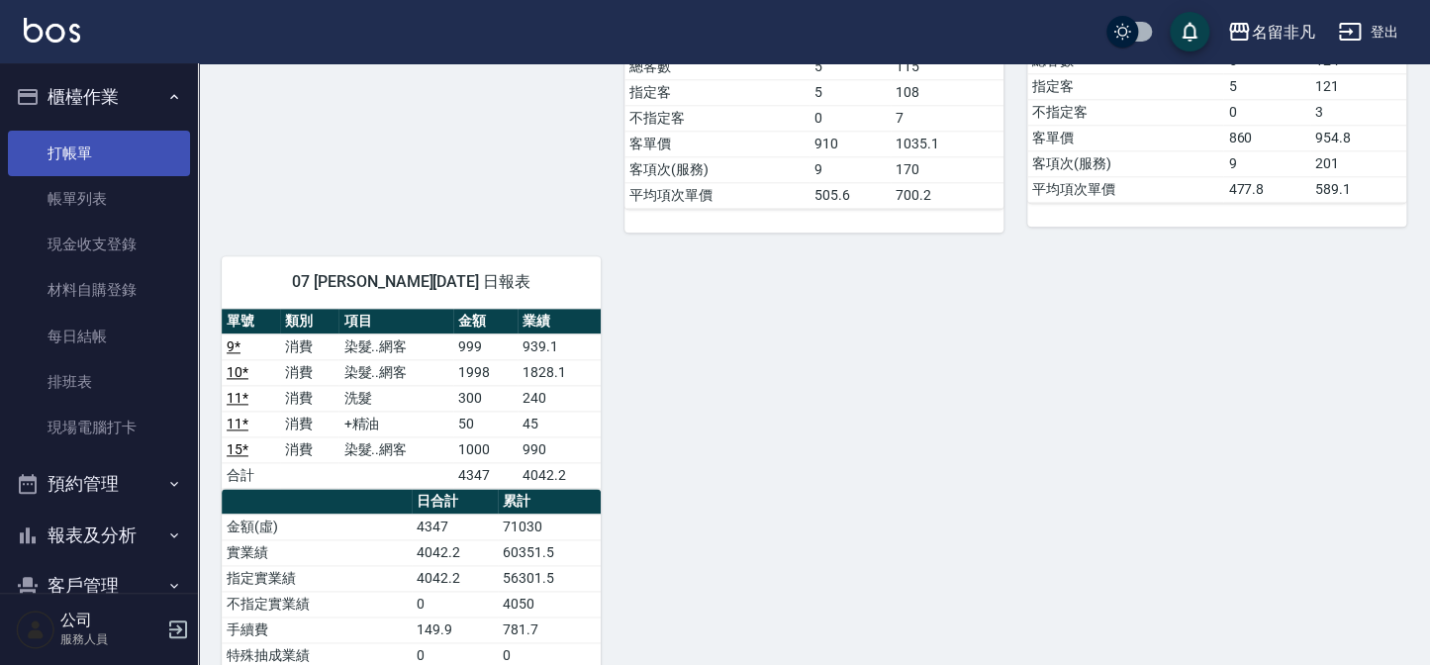
click at [84, 142] on link "打帳單" at bounding box center [99, 154] width 182 height 46
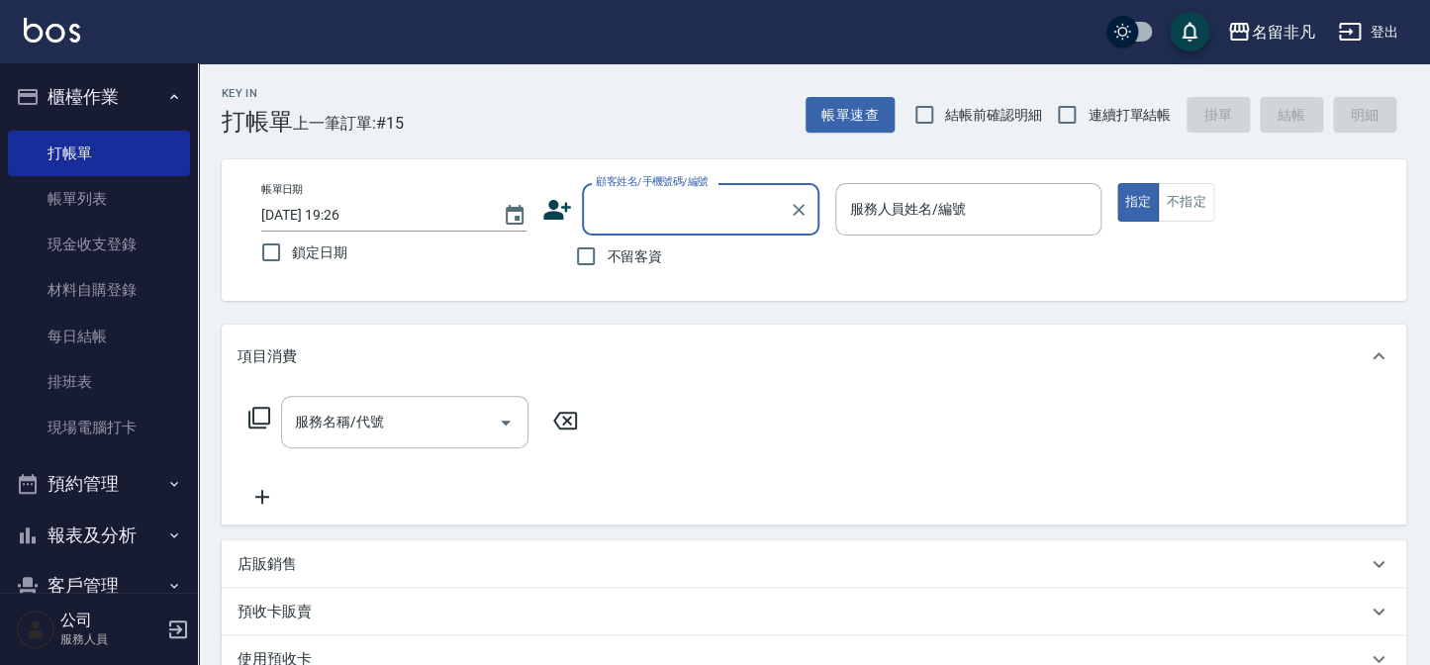
click at [78, 97] on button "櫃檯作業" at bounding box center [99, 96] width 182 height 51
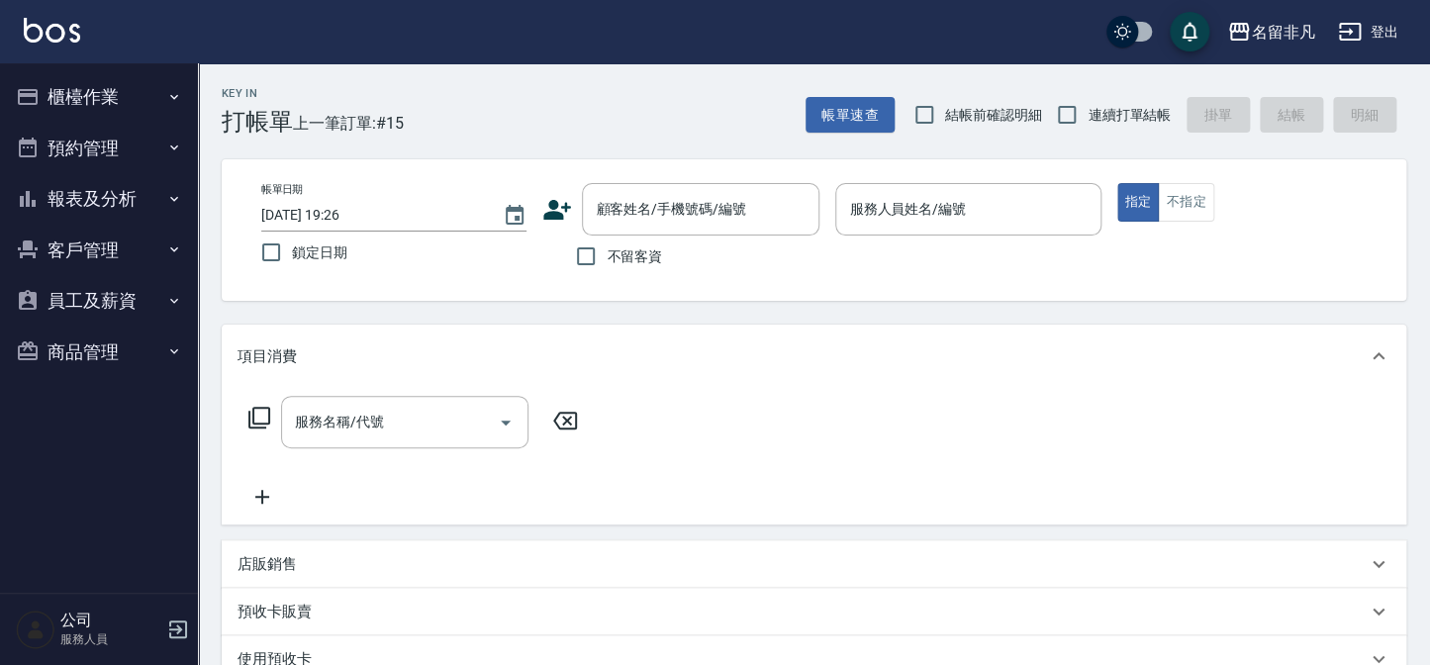
click at [97, 197] on button "報表及分析" at bounding box center [99, 198] width 182 height 51
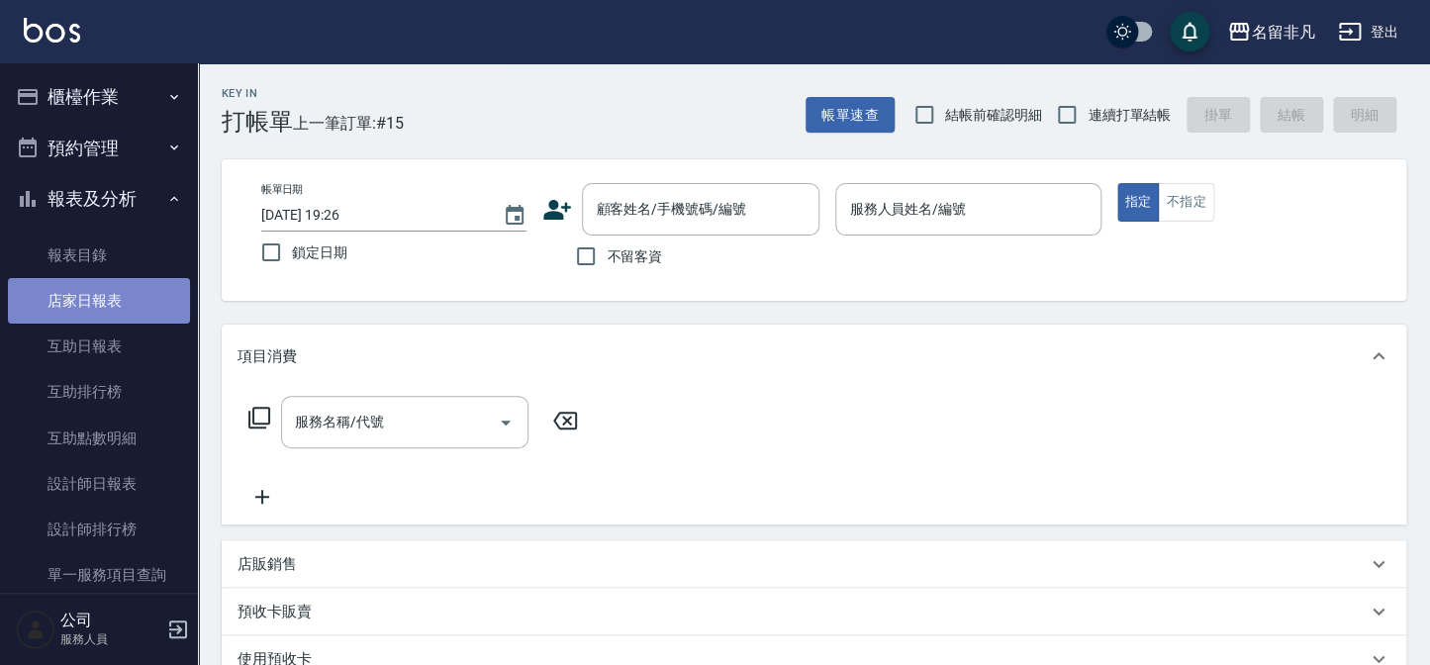
click at [109, 306] on link "店家日報表" at bounding box center [99, 301] width 182 height 46
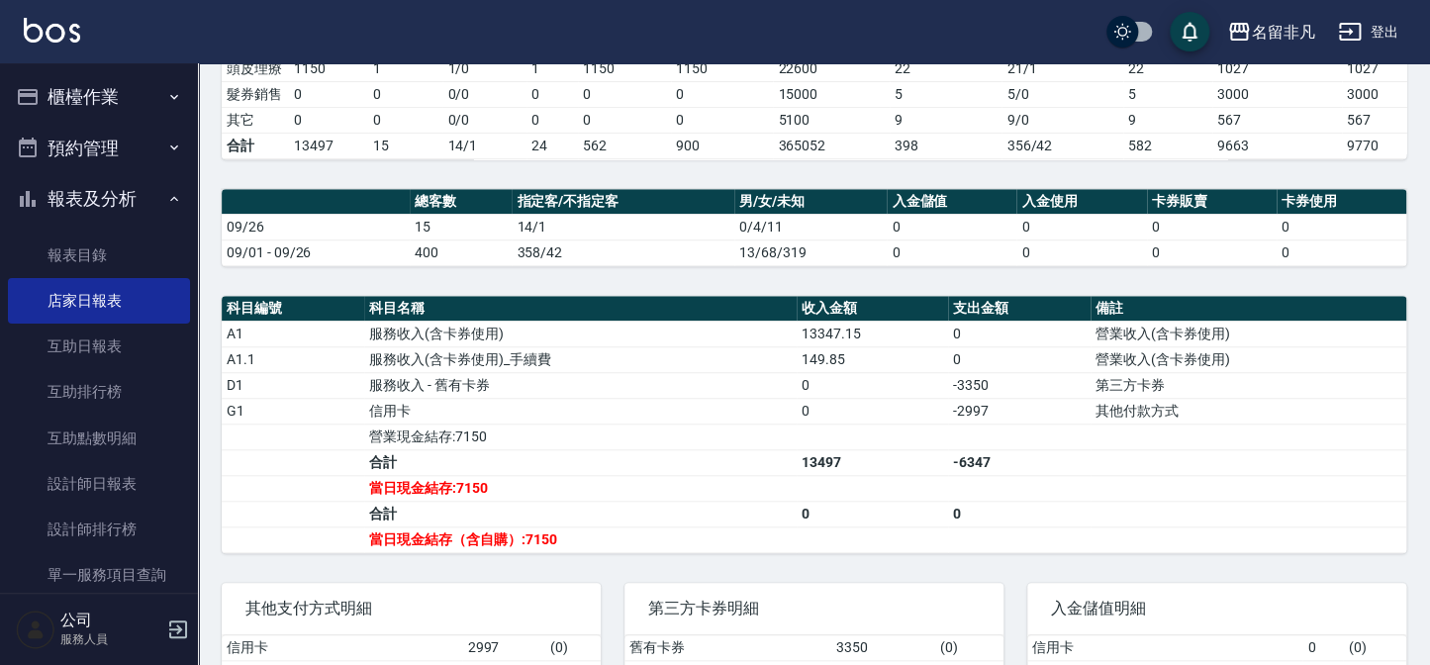
scroll to position [449, 0]
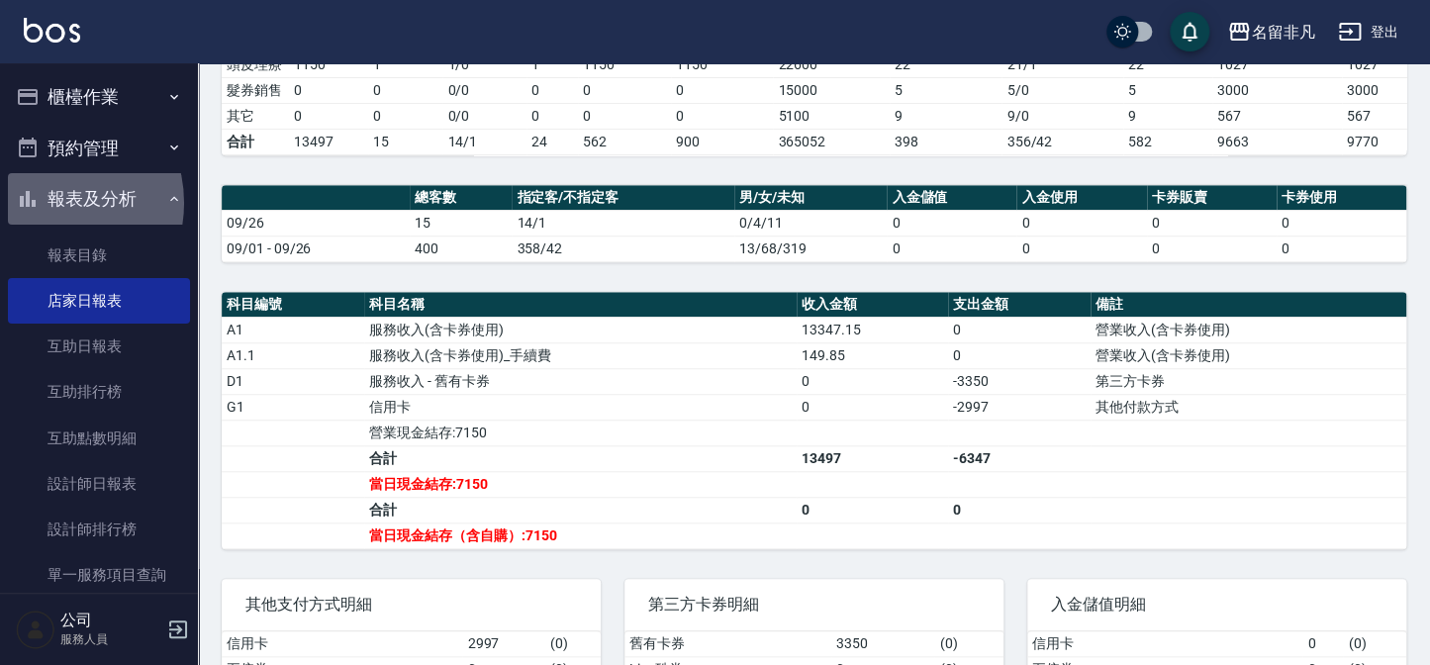
click at [44, 203] on button "報表及分析" at bounding box center [99, 198] width 182 height 51
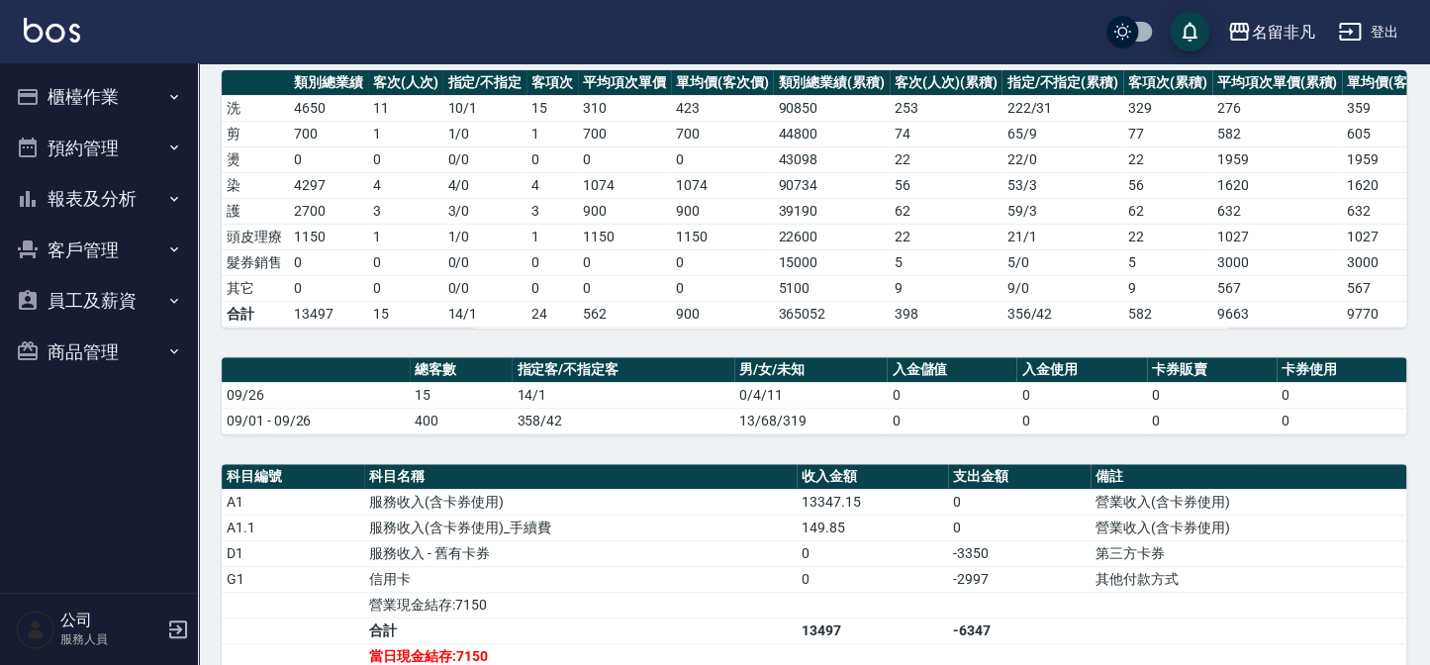
scroll to position [269, 0]
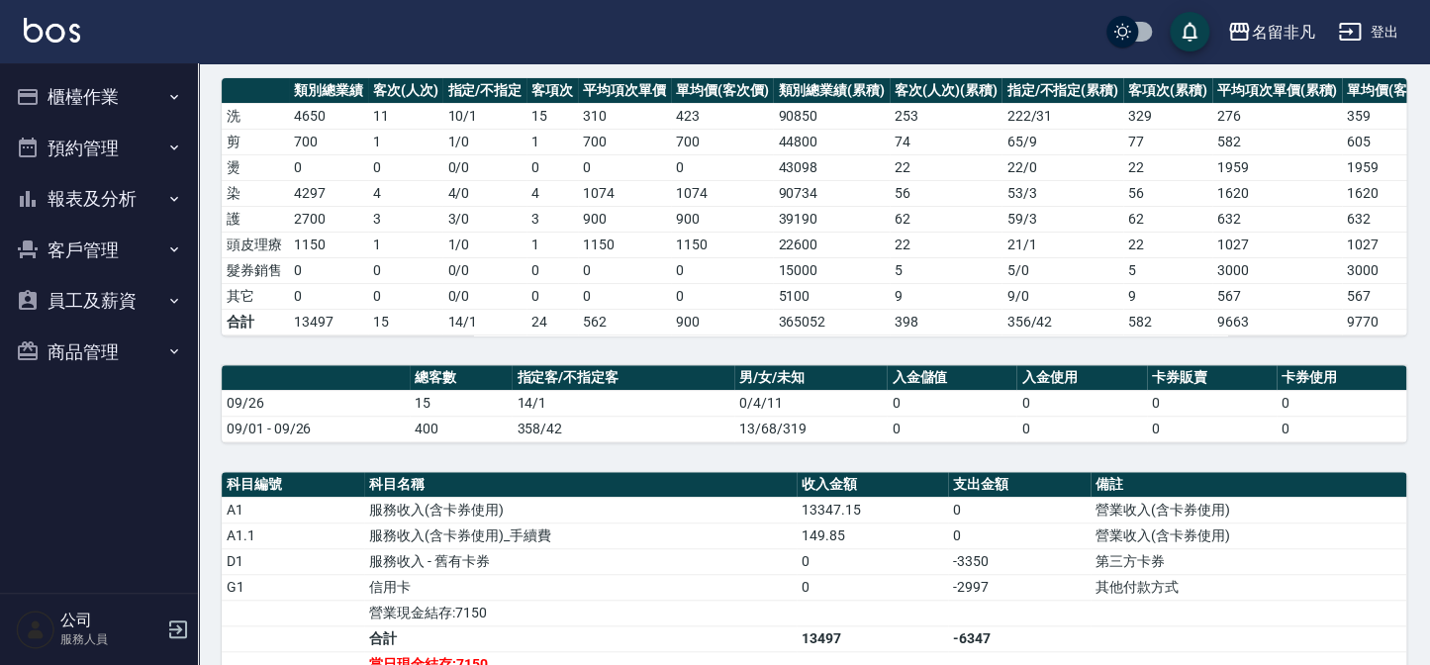
click at [67, 105] on button "櫃檯作業" at bounding box center [99, 96] width 182 height 51
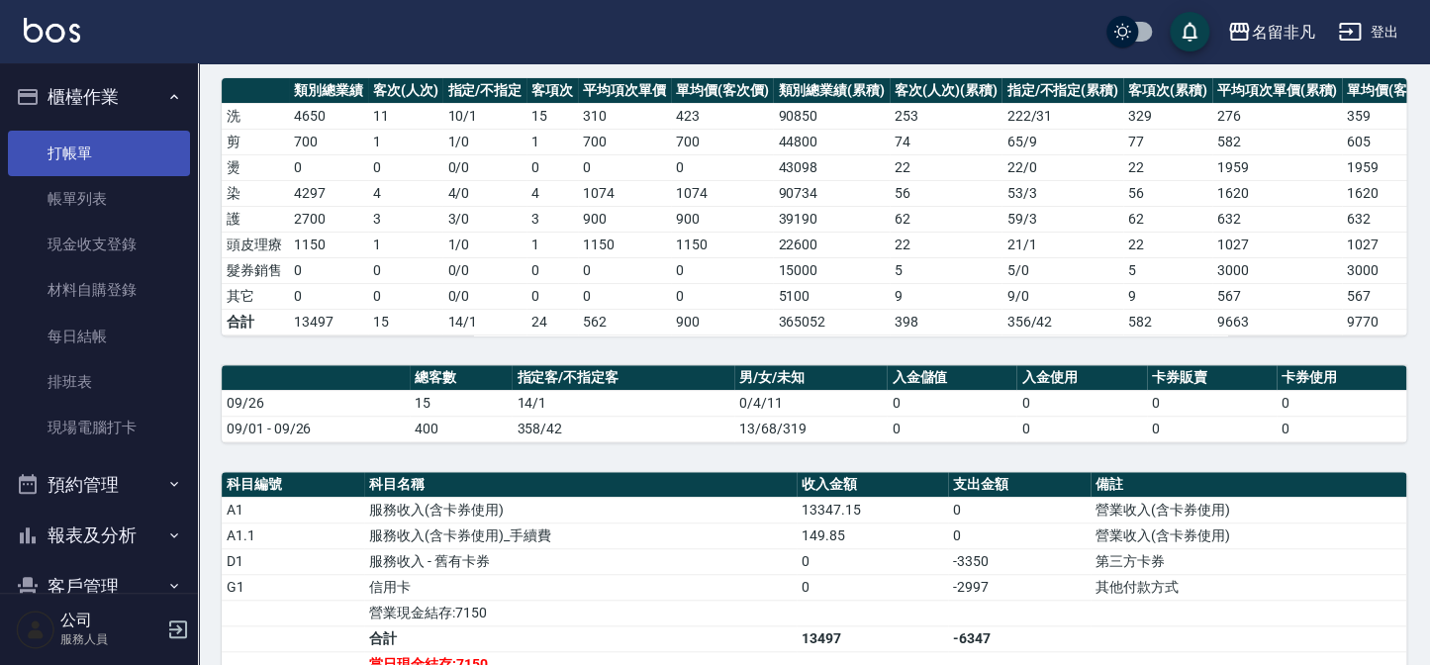
click at [71, 158] on link "打帳單" at bounding box center [99, 154] width 182 height 46
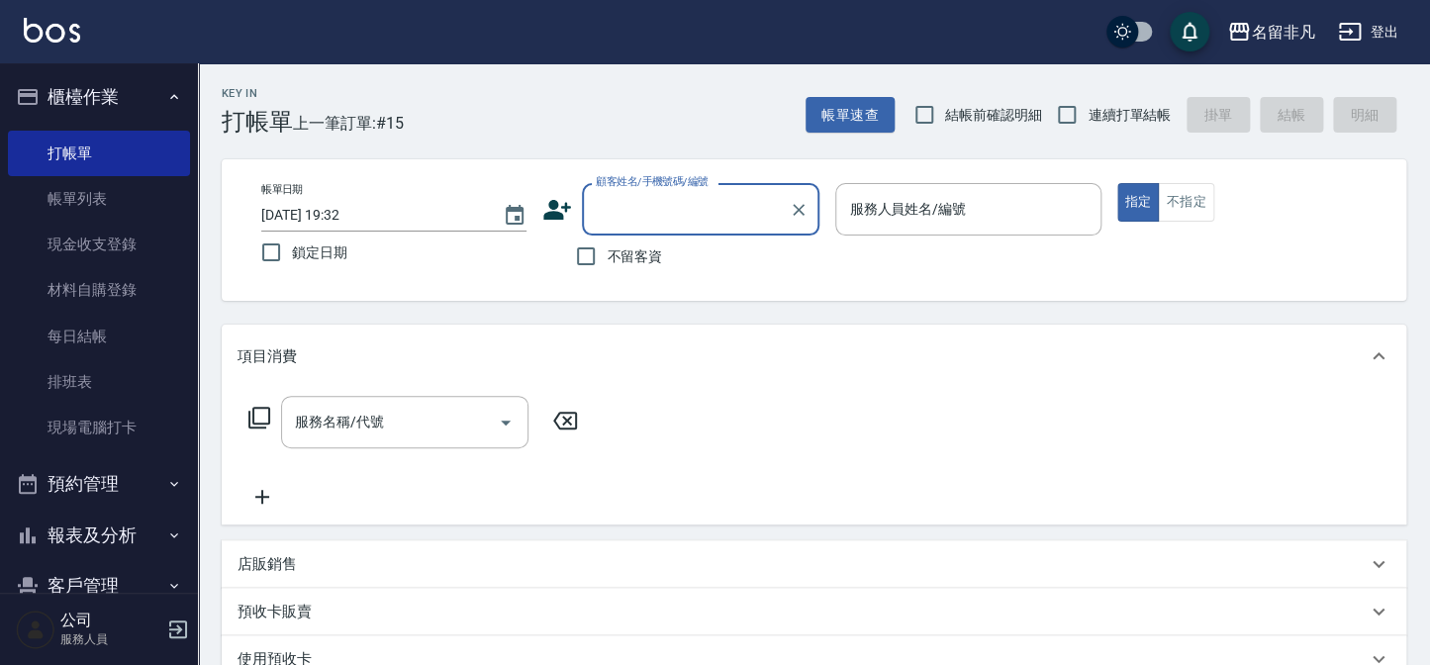
click at [633, 255] on span "不留客資" at bounding box center [634, 256] width 55 height 21
click at [607, 255] on input "不留客資" at bounding box center [586, 257] width 42 height 42
checkbox input "true"
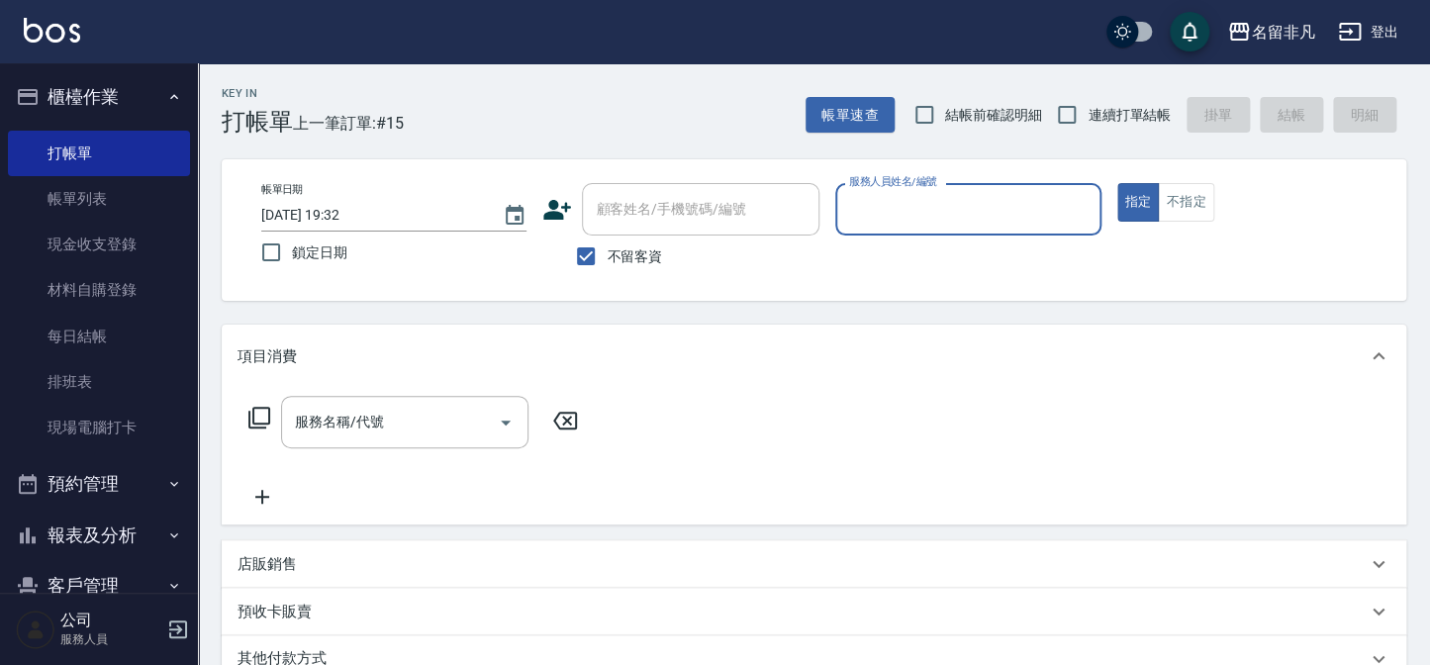
click at [997, 189] on div "服務人員姓名/編號" at bounding box center [967, 209] width 265 height 52
type input "02"
type button "true"
type input "[PERSON_NAME]-02"
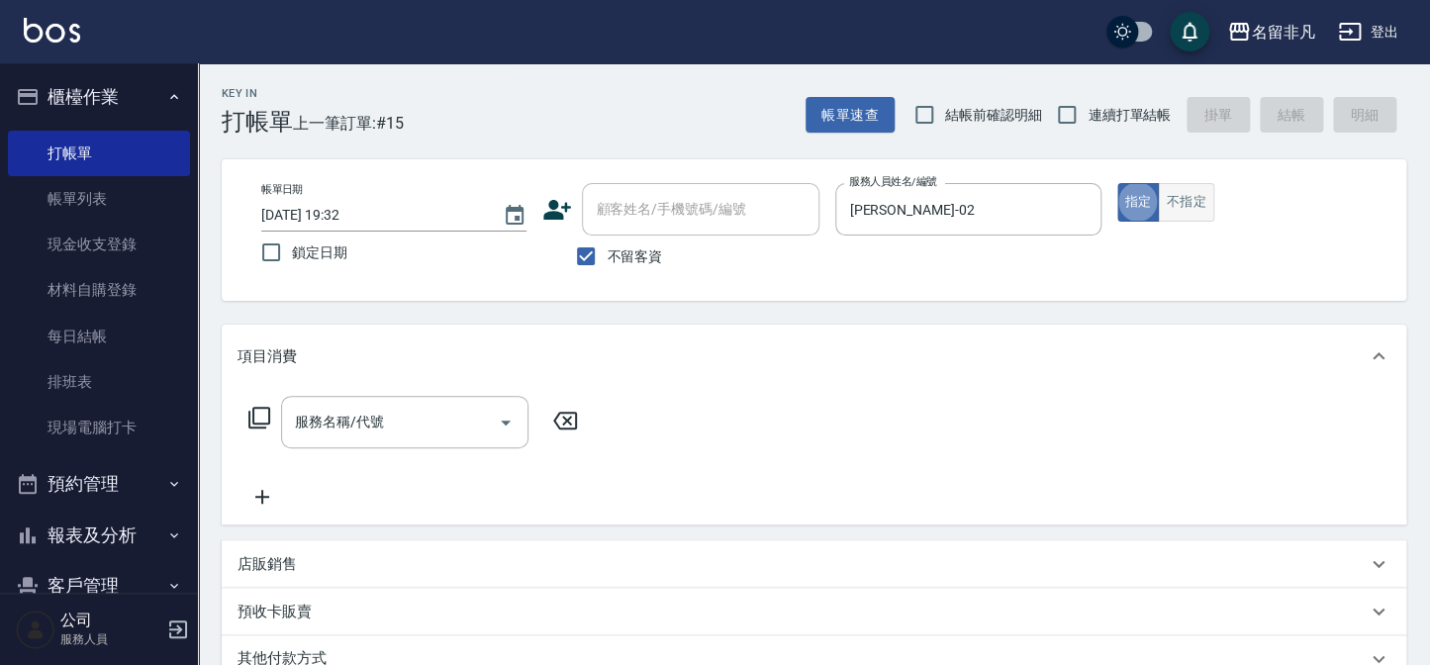
click at [1171, 208] on button "不指定" at bounding box center [1185, 202] width 55 height 39
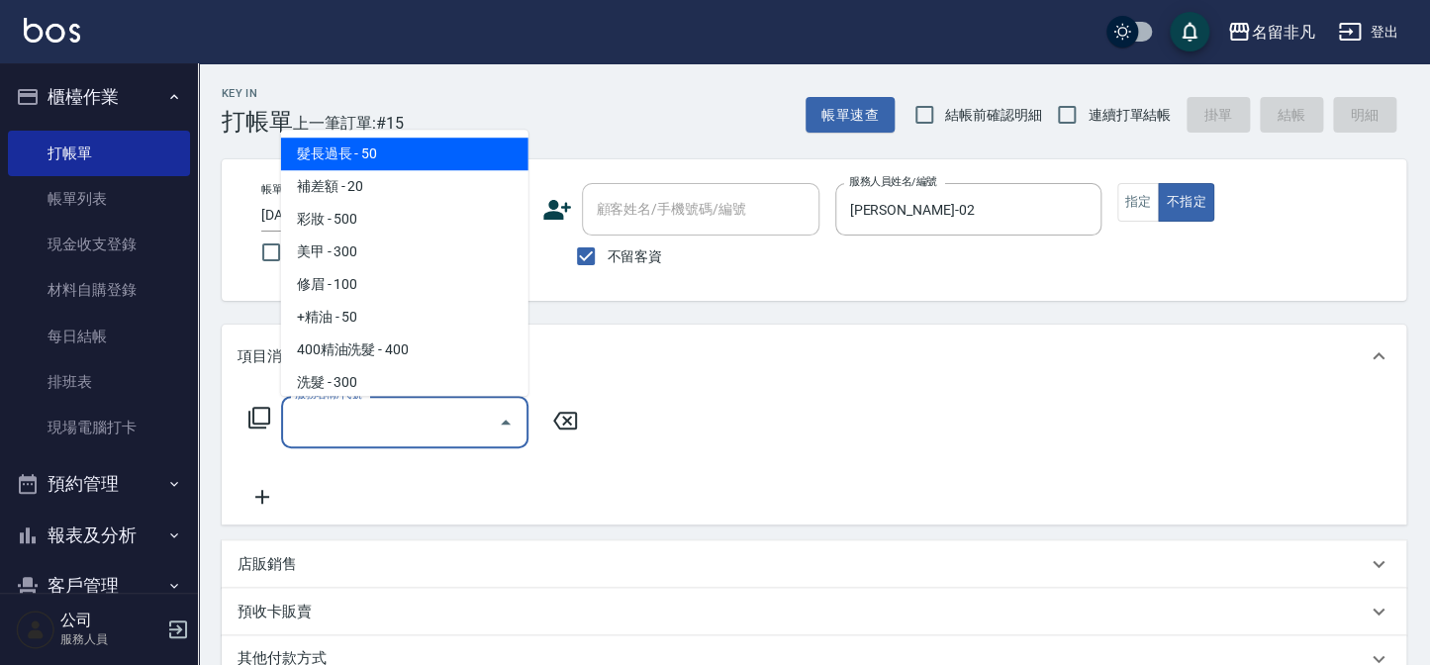
click at [386, 437] on input "服務名稱/代號" at bounding box center [390, 422] width 200 height 35
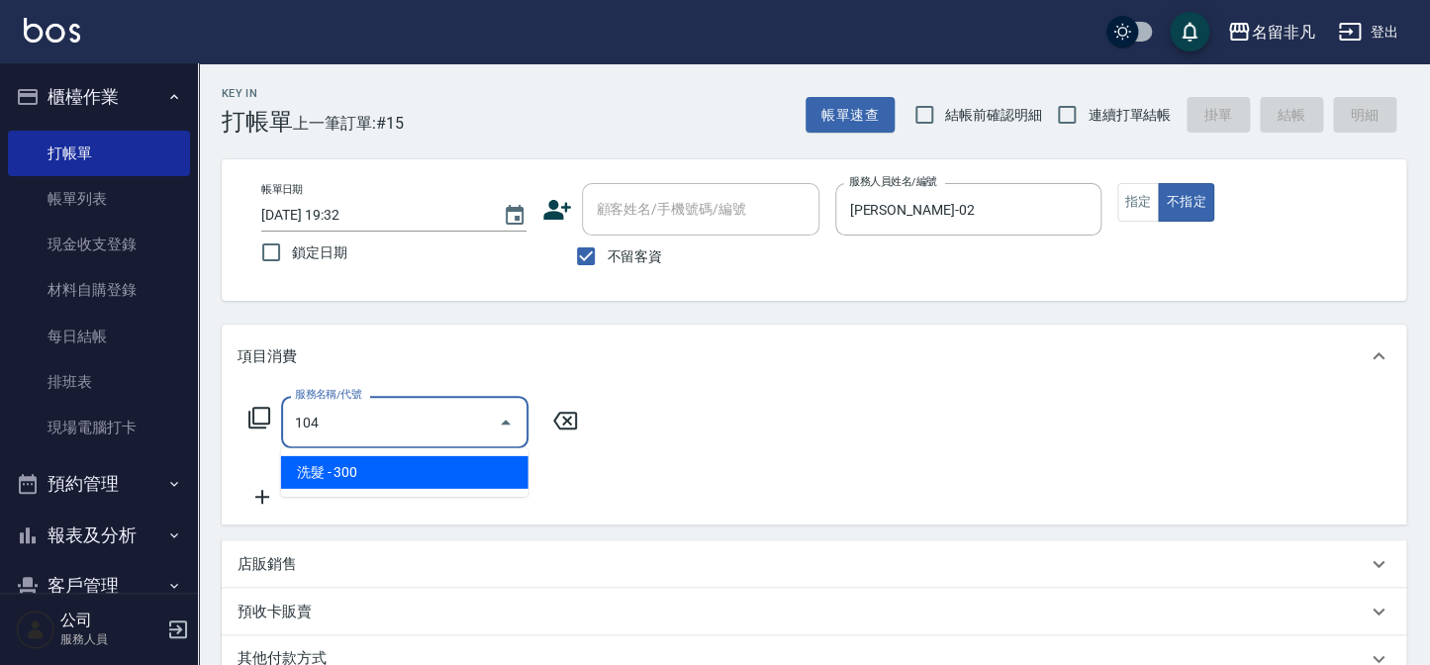
type input "洗髮(104)"
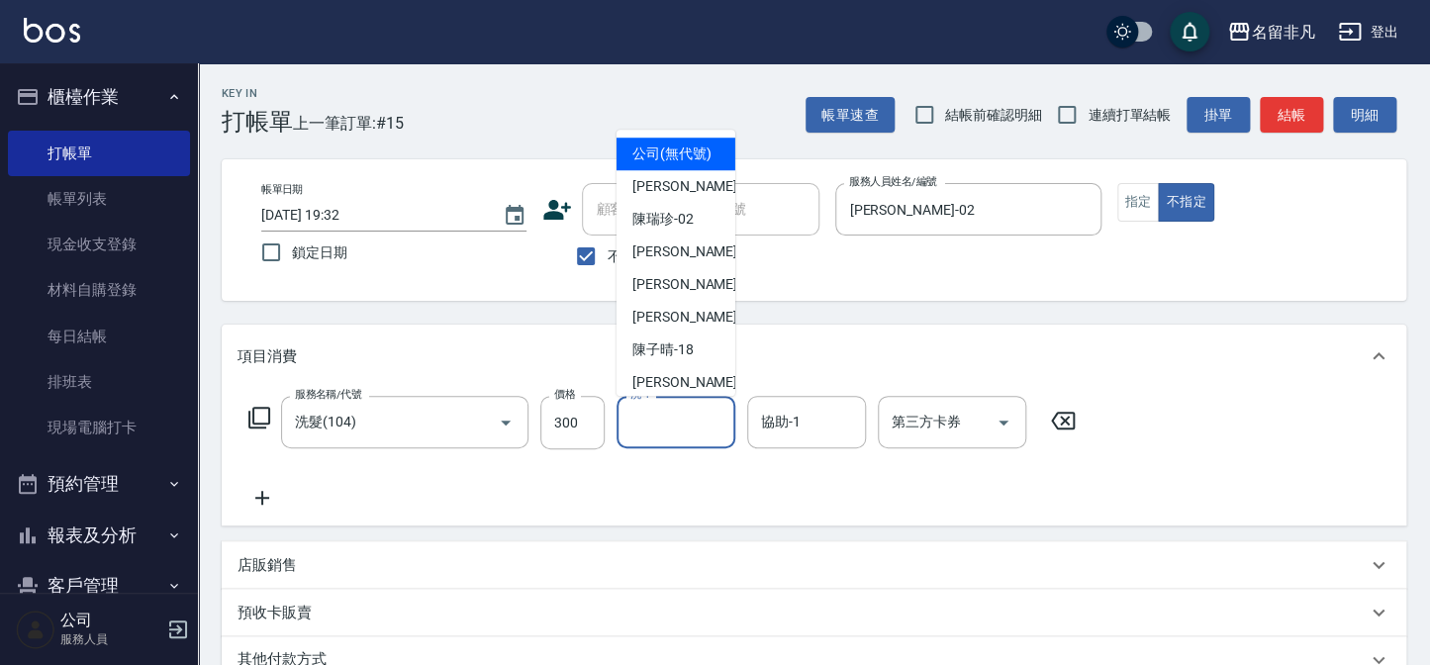
click at [665, 420] on input "洗-1" at bounding box center [675, 422] width 101 height 35
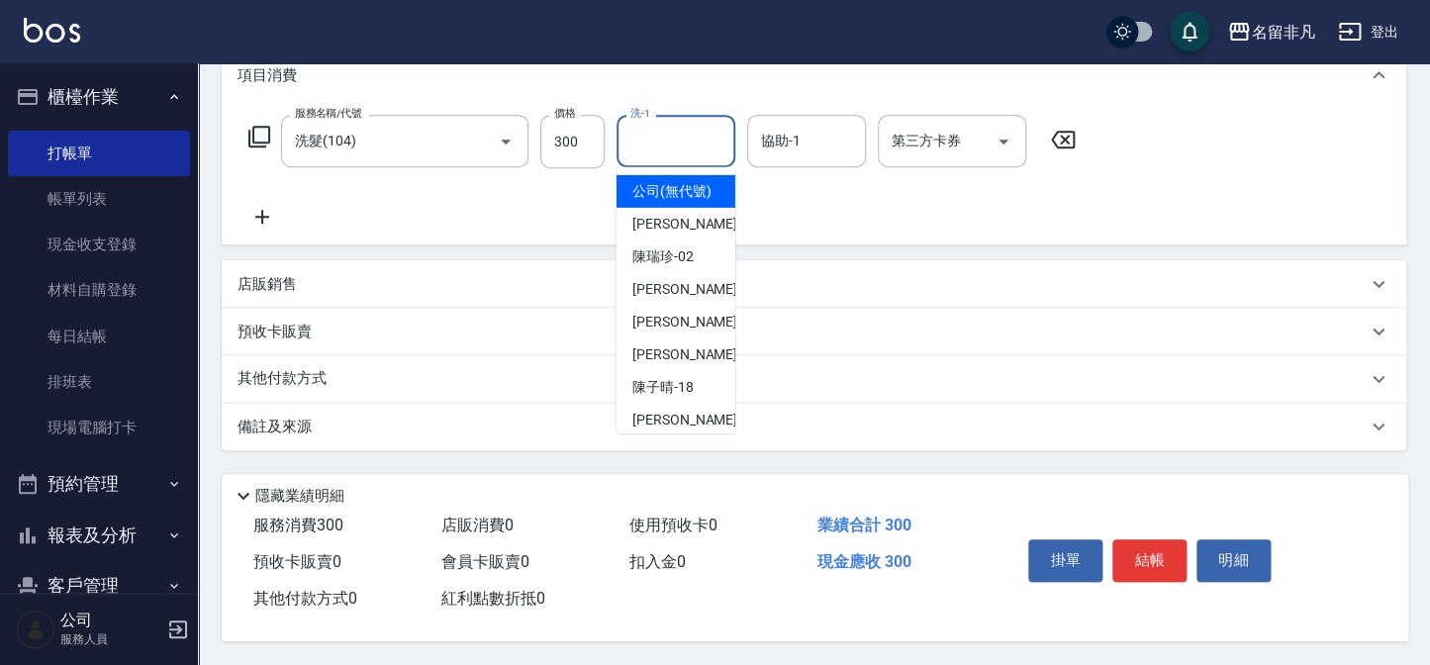
scroll to position [286, 0]
click at [1117, 559] on button "結帳" at bounding box center [1149, 560] width 74 height 42
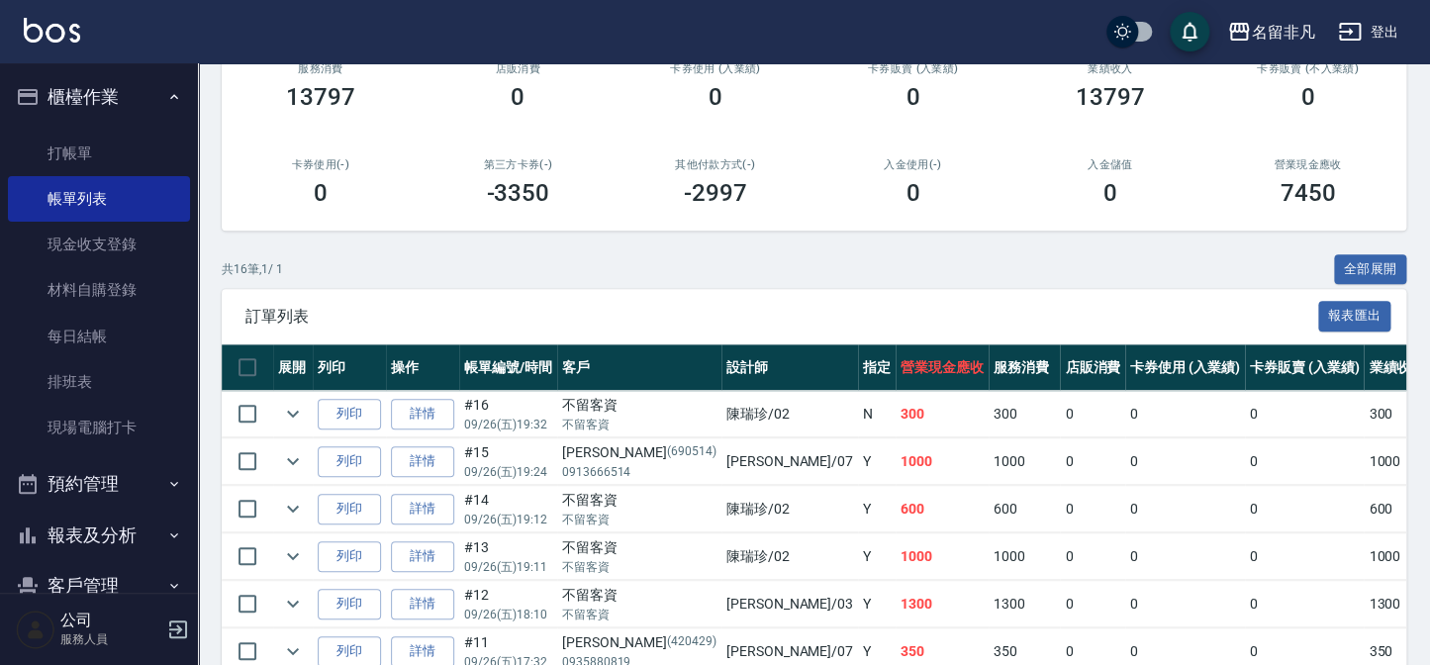
scroll to position [449, 0]
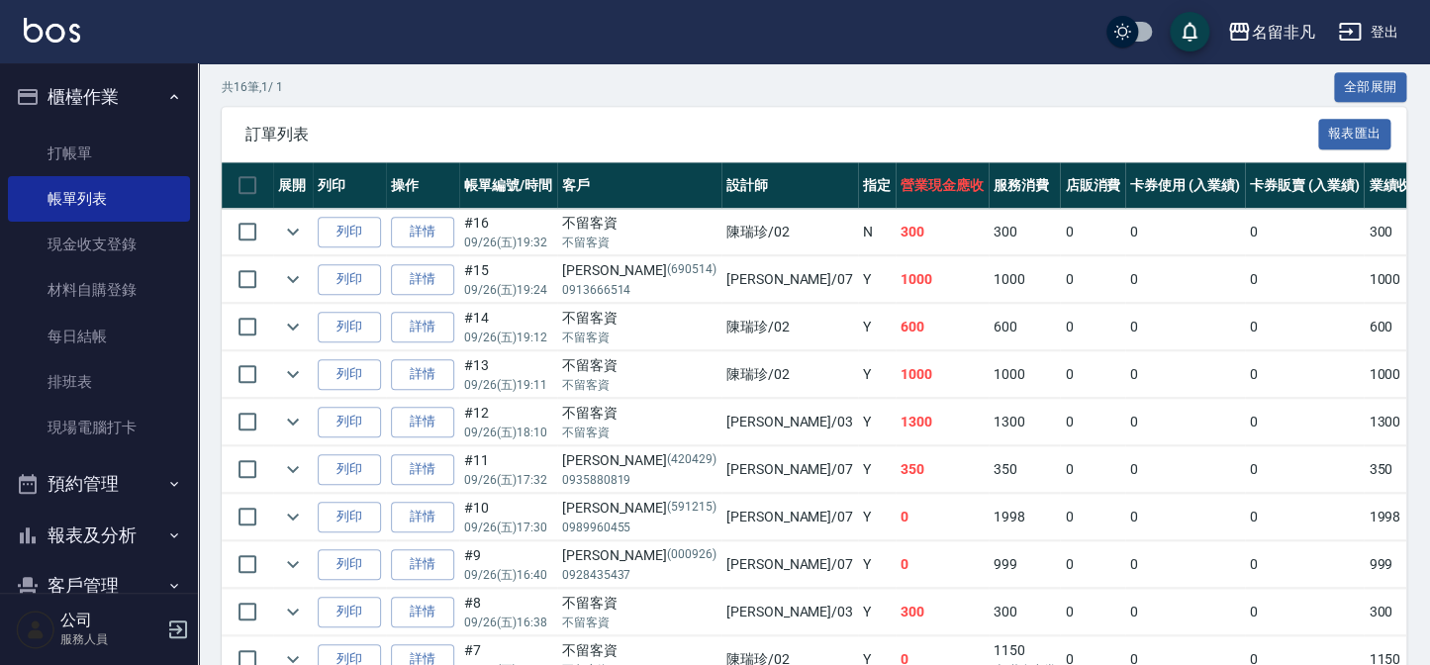
click at [346, 213] on td "列印" at bounding box center [349, 232] width 73 height 47
click at [352, 230] on button "列印" at bounding box center [349, 232] width 63 height 31
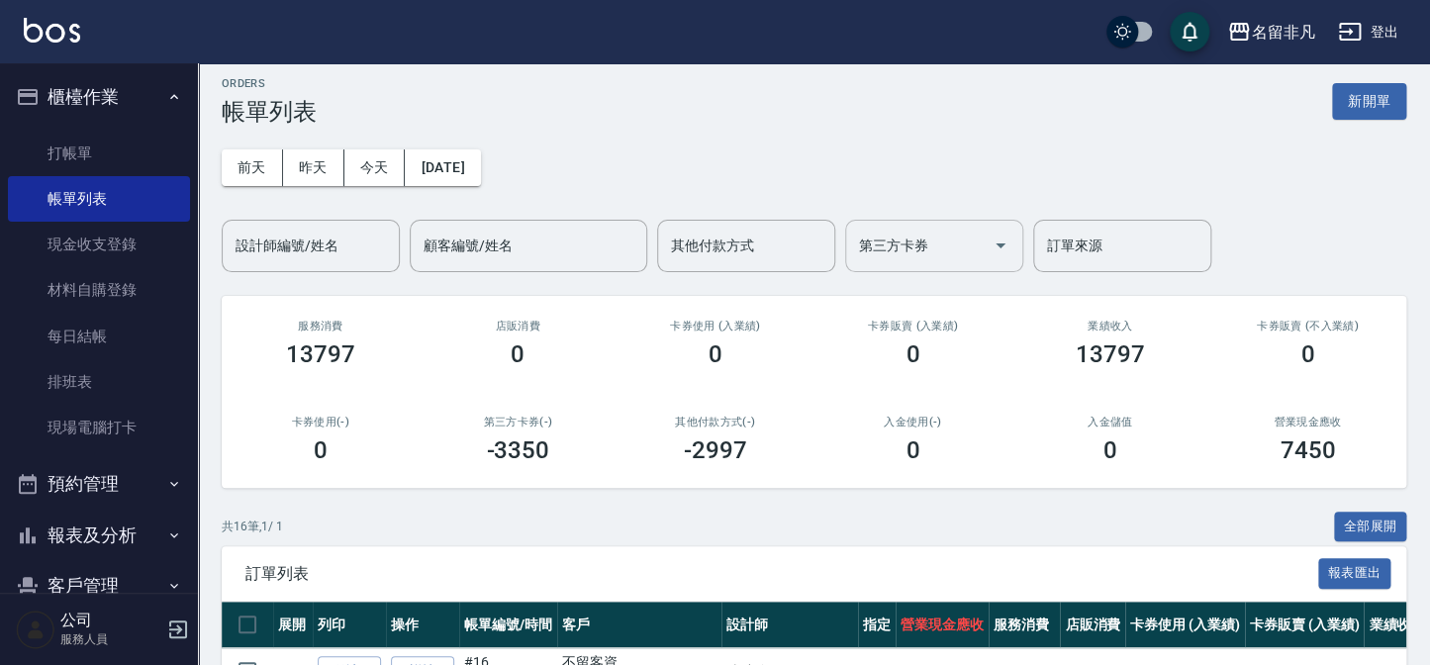
scroll to position [0, 0]
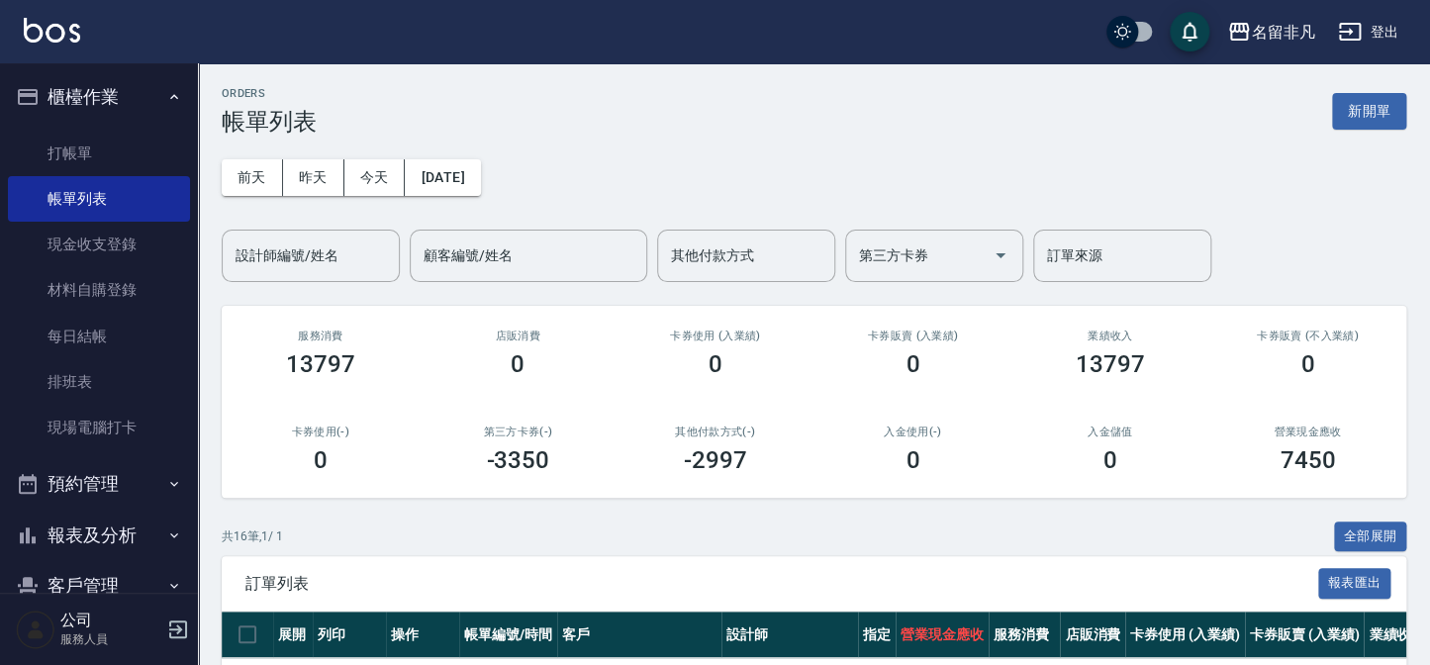
click at [1376, 129] on div "ORDERS 帳單列表 新開單" at bounding box center [814, 111] width 1185 height 48
click at [1377, 127] on button "新開單" at bounding box center [1369, 111] width 74 height 37
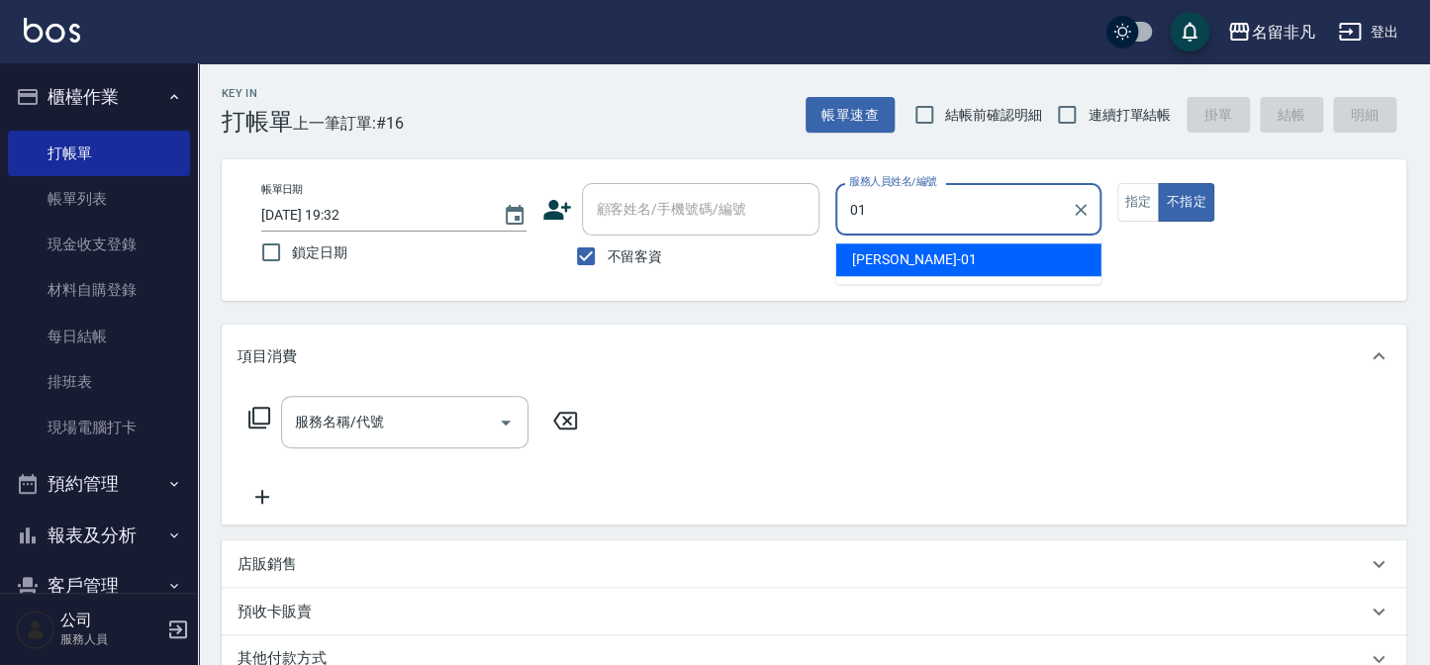
type input "[PERSON_NAME]-01"
type button "false"
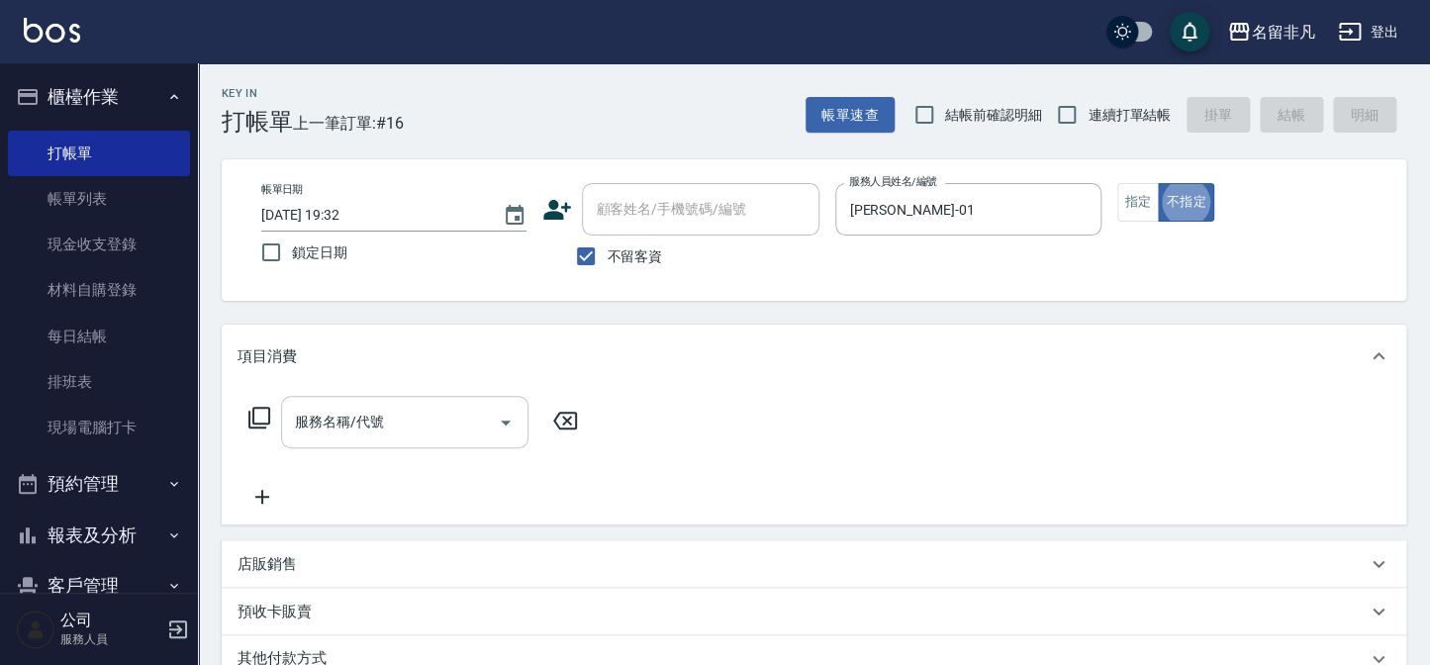
click at [381, 424] on div "服務名稱/代號 服務名稱/代號" at bounding box center [404, 422] width 247 height 52
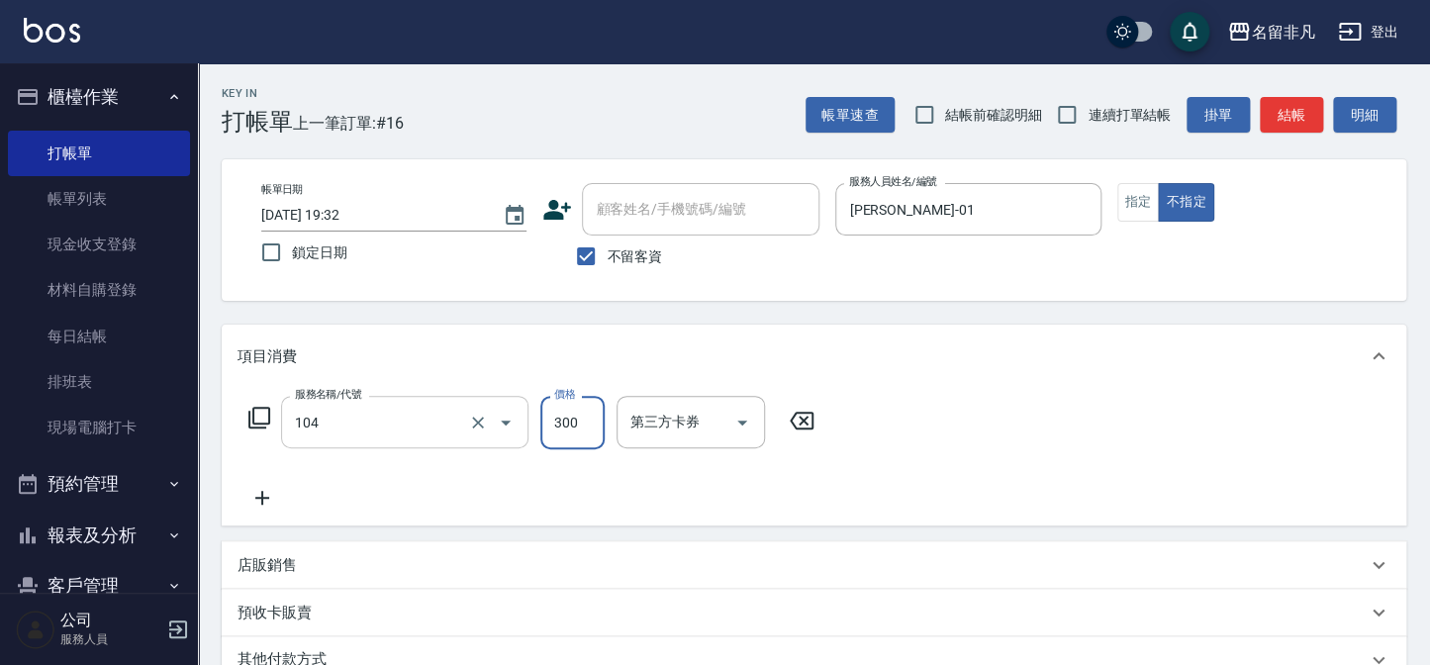
type input "洗髮(104)"
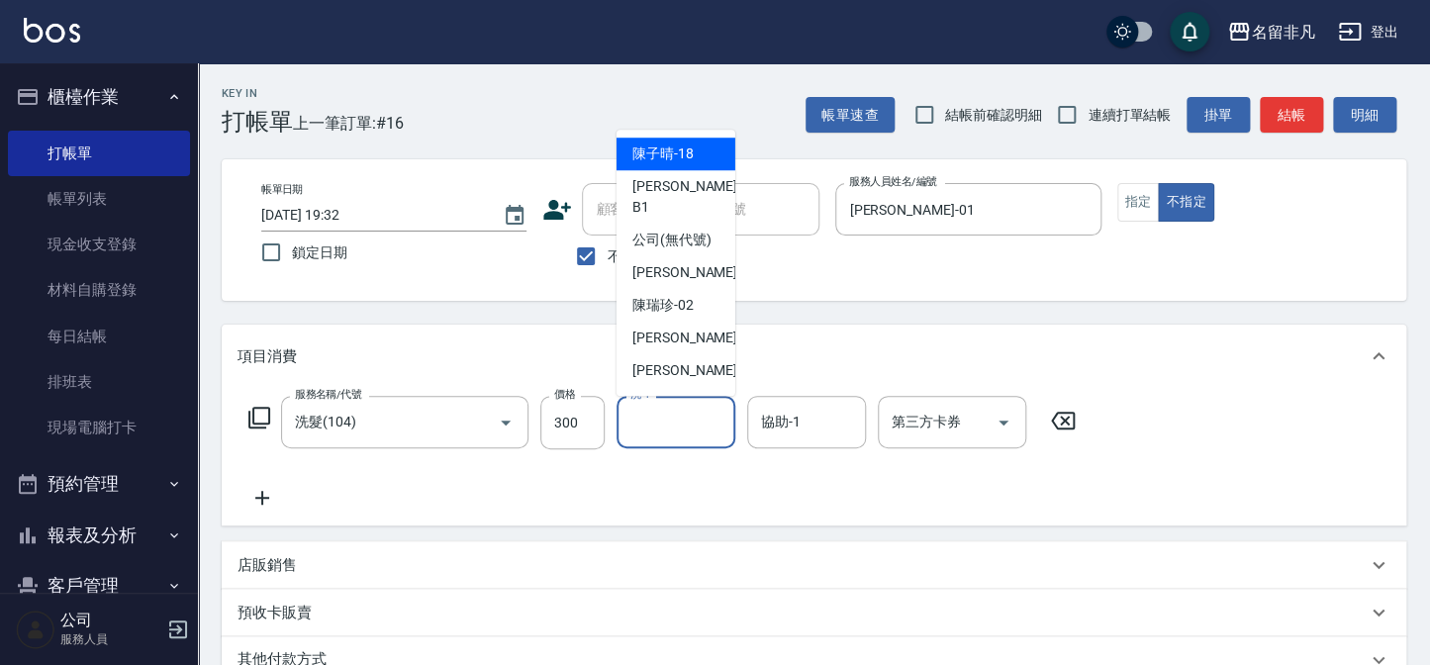
click at [722, 432] on input "洗-1" at bounding box center [675, 422] width 101 height 35
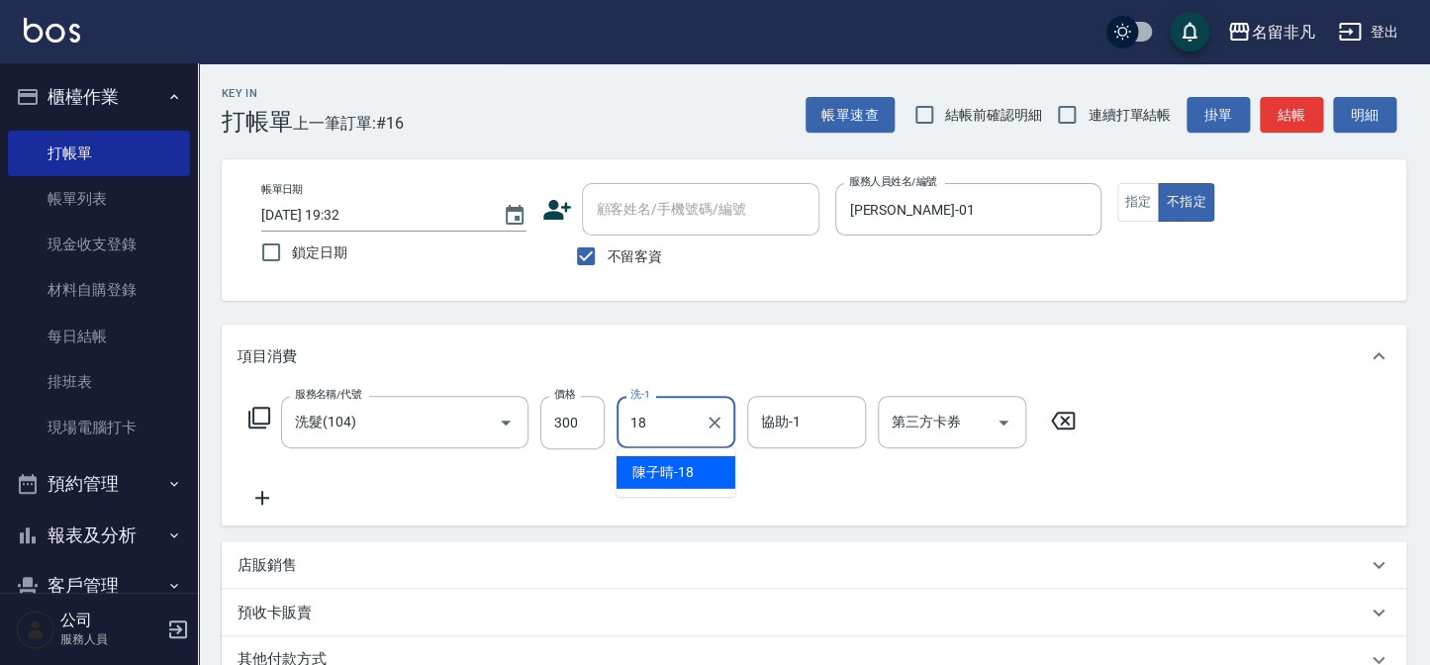
type input "[PERSON_NAME]-18"
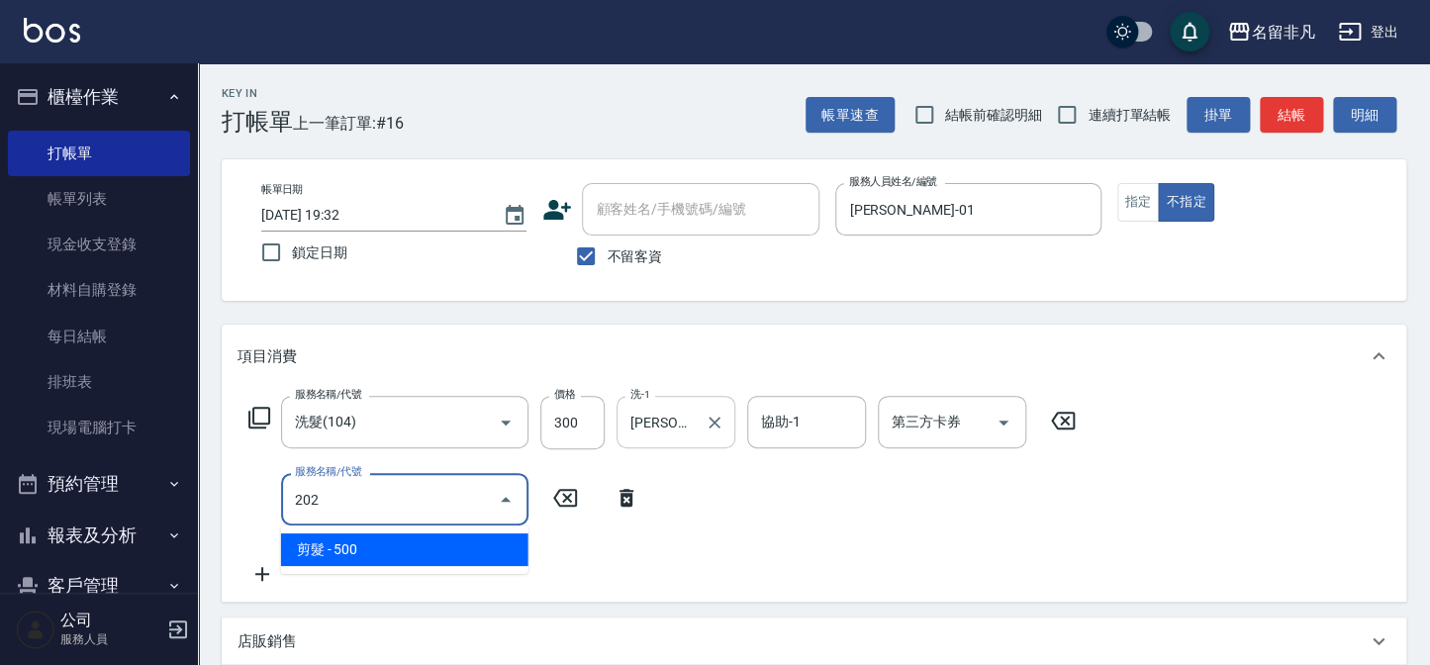
type input "剪髮(202)"
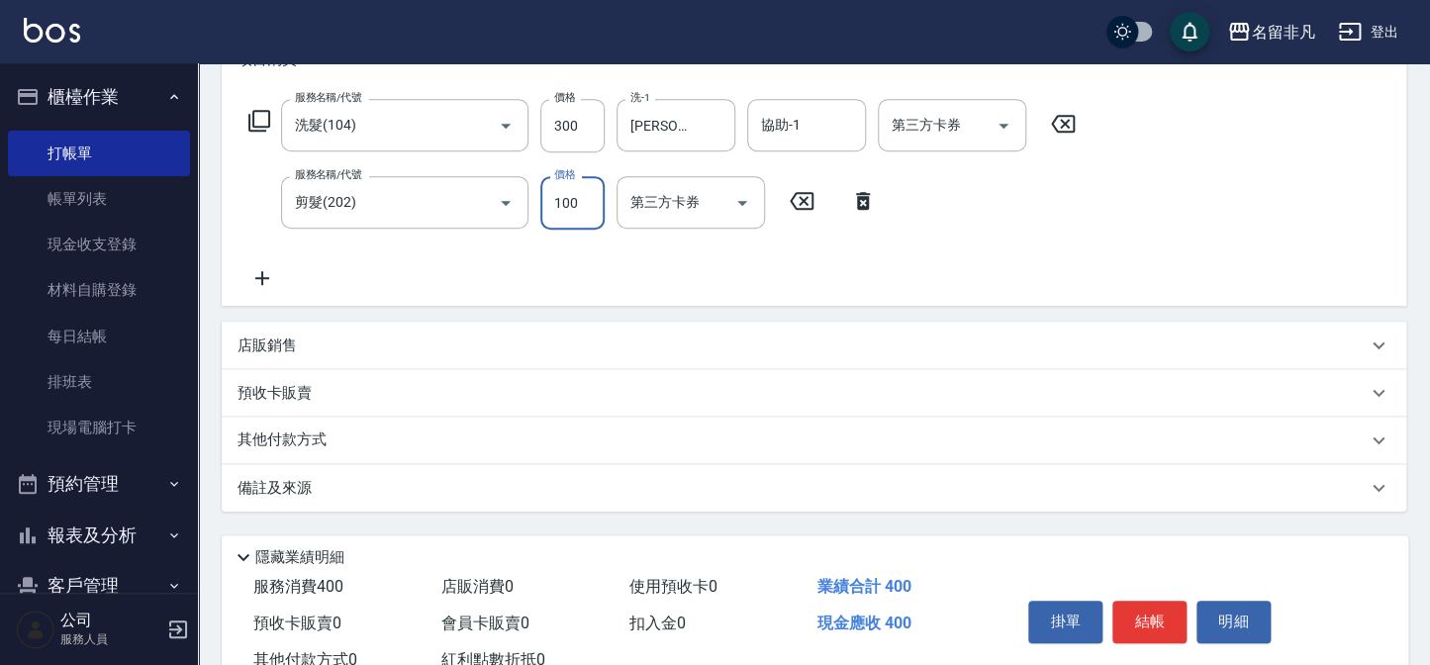
scroll to position [363, 0]
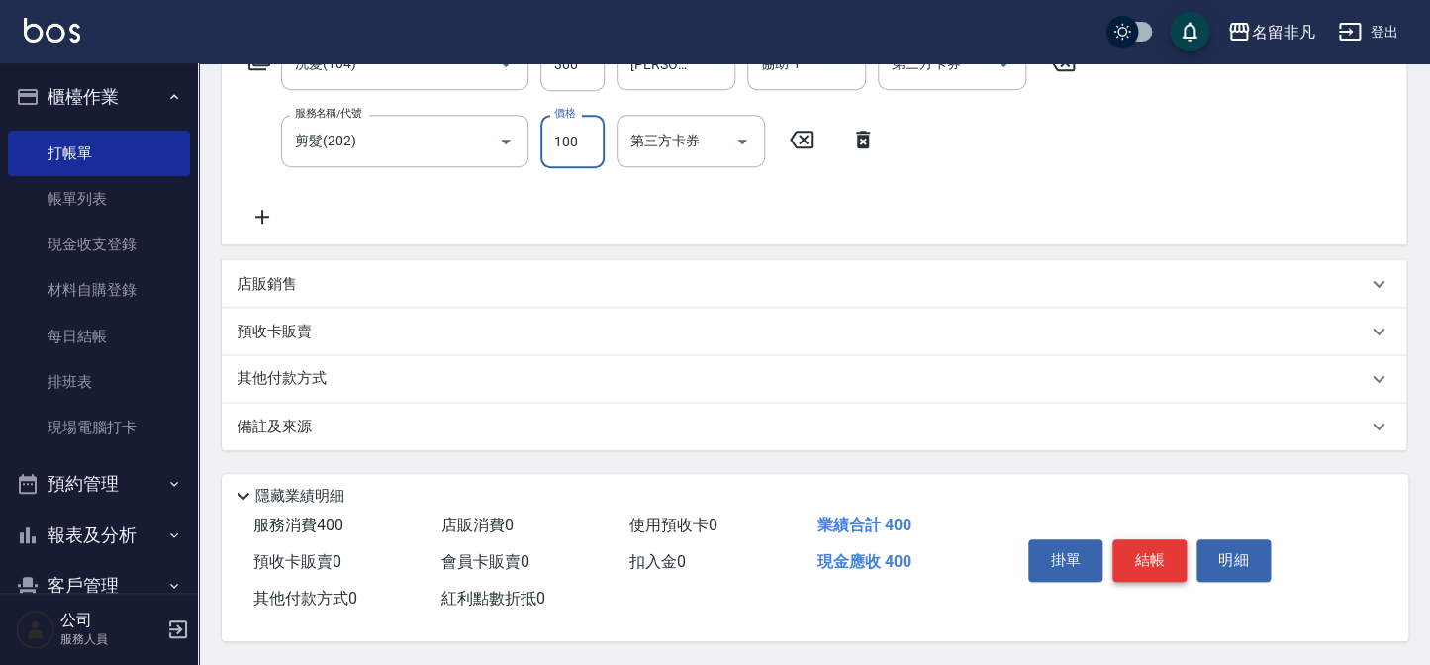
type input "100"
click at [1143, 572] on button "結帳" at bounding box center [1149, 560] width 74 height 42
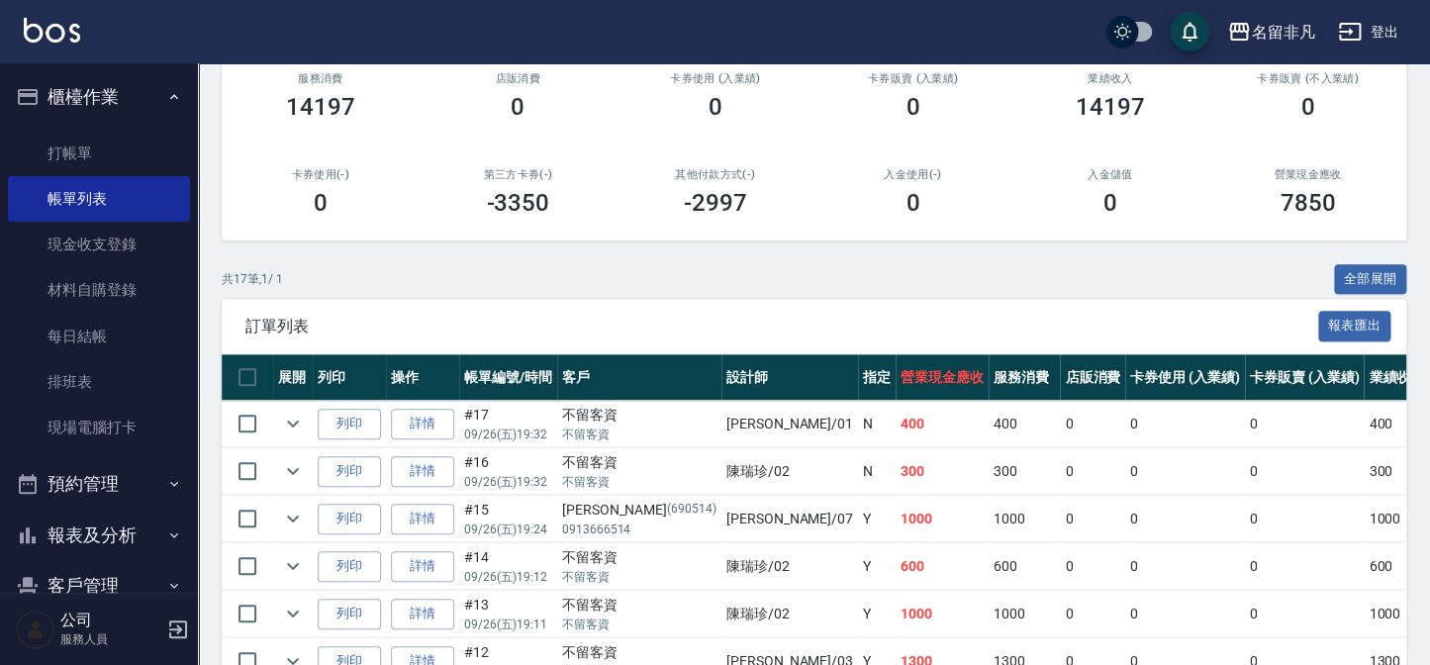
scroll to position [269, 0]
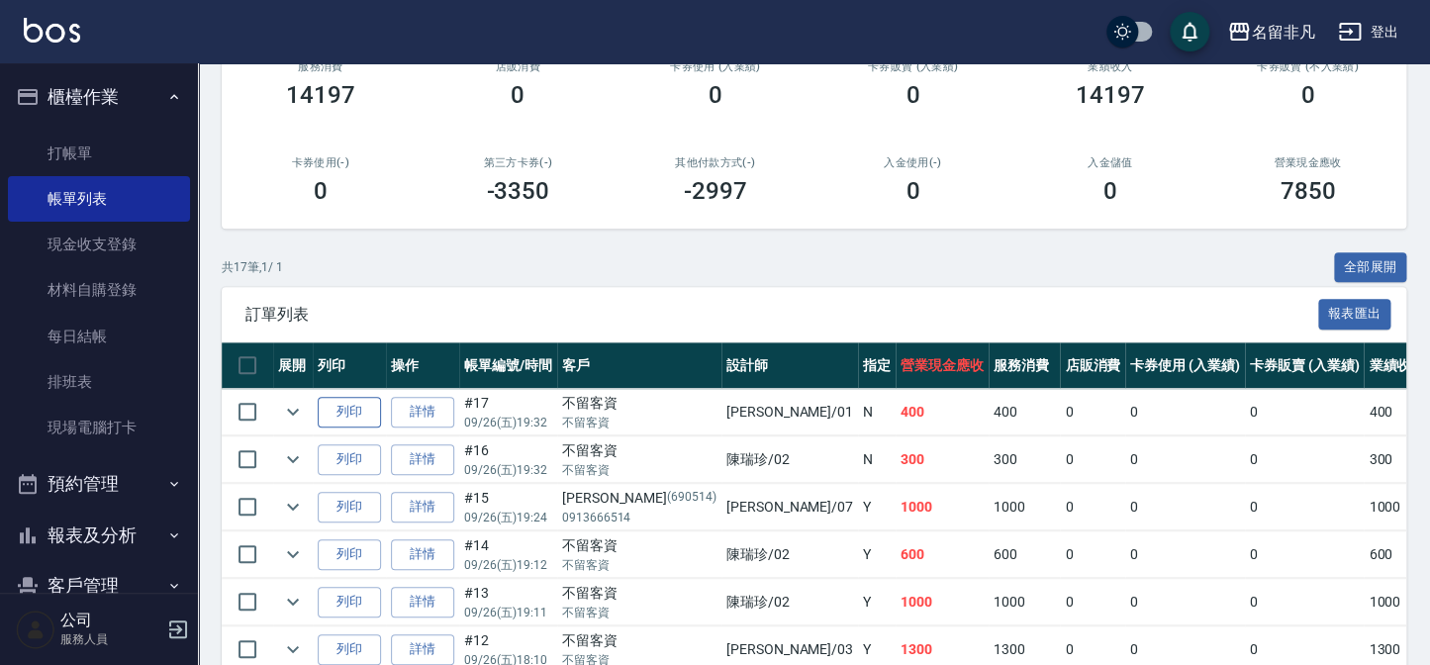
click at [356, 416] on button "列印" at bounding box center [349, 412] width 63 height 31
click at [103, 88] on button "櫃檯作業" at bounding box center [99, 96] width 182 height 51
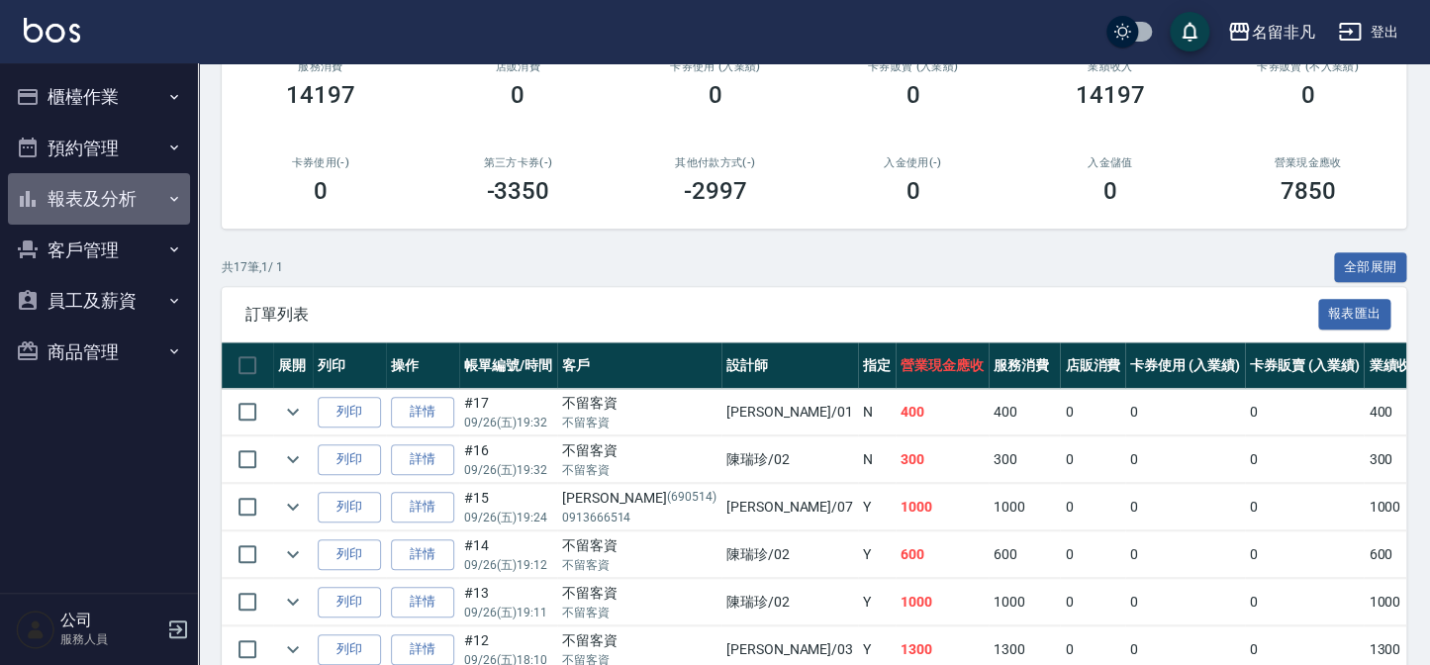
click at [99, 198] on button "報表及分析" at bounding box center [99, 198] width 182 height 51
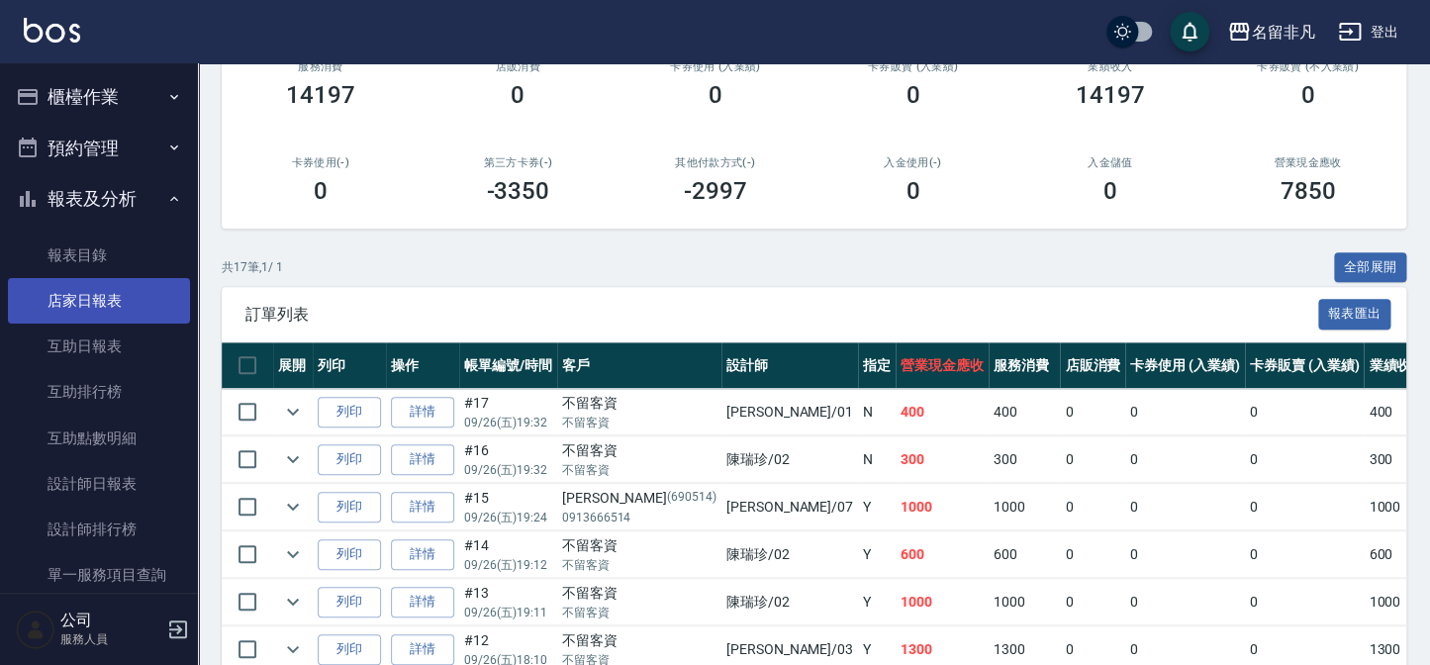
click at [80, 317] on link "店家日報表" at bounding box center [99, 301] width 182 height 46
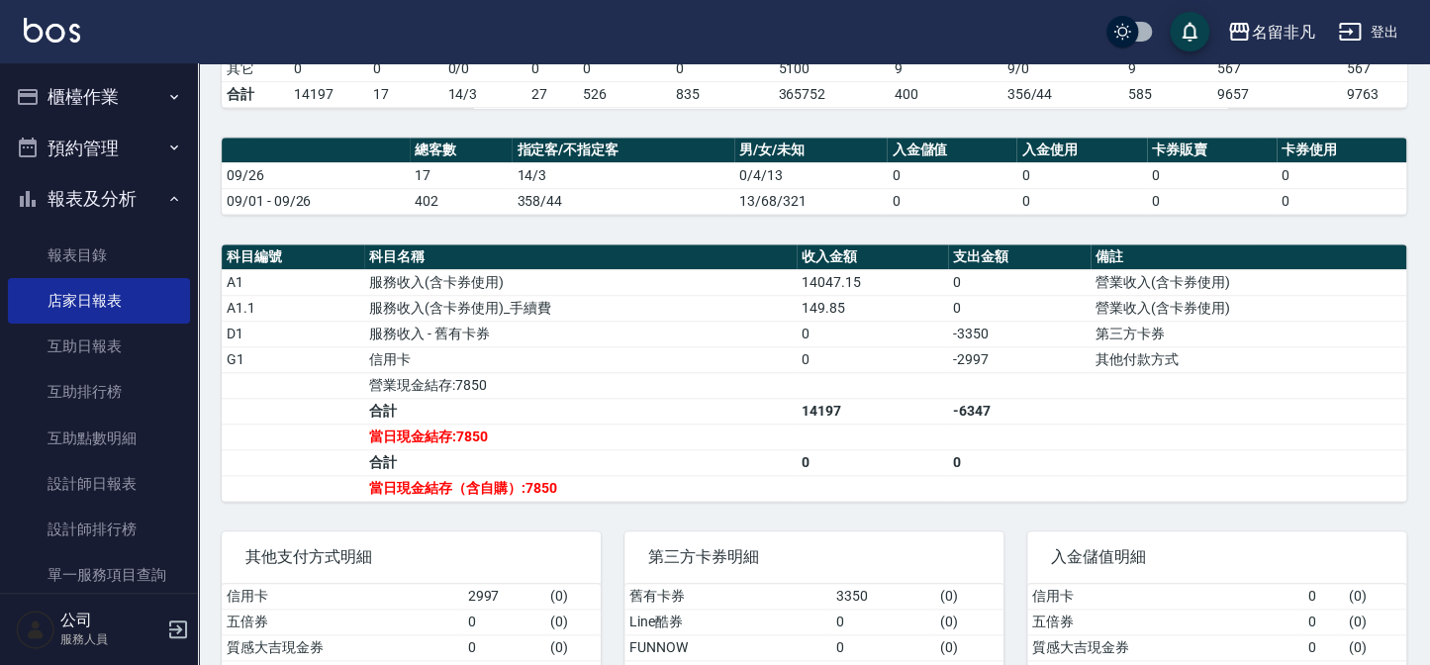
scroll to position [539, 0]
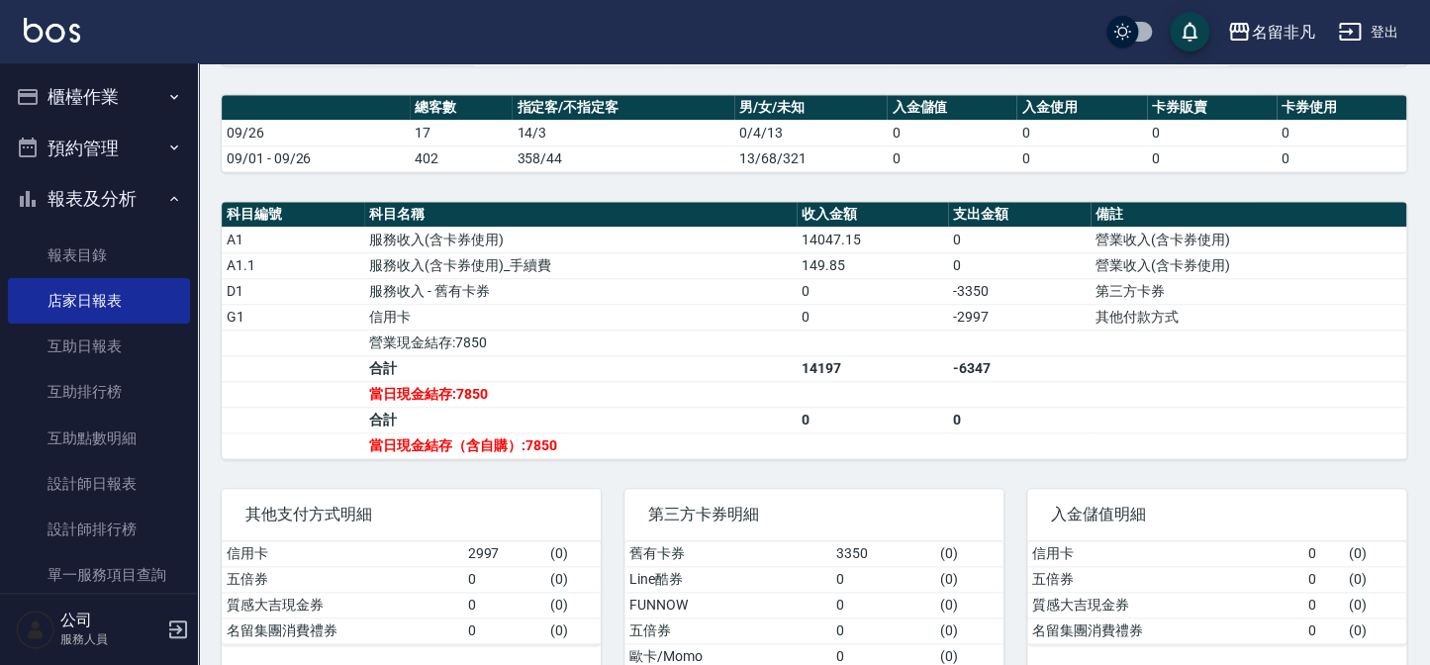
click at [112, 181] on button "報表及分析" at bounding box center [99, 198] width 182 height 51
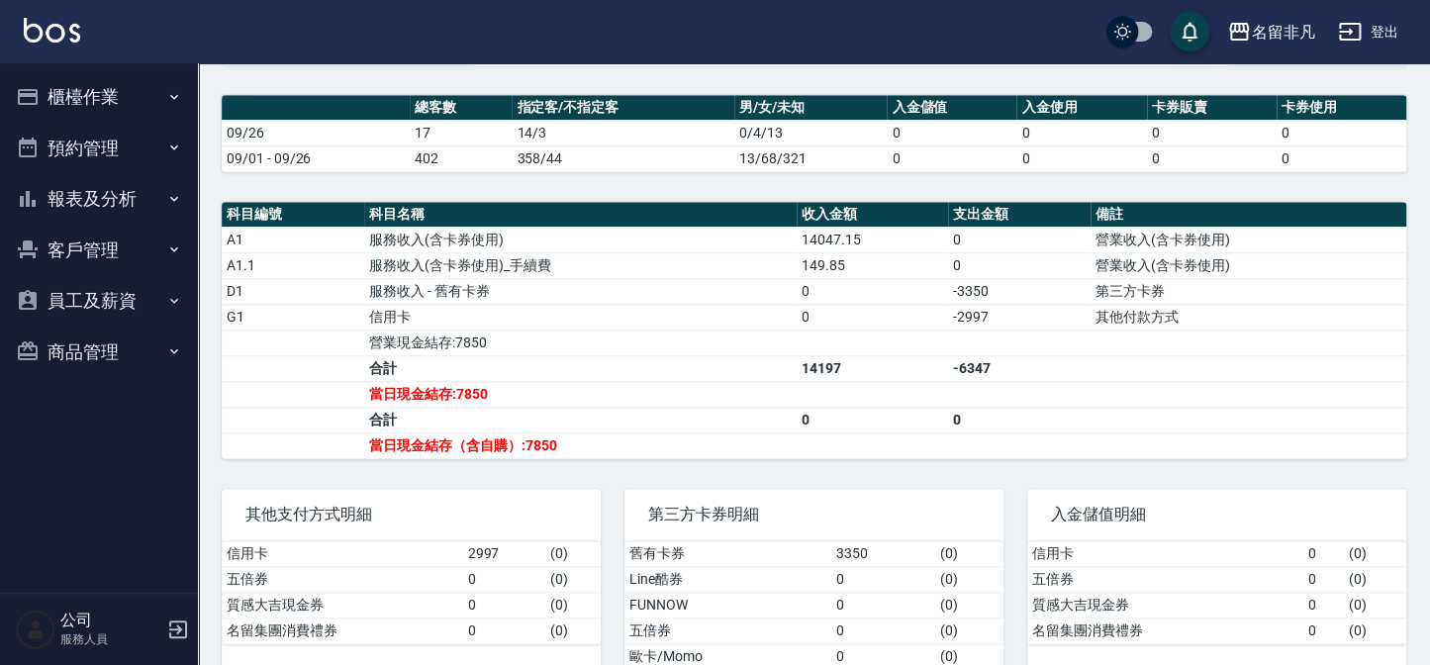
click at [118, 112] on button "櫃檯作業" at bounding box center [99, 96] width 182 height 51
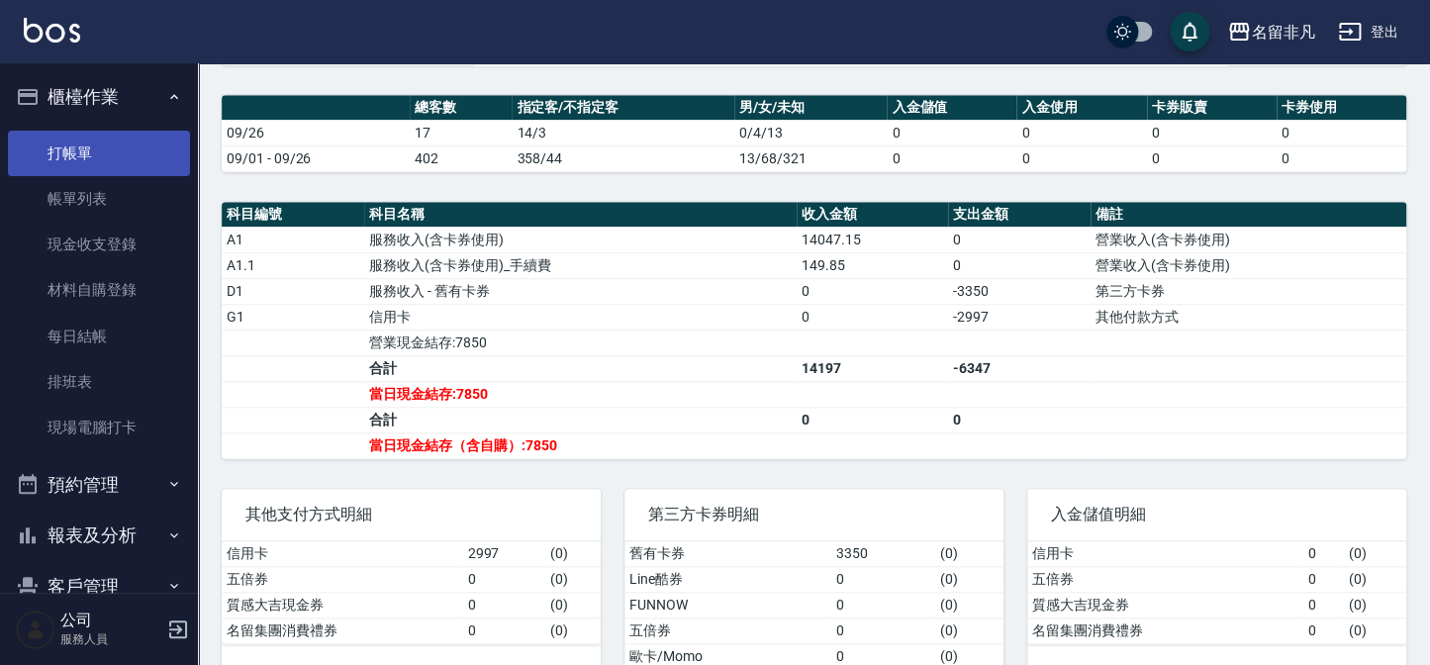
click at [123, 148] on link "打帳單" at bounding box center [99, 154] width 182 height 46
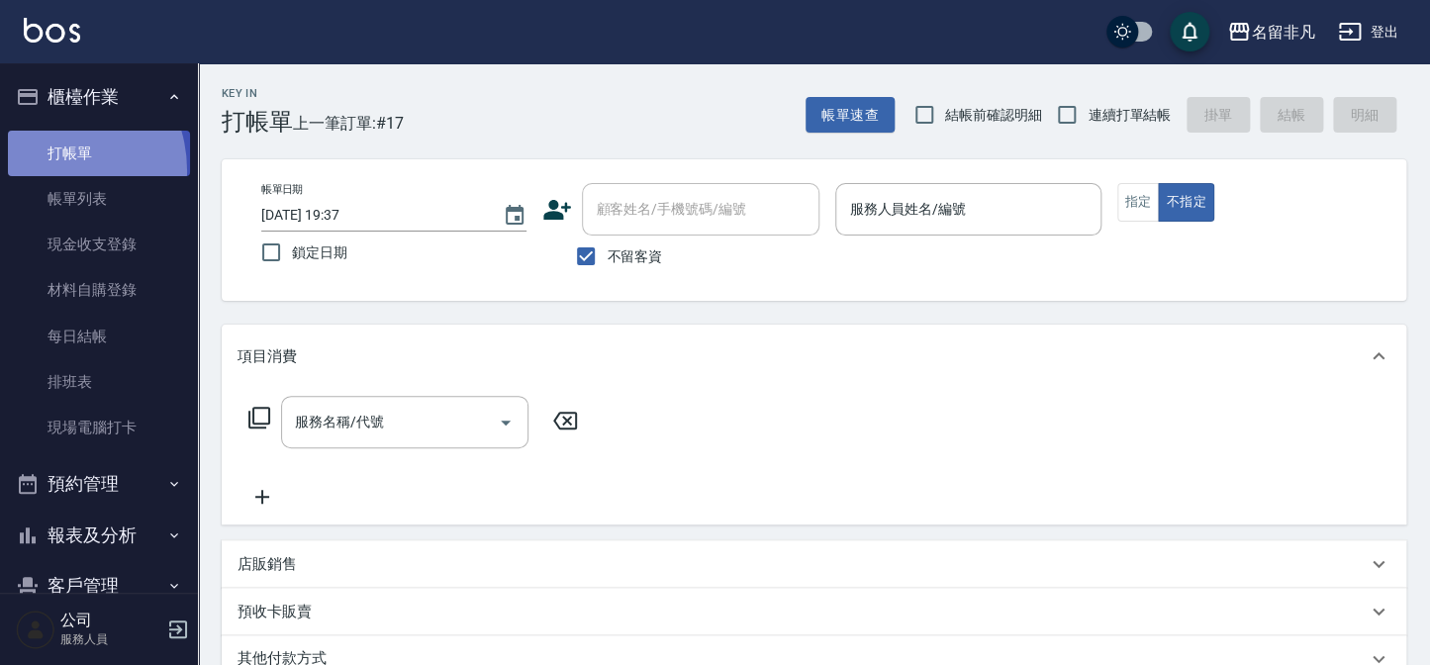
click at [46, 170] on link "打帳單" at bounding box center [99, 154] width 182 height 46
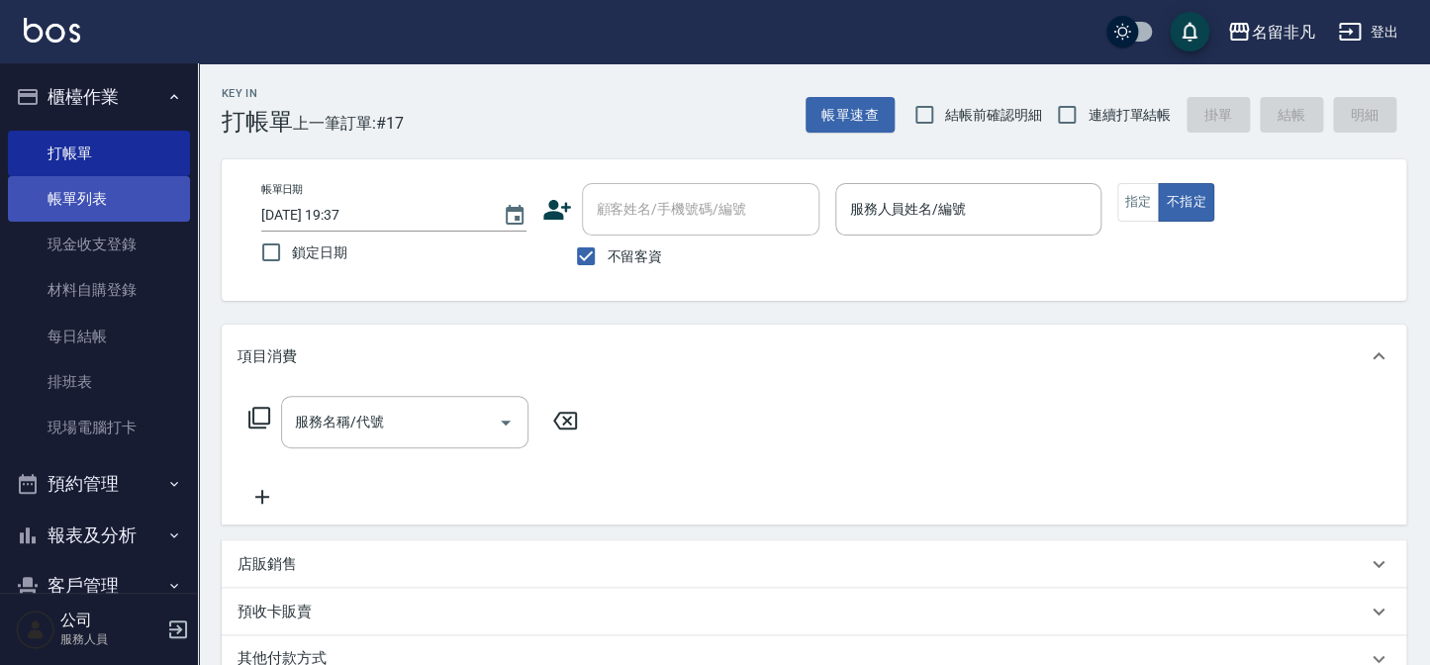
click at [113, 198] on link "帳單列表" at bounding box center [99, 199] width 182 height 46
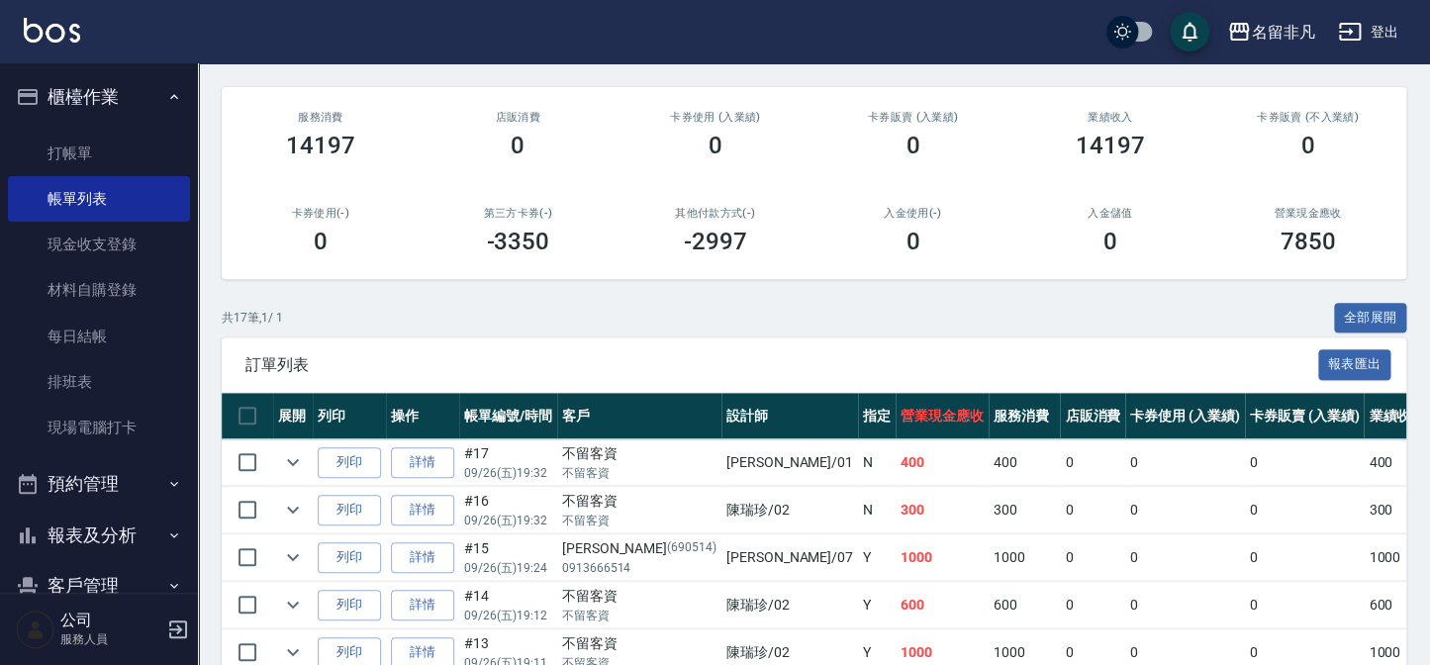
scroll to position [269, 0]
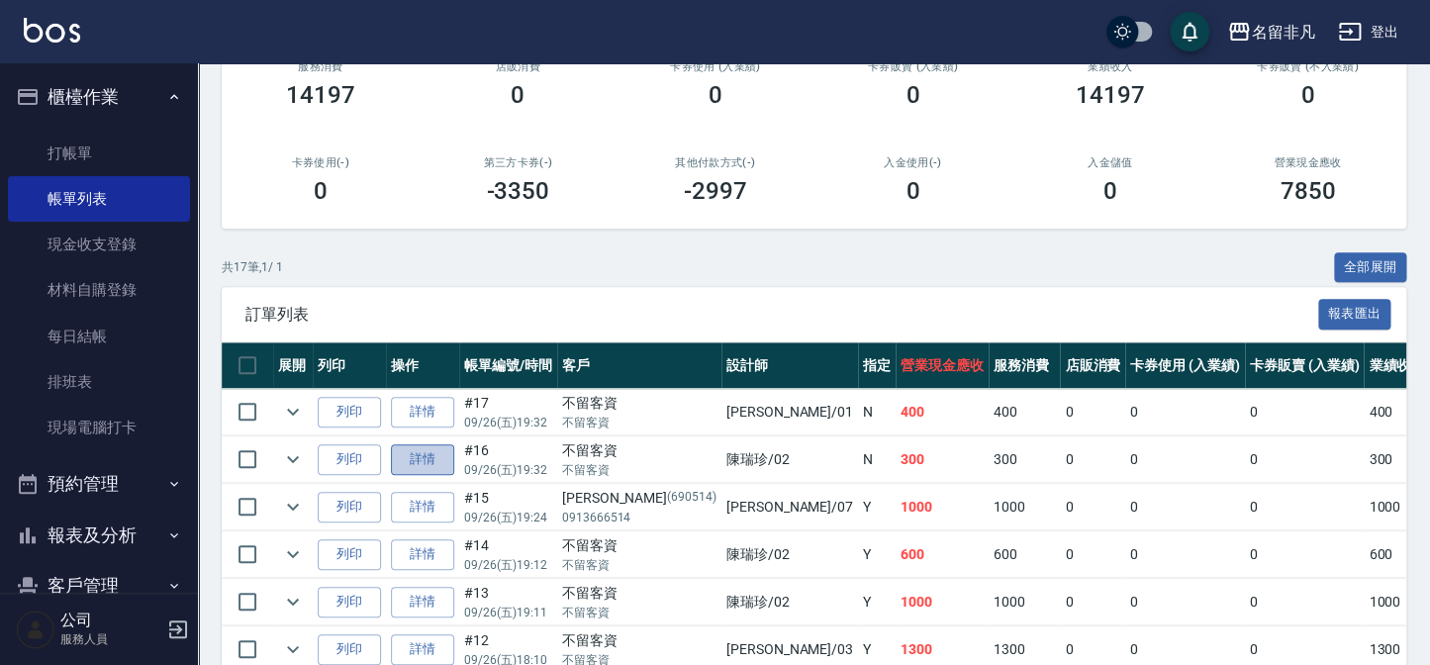
click at [409, 454] on link "詳情" at bounding box center [422, 459] width 63 height 31
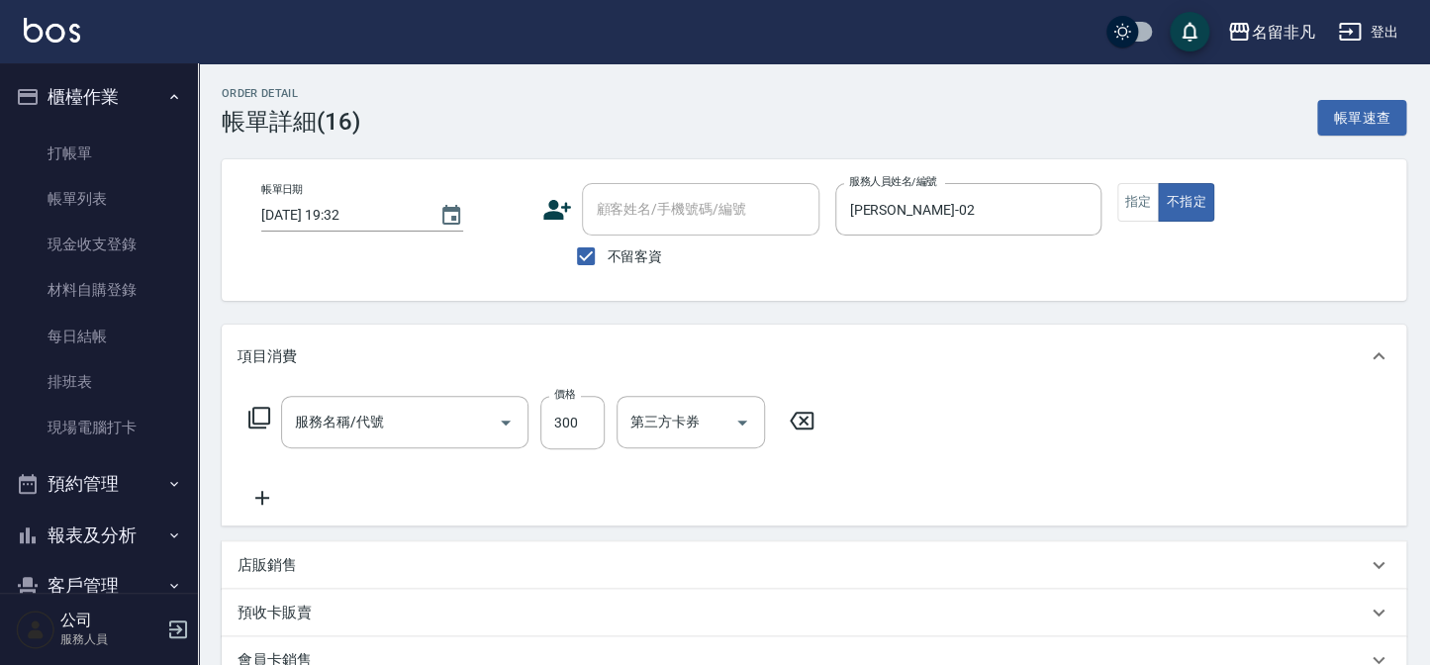
type input "[DATE] 19:32"
checkbox input "true"
type input "[PERSON_NAME]-02"
type input "洗髮(104)"
click at [281, 498] on icon at bounding box center [261, 498] width 49 height 24
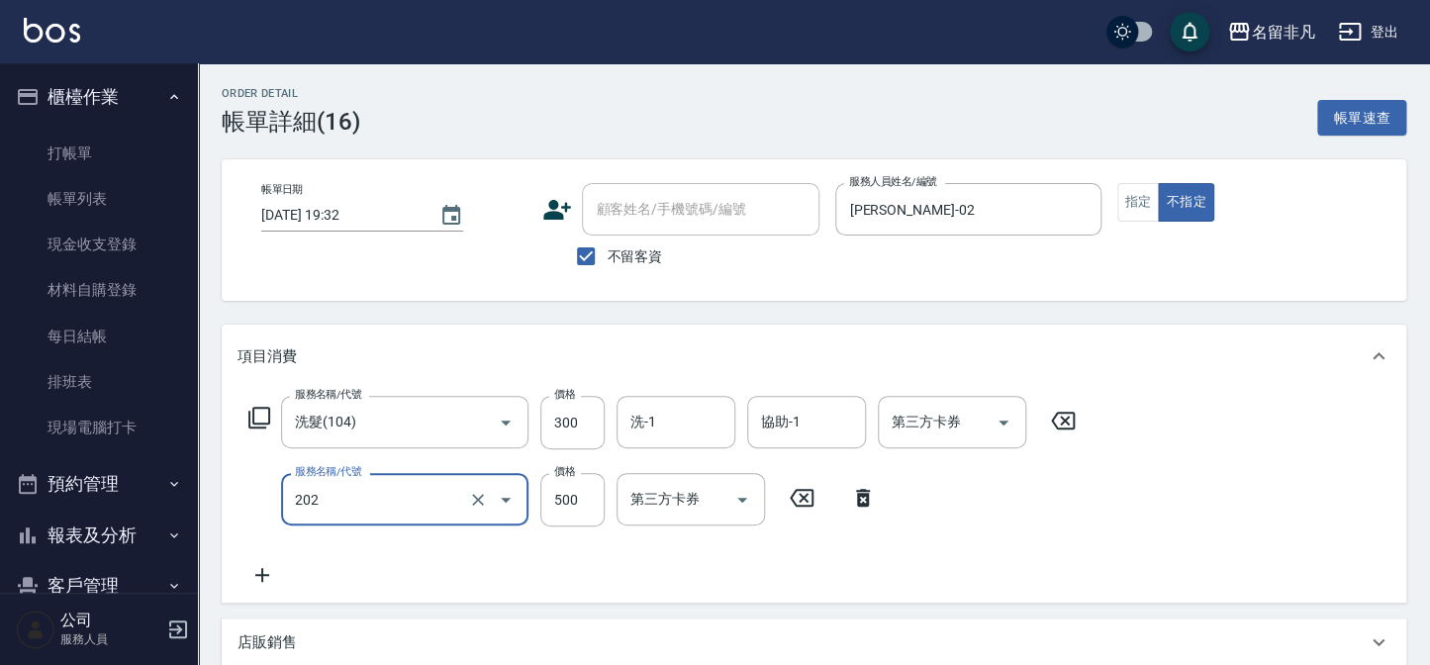
type input "剪髮(202)"
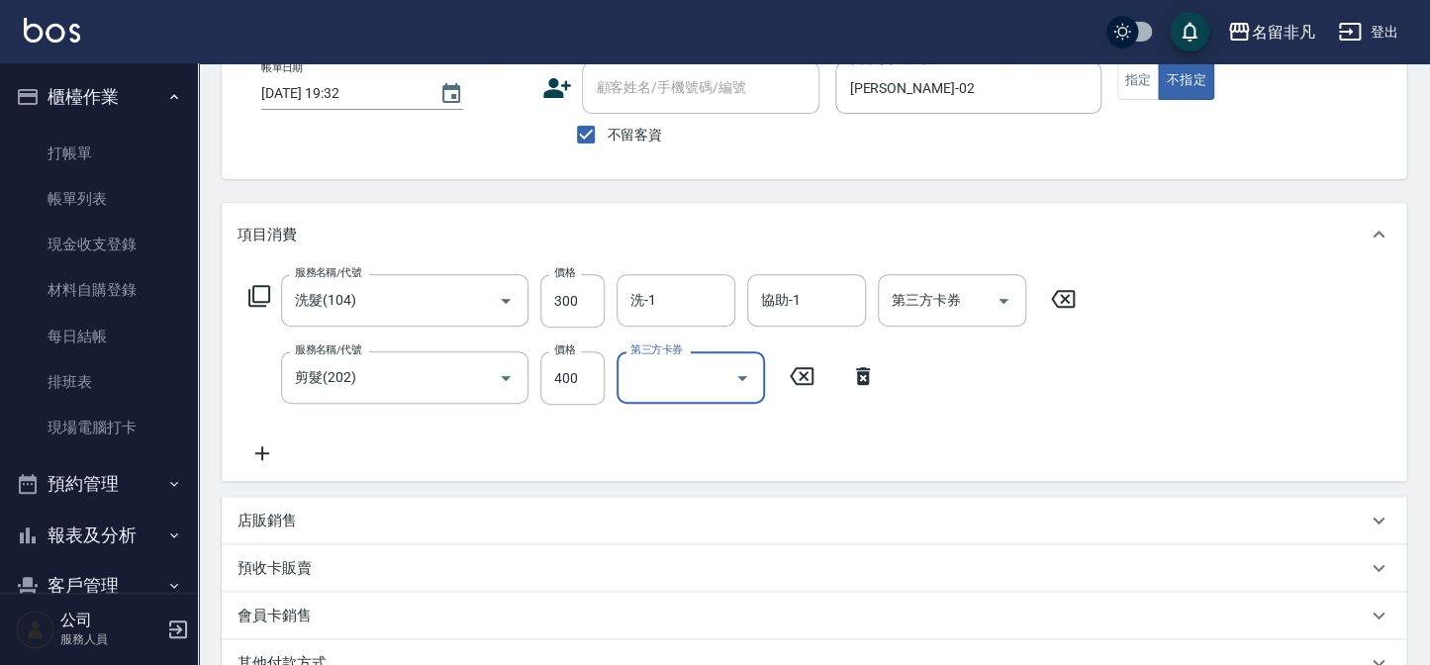
scroll to position [89, 0]
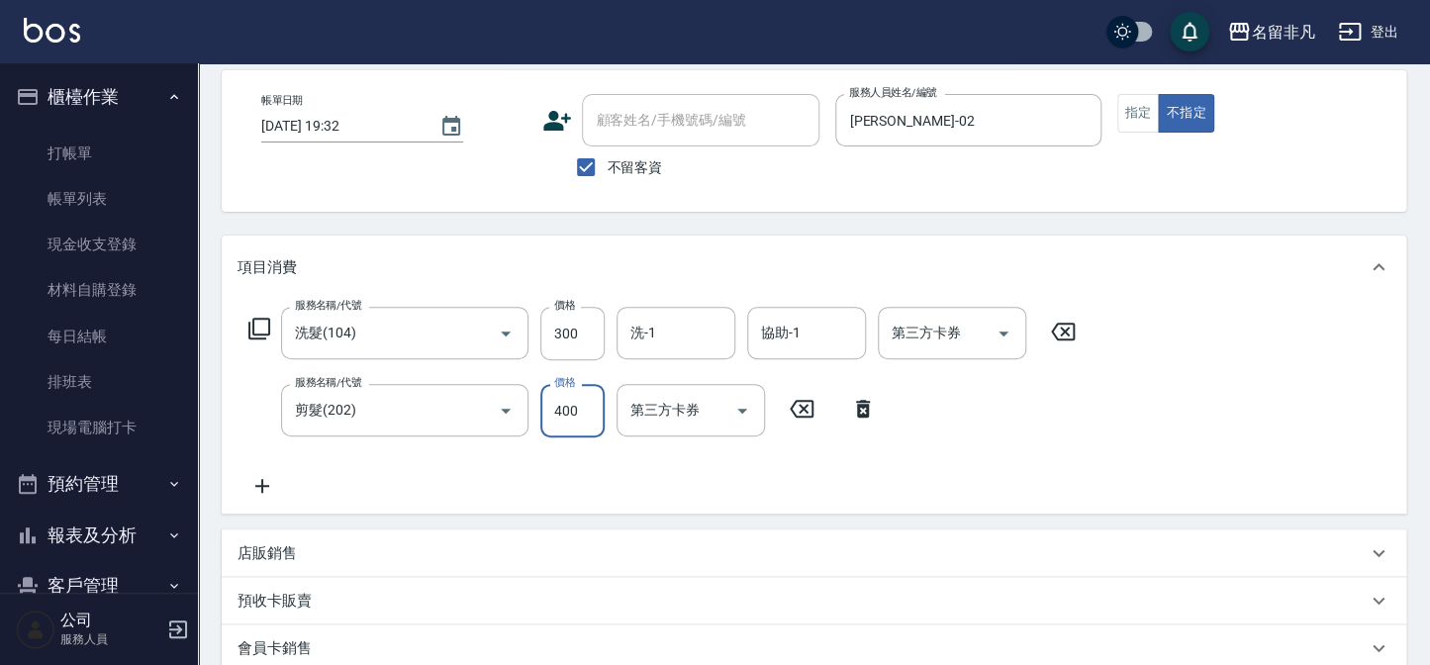
click at [552, 398] on input "400" at bounding box center [572, 410] width 64 height 53
type input "100"
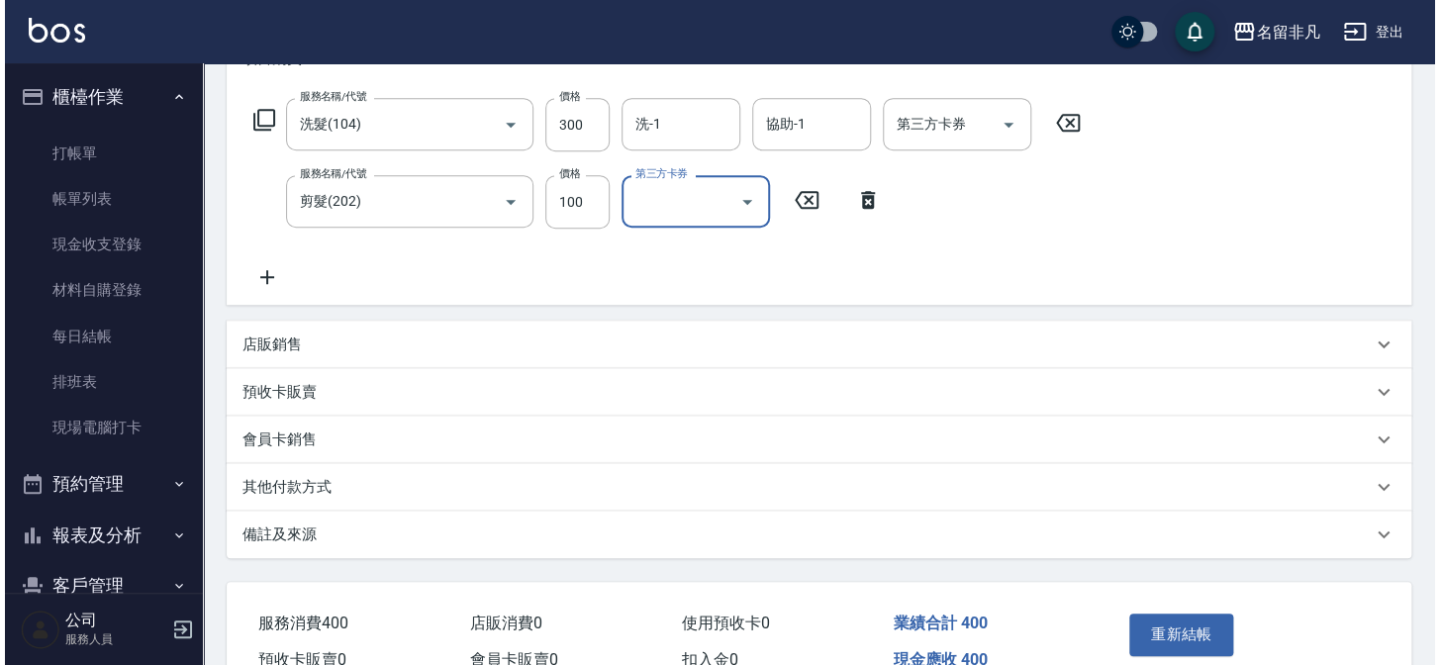
scroll to position [359, 0]
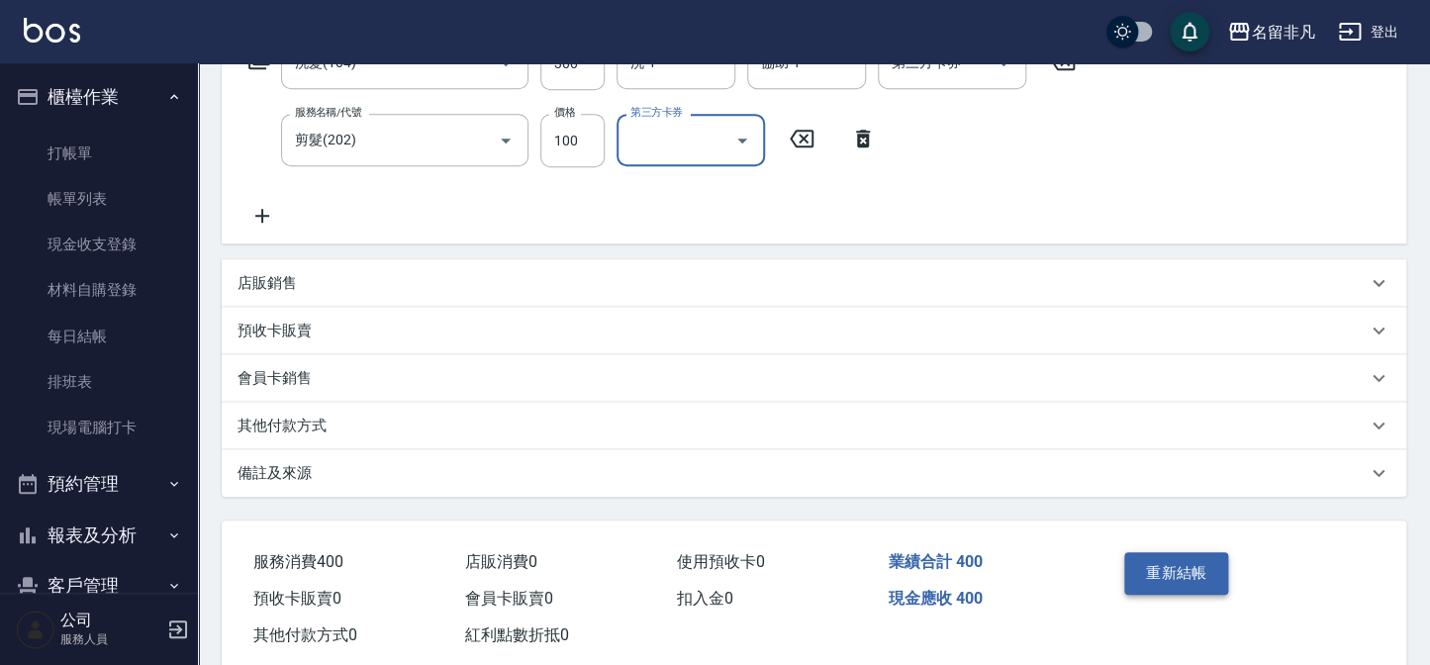
click at [1207, 556] on button "重新結帳" at bounding box center [1176, 573] width 105 height 42
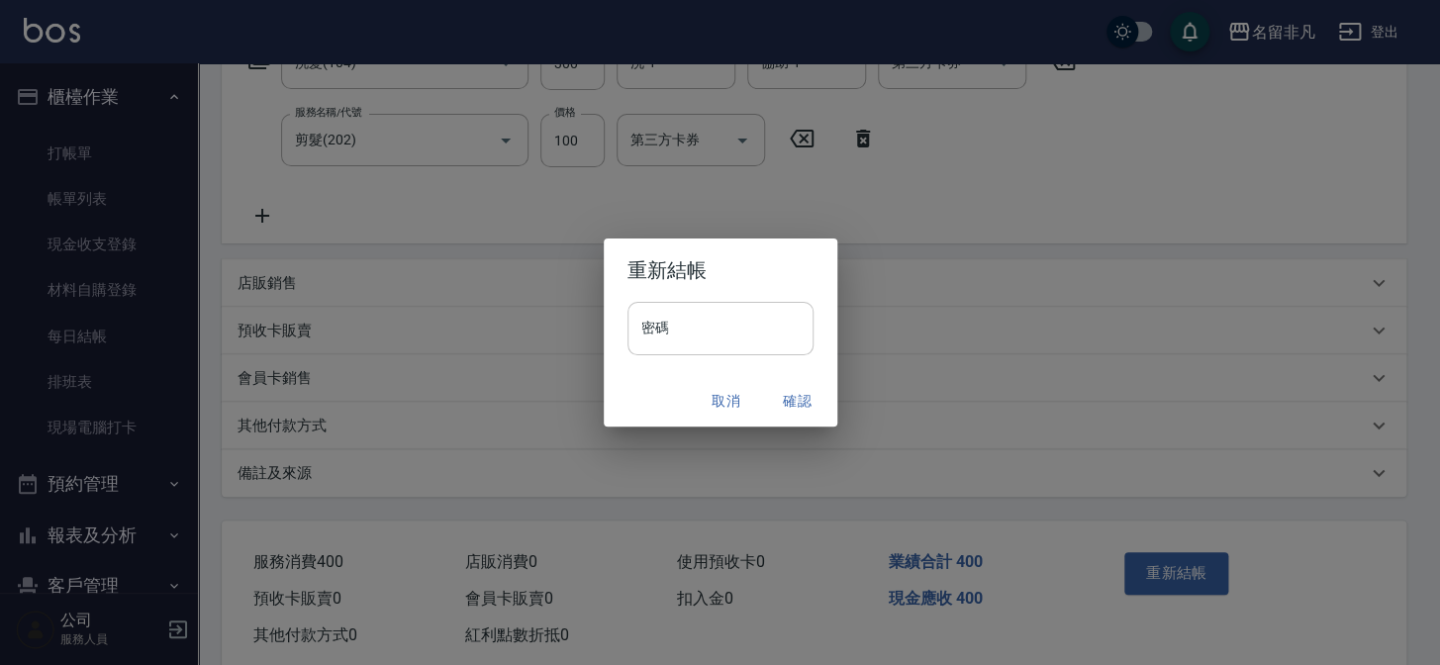
click at [772, 330] on input "密碼" at bounding box center [720, 328] width 186 height 53
type input "****"
click at [792, 401] on button "確認" at bounding box center [797, 401] width 63 height 37
